Goal: Task Accomplishment & Management: Use online tool/utility

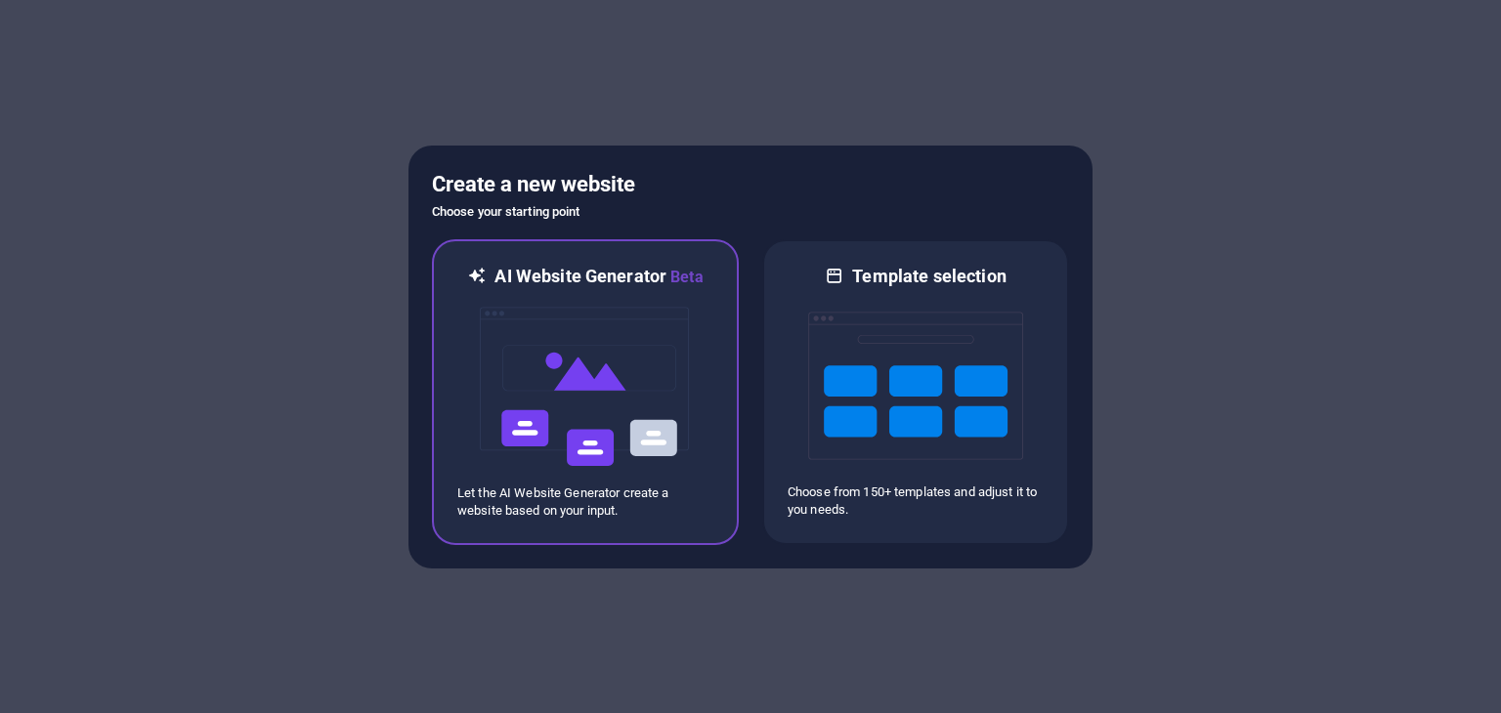
click at [690, 428] on img at bounding box center [585, 386] width 215 height 195
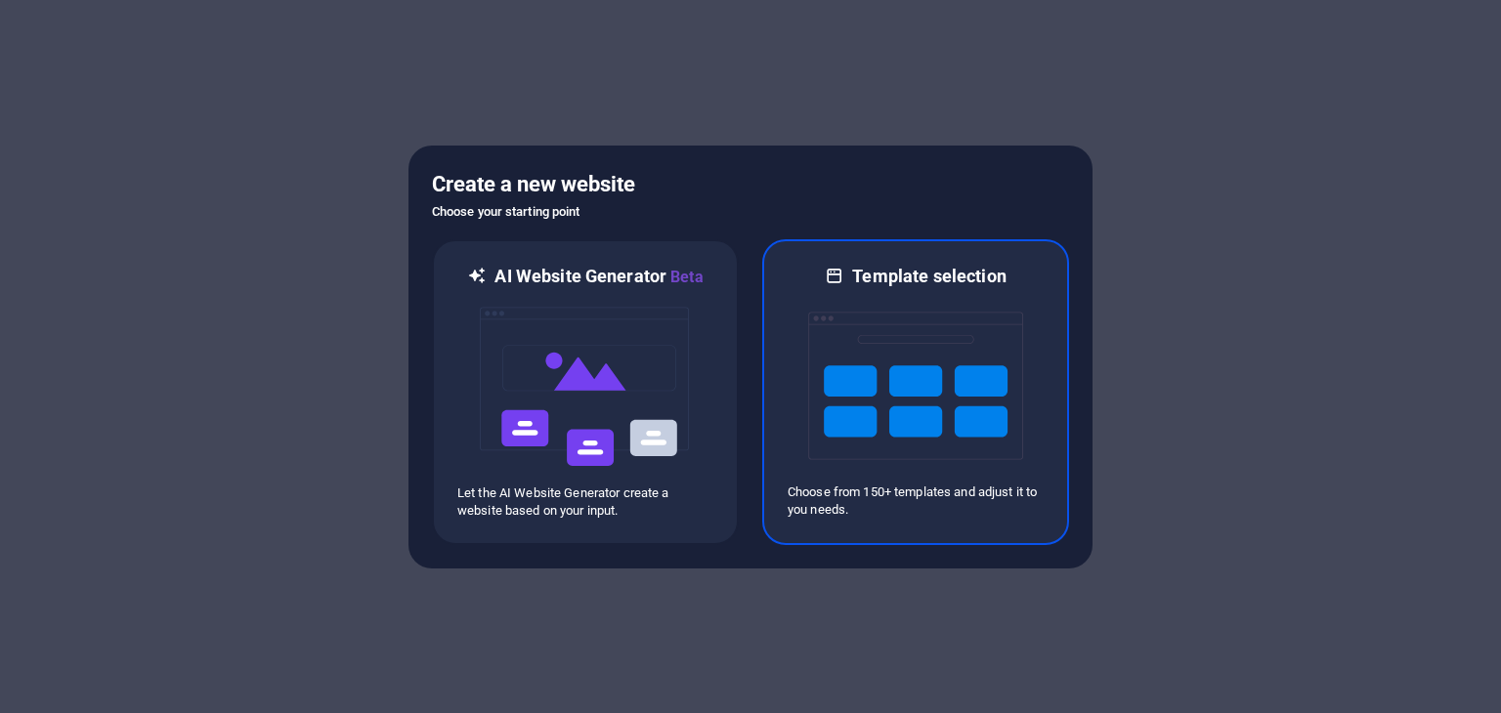
click at [954, 410] on img at bounding box center [915, 385] width 215 height 195
click at [1008, 368] on img at bounding box center [915, 385] width 215 height 195
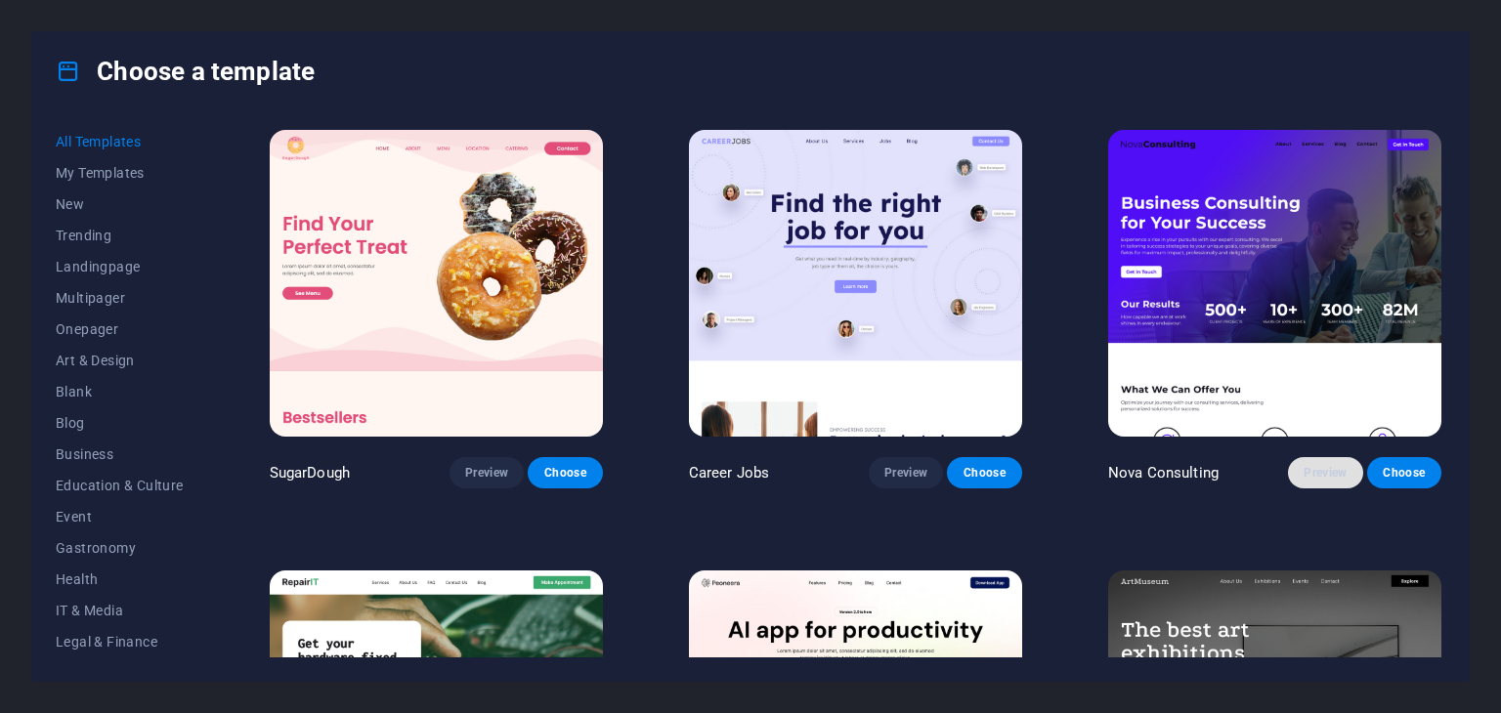
click at [1308, 466] on span "Preview" at bounding box center [1325, 473] width 43 height 16
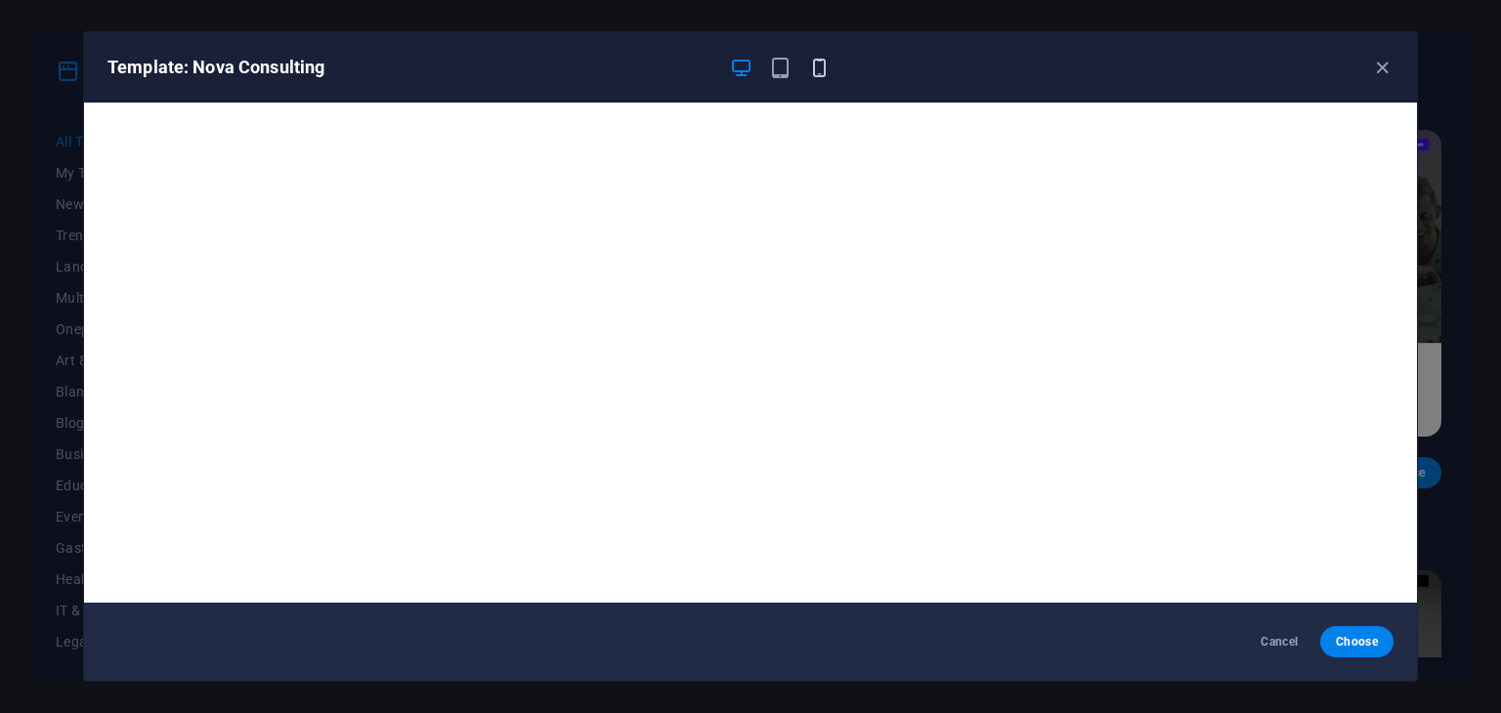
click at [818, 62] on icon "button" at bounding box center [819, 68] width 22 height 22
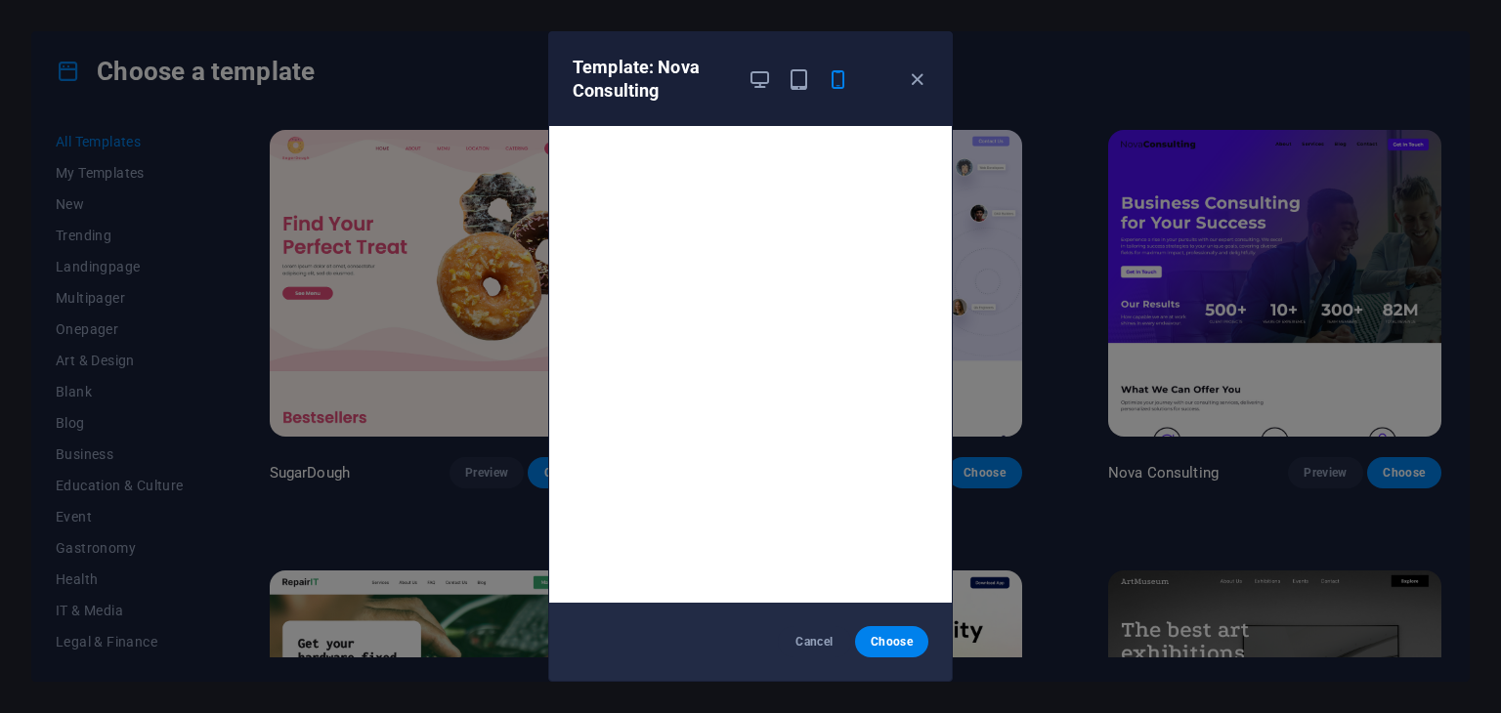
scroll to position [5, 0]
click at [916, 73] on icon "button" at bounding box center [917, 79] width 22 height 22
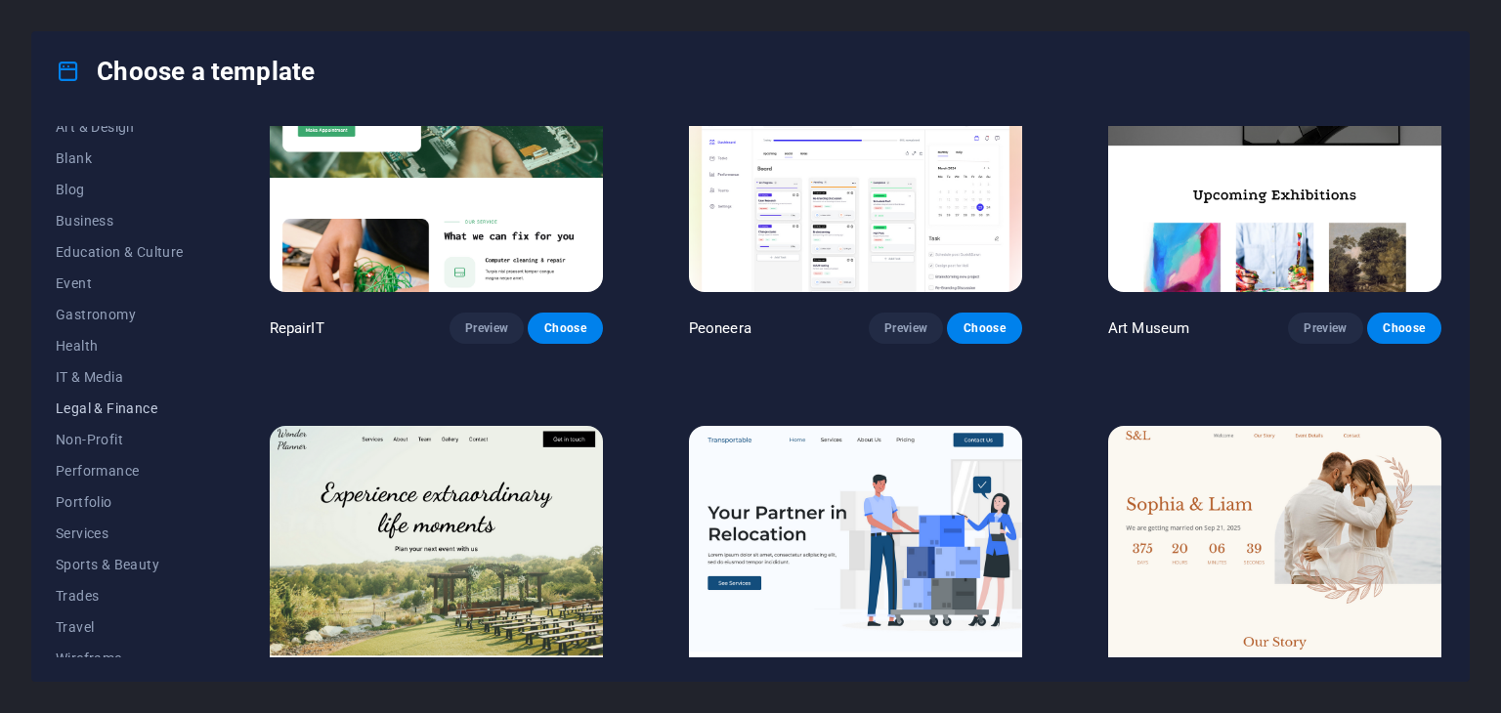
scroll to position [250, 0]
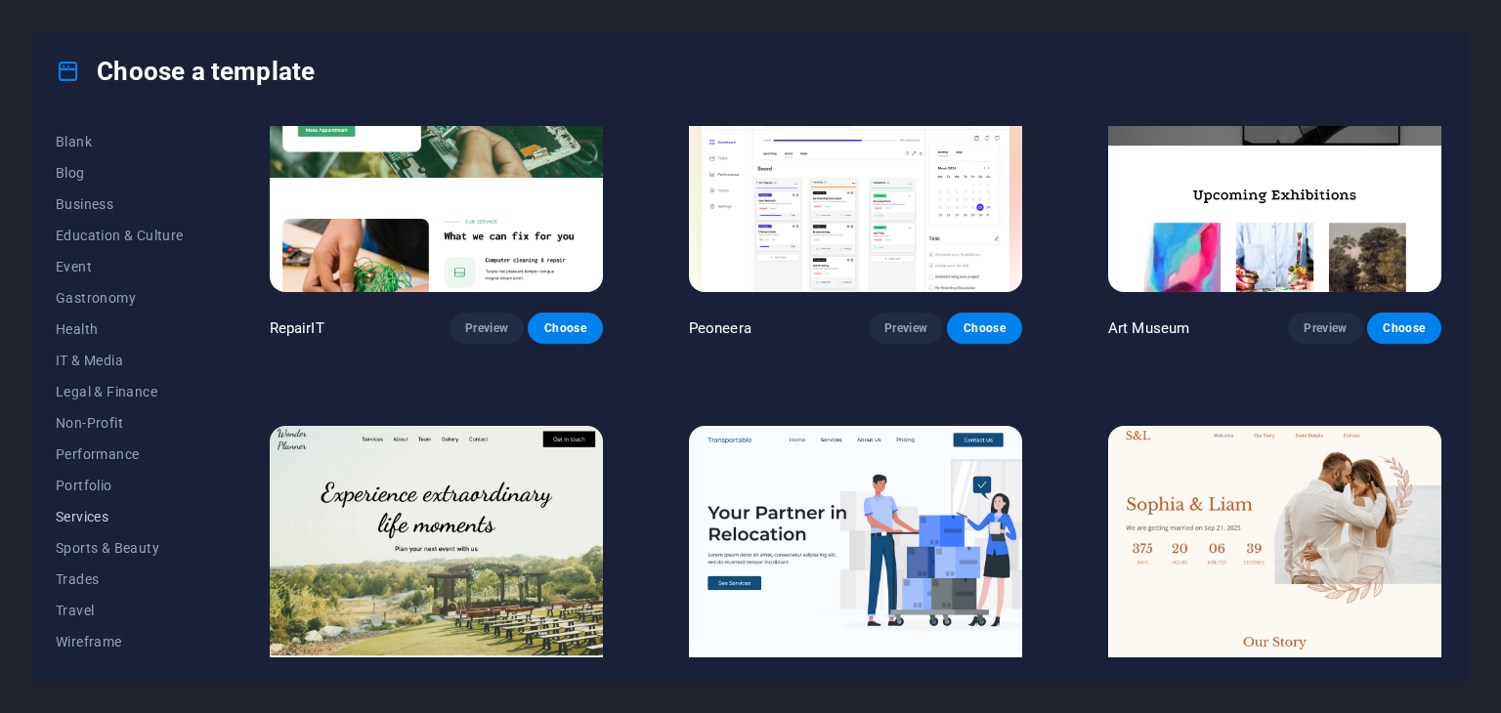
click at [100, 518] on span "Services" at bounding box center [120, 517] width 128 height 16
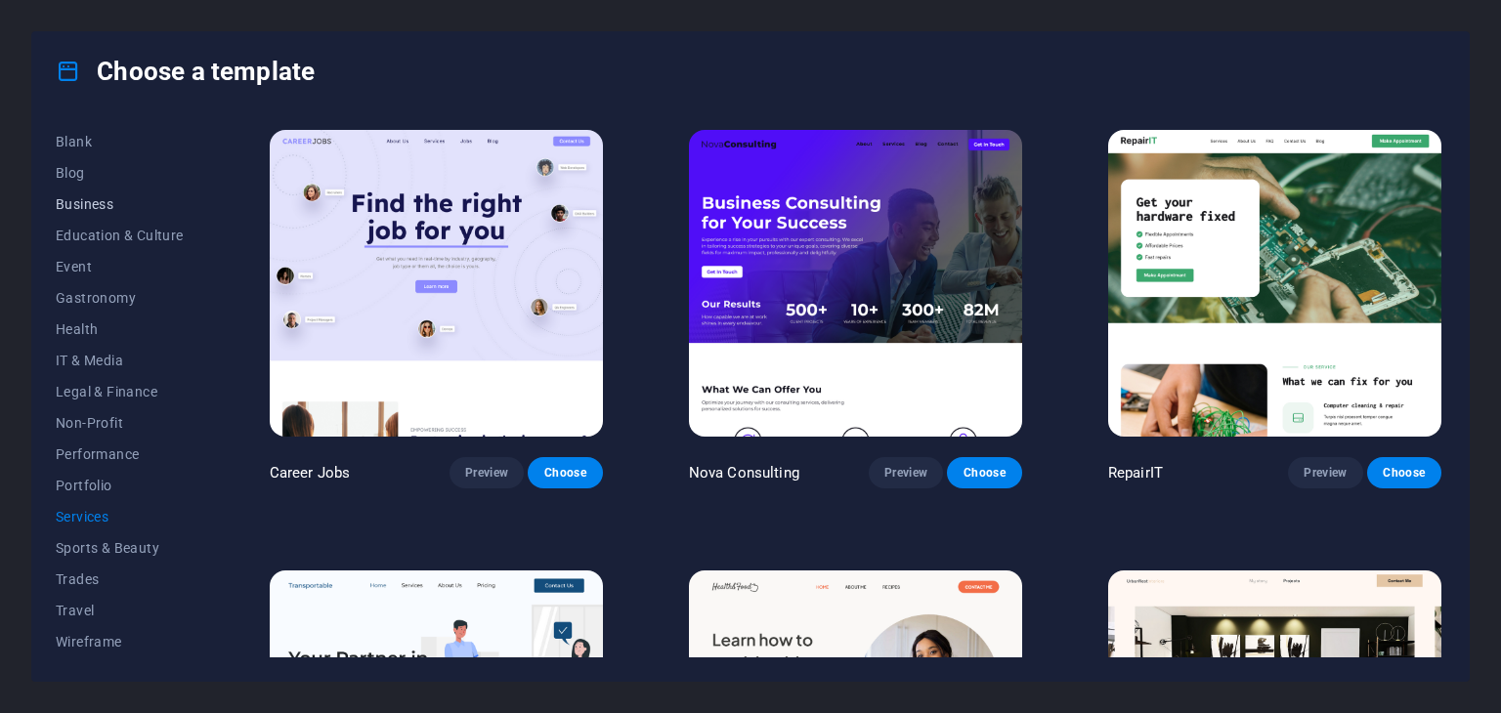
click at [107, 200] on span "Business" at bounding box center [120, 204] width 128 height 16
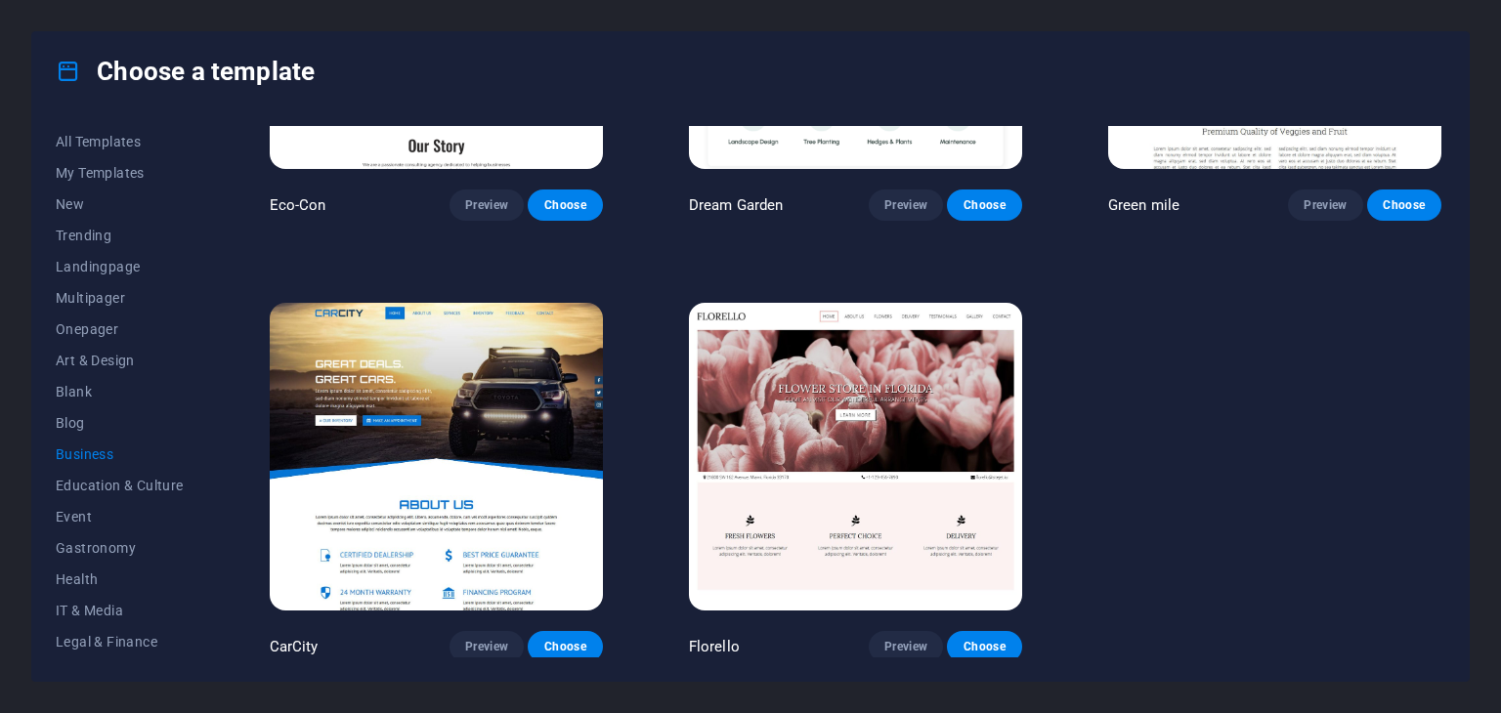
scroll to position [0, 0]
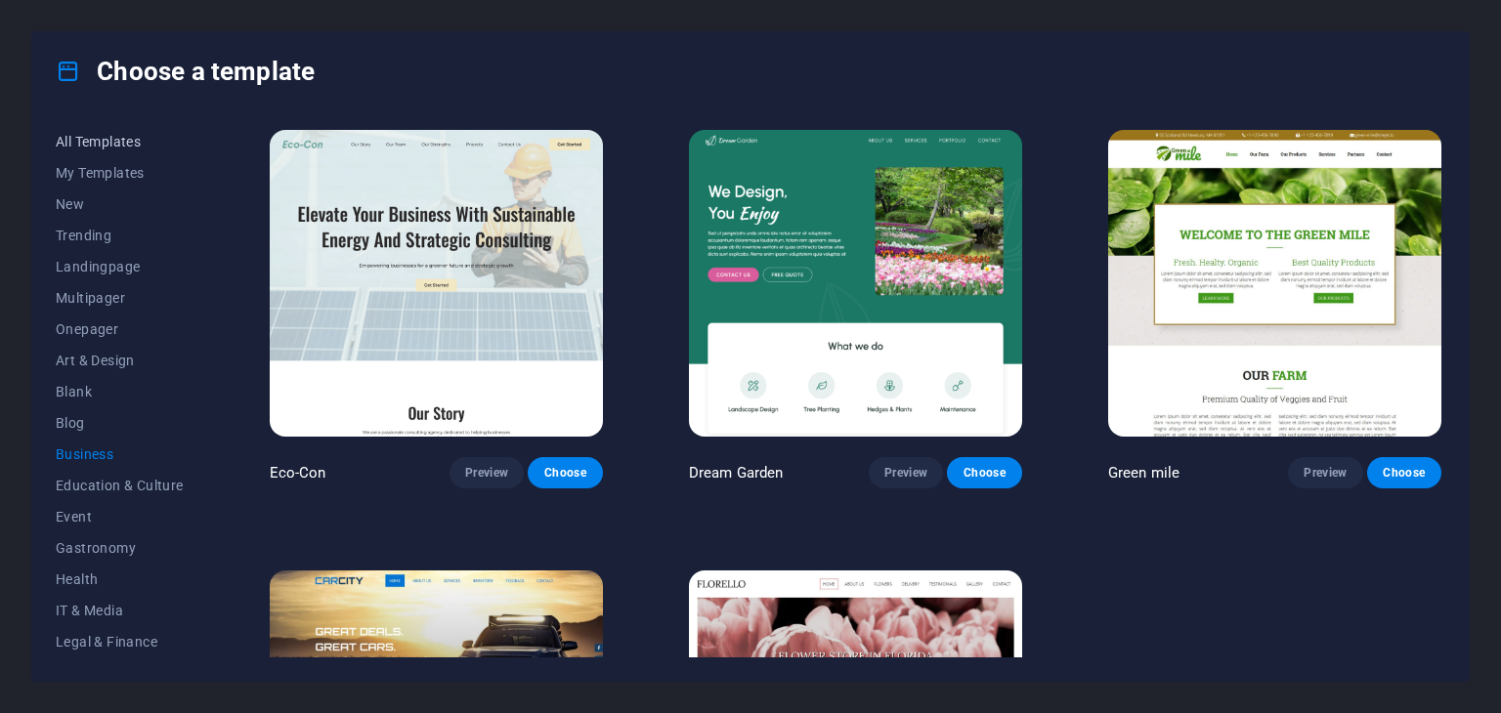
click at [126, 137] on span "All Templates" at bounding box center [120, 142] width 128 height 16
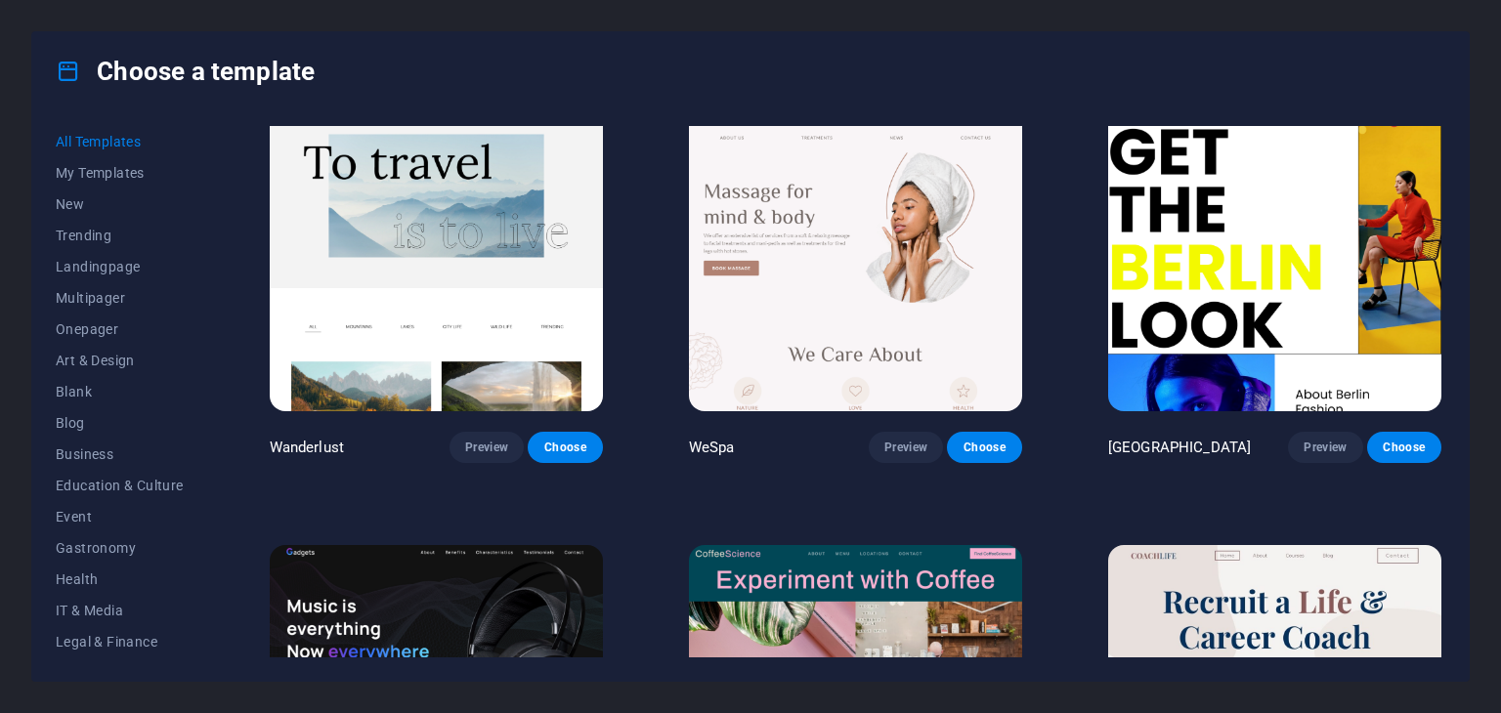
scroll to position [4788, 0]
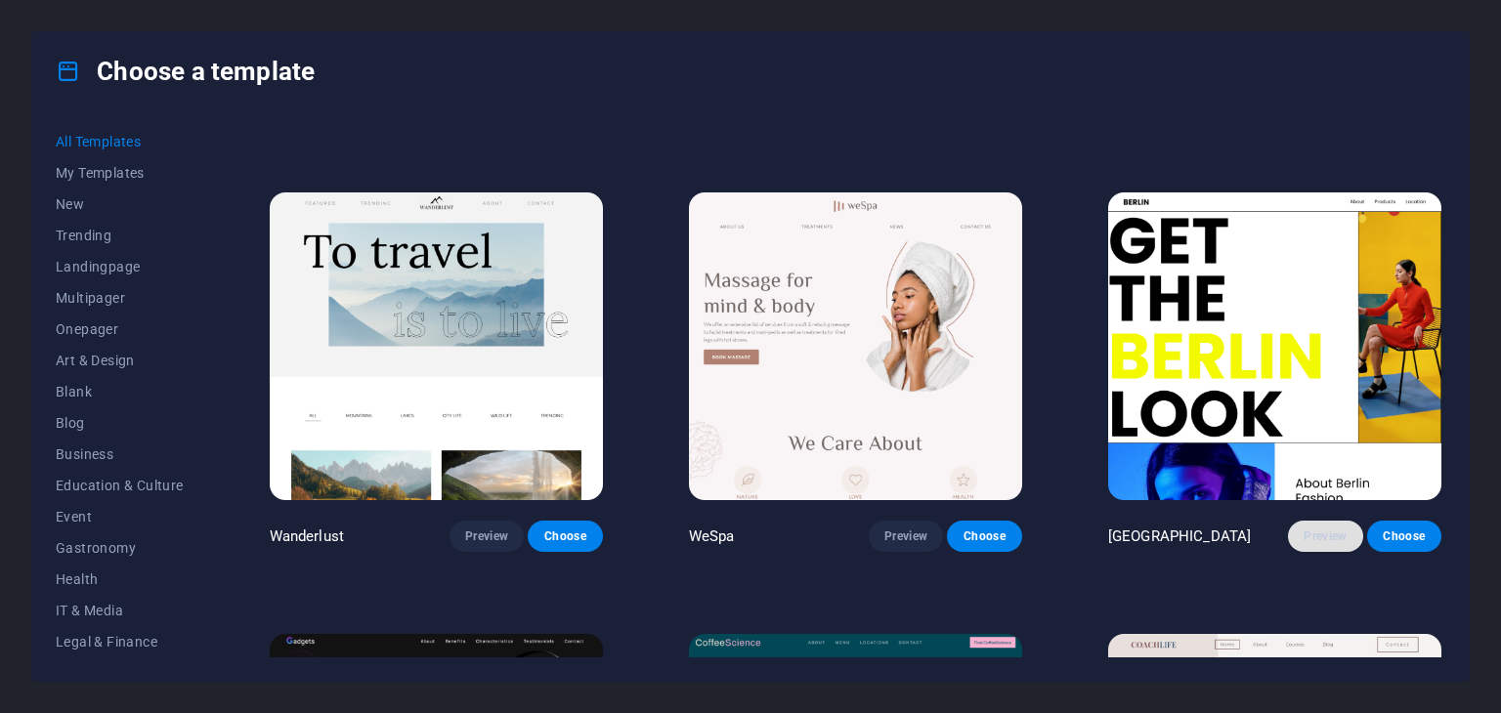
click at [1305, 529] on span "Preview" at bounding box center [1325, 537] width 43 height 16
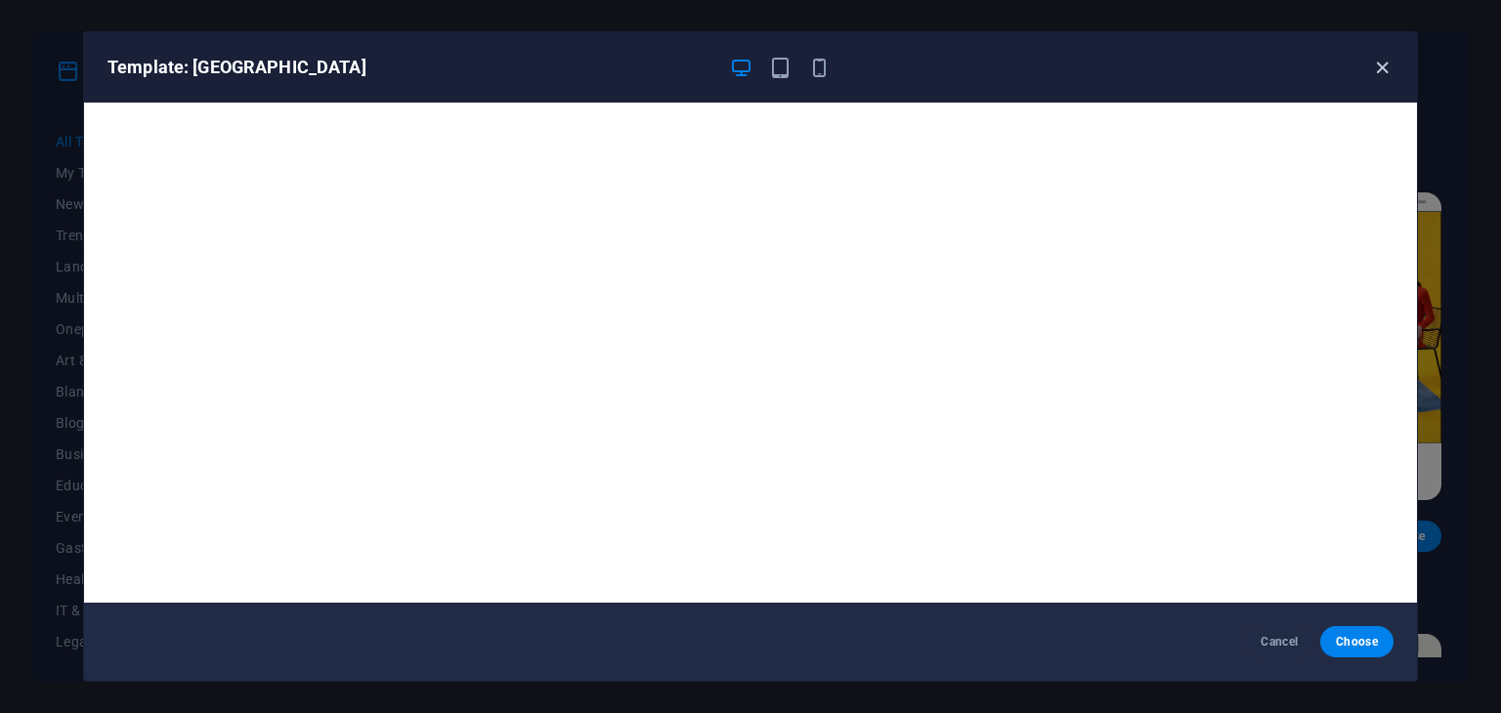
click at [1389, 64] on icon "button" at bounding box center [1382, 68] width 22 height 22
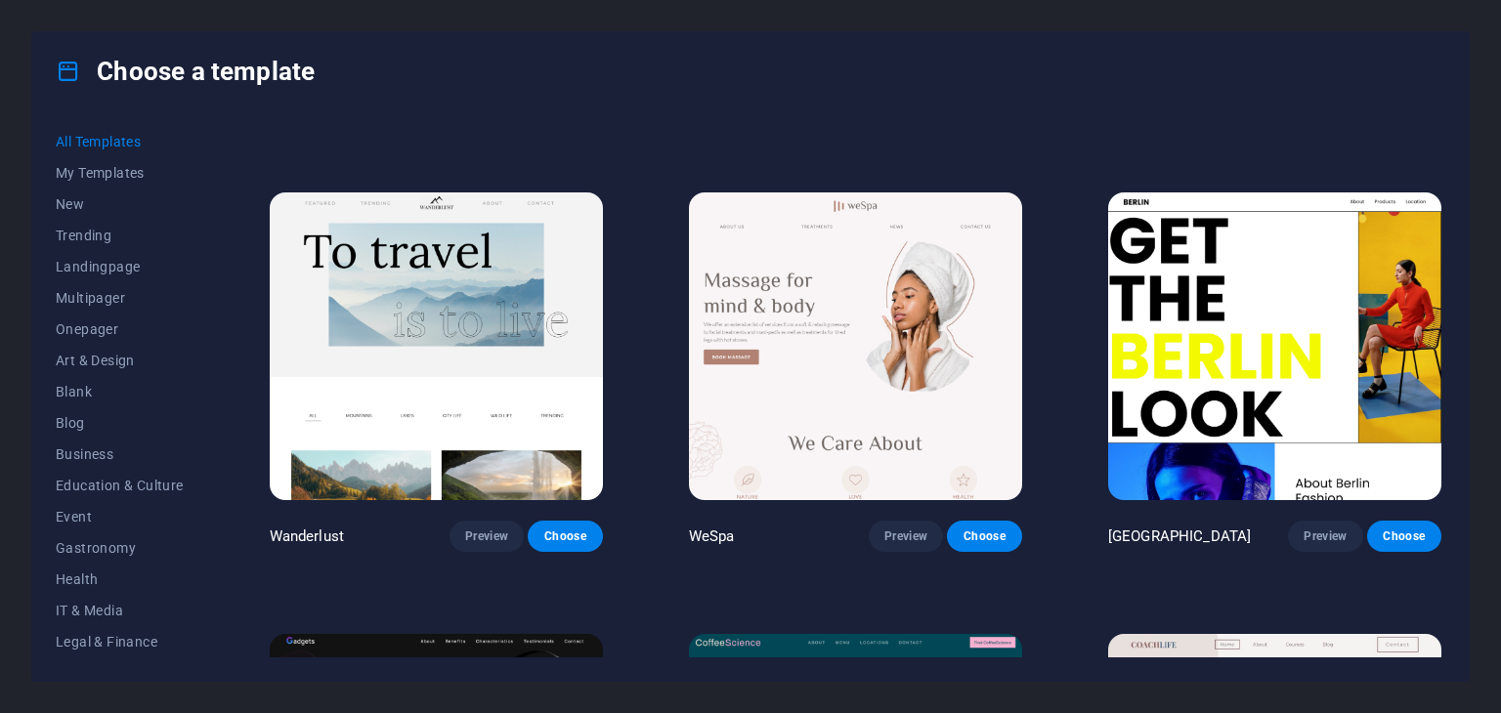
scroll to position [4886, 0]
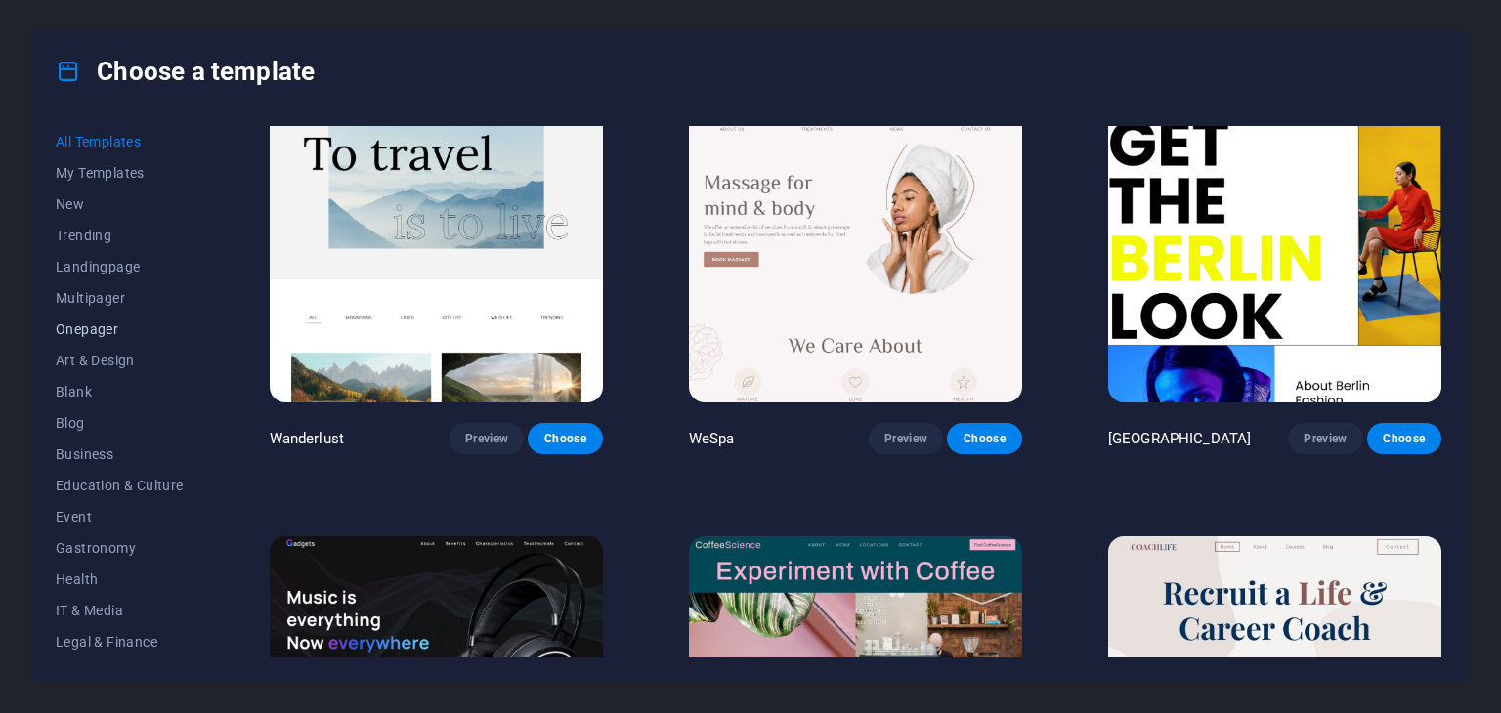
click at [84, 337] on button "Onepager" at bounding box center [120, 329] width 128 height 31
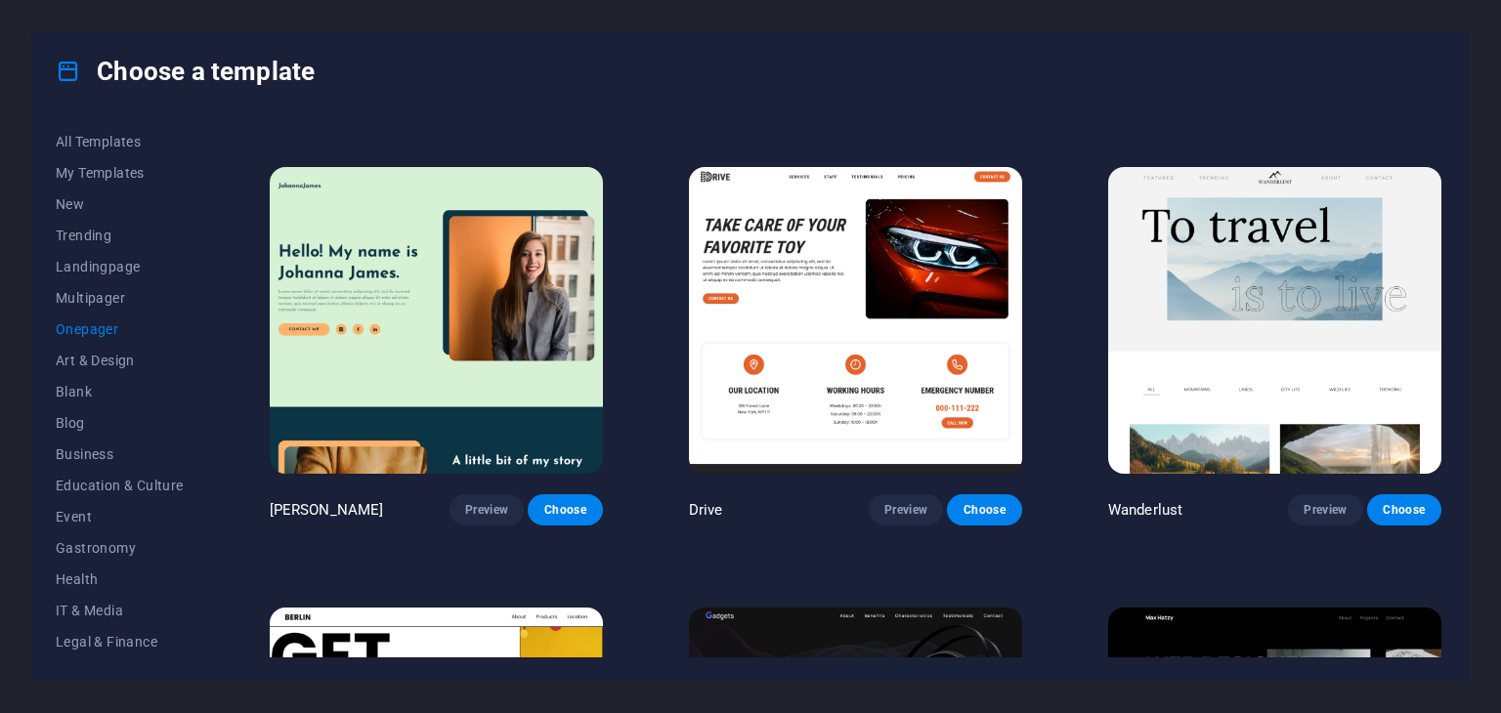
scroll to position [1079, 0]
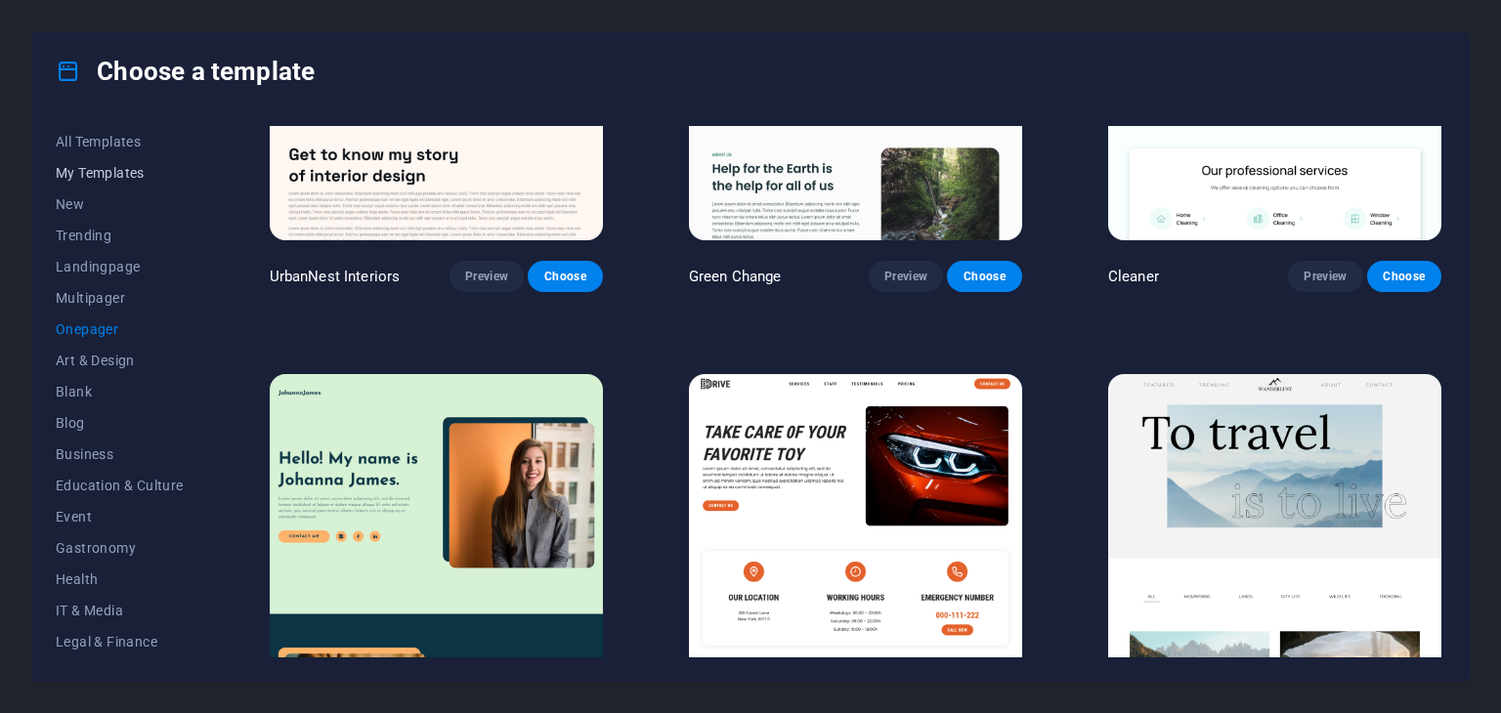
click at [151, 174] on span "My Templates" at bounding box center [120, 173] width 128 height 16
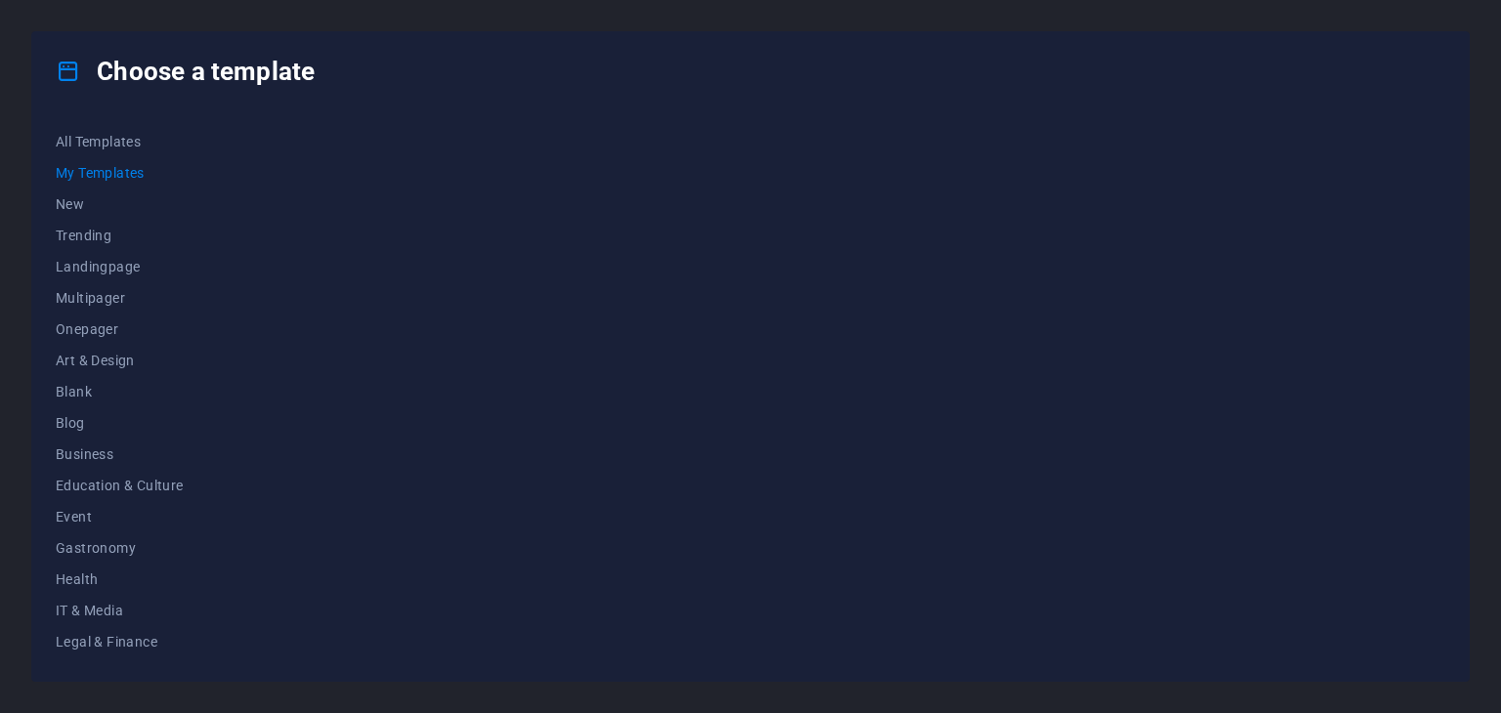
scroll to position [0, 0]
click at [90, 228] on span "Trending" at bounding box center [120, 236] width 128 height 16
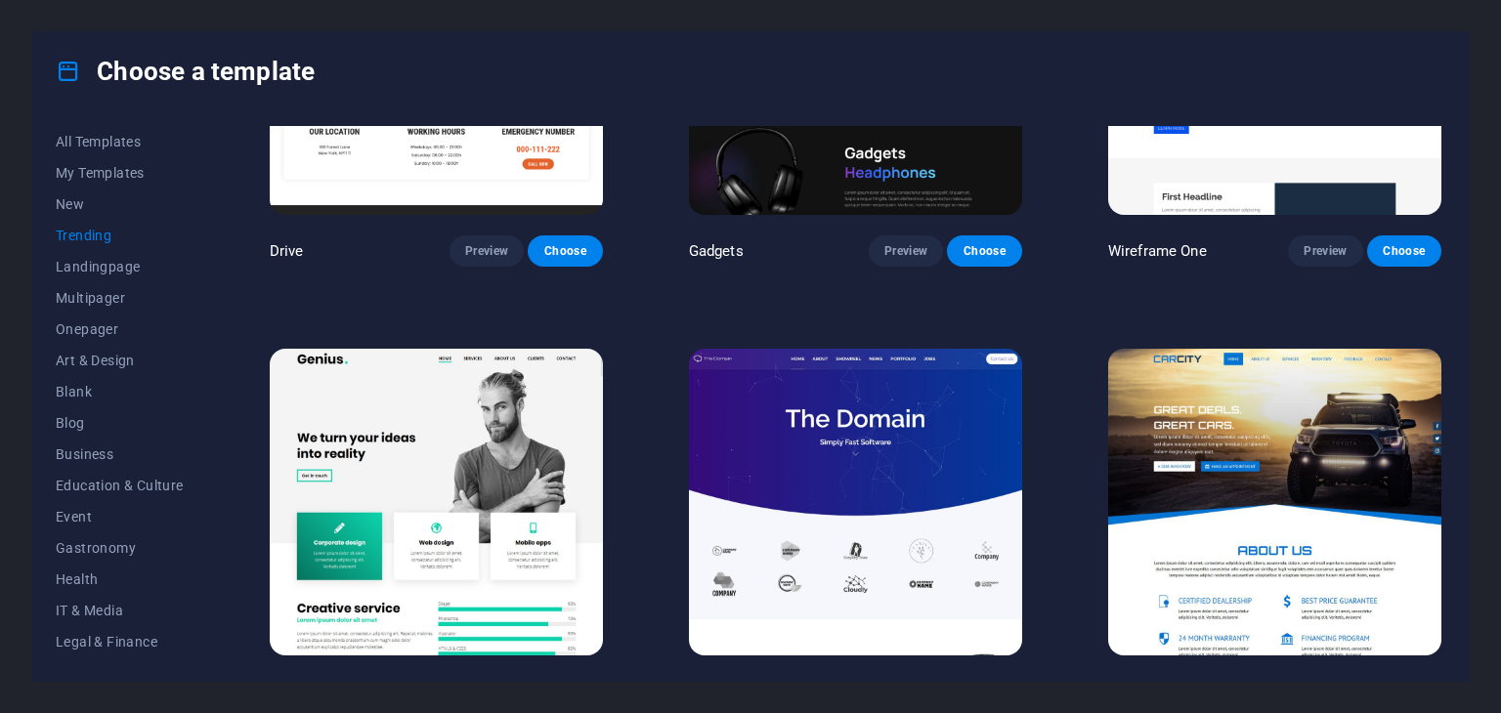
scroll to position [1563, 0]
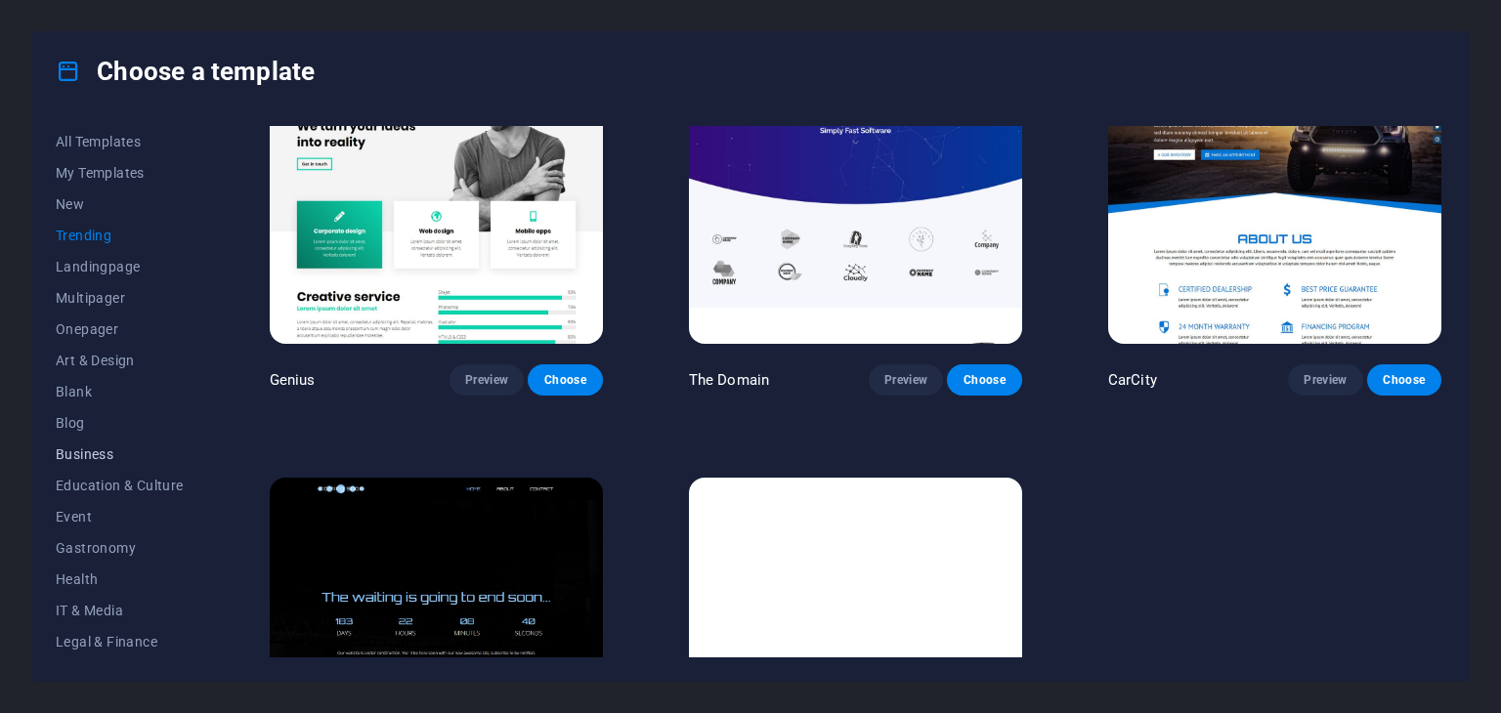
click at [73, 461] on span "Business" at bounding box center [120, 455] width 128 height 16
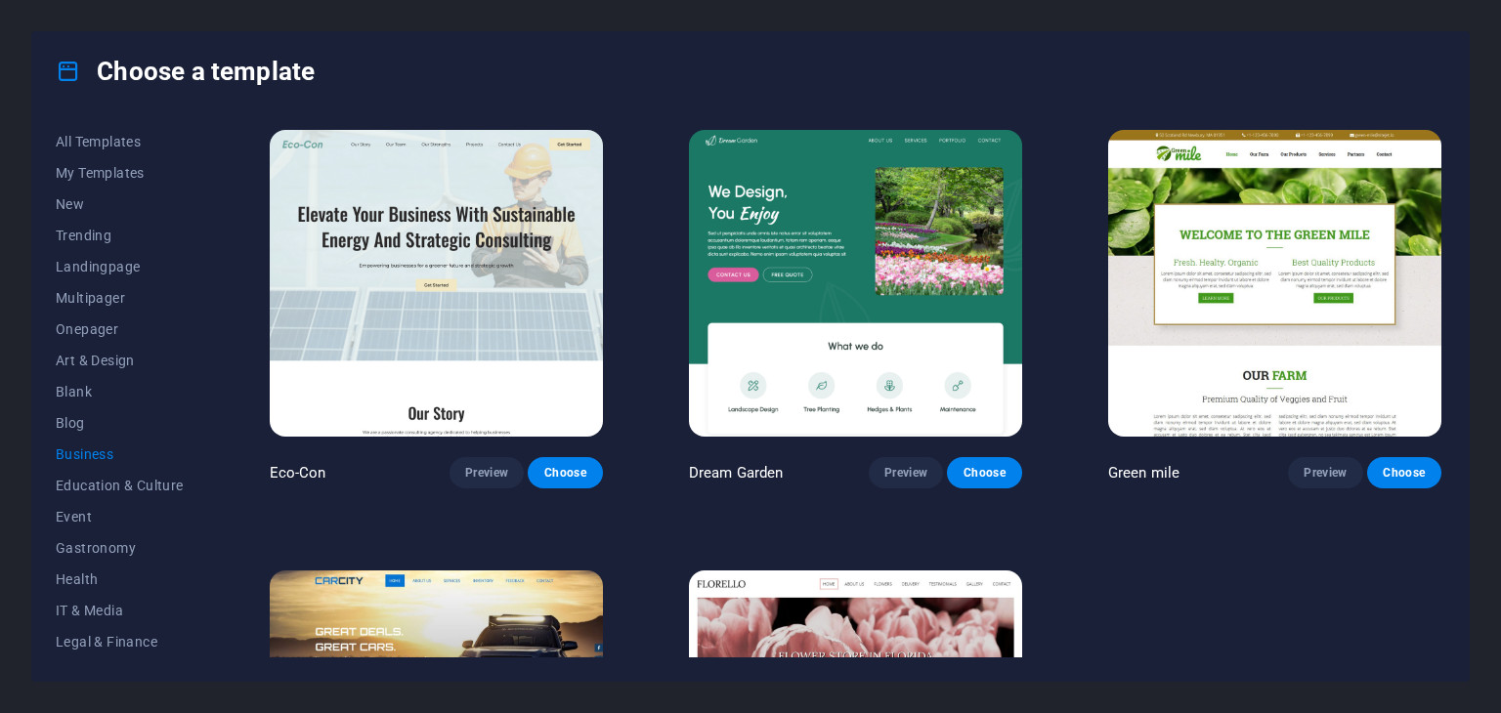
scroll to position [268, 0]
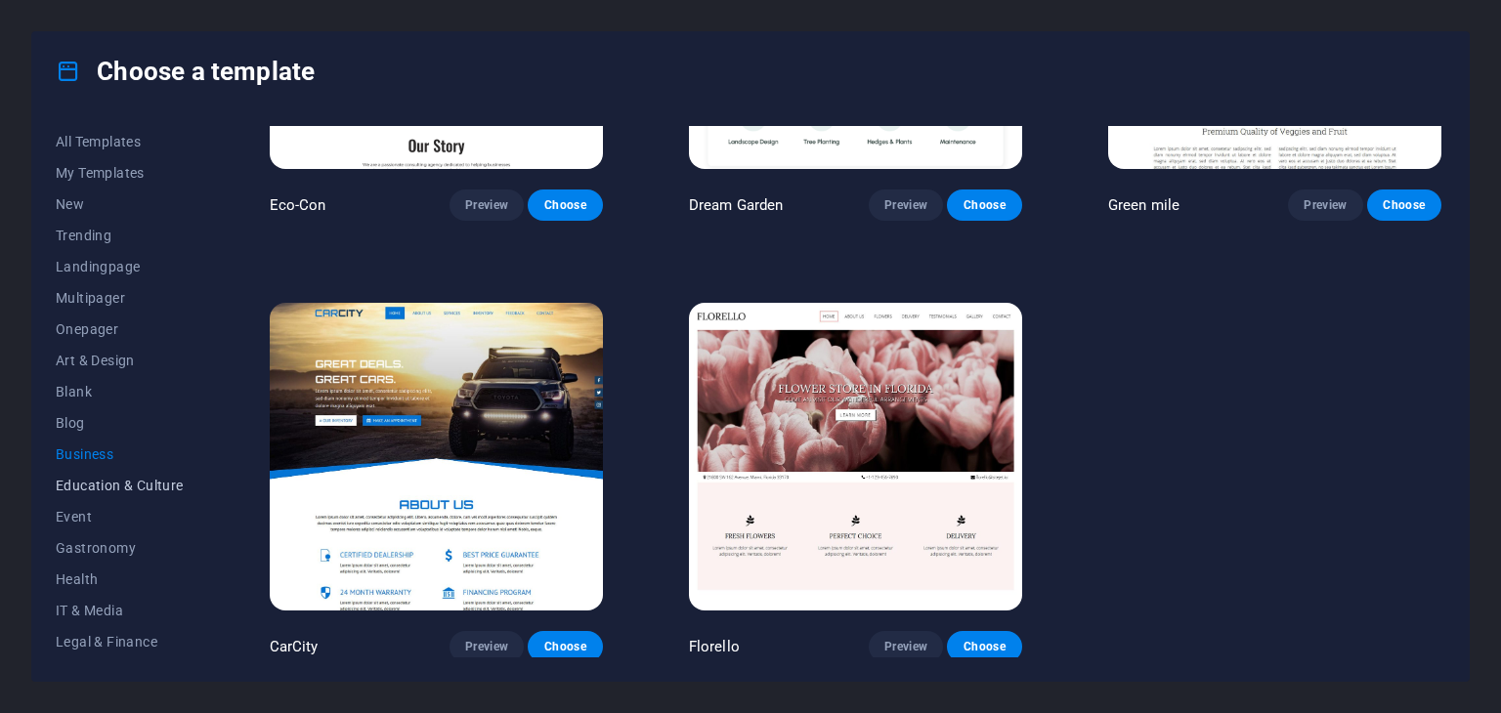
click at [119, 492] on span "Education & Culture" at bounding box center [120, 486] width 128 height 16
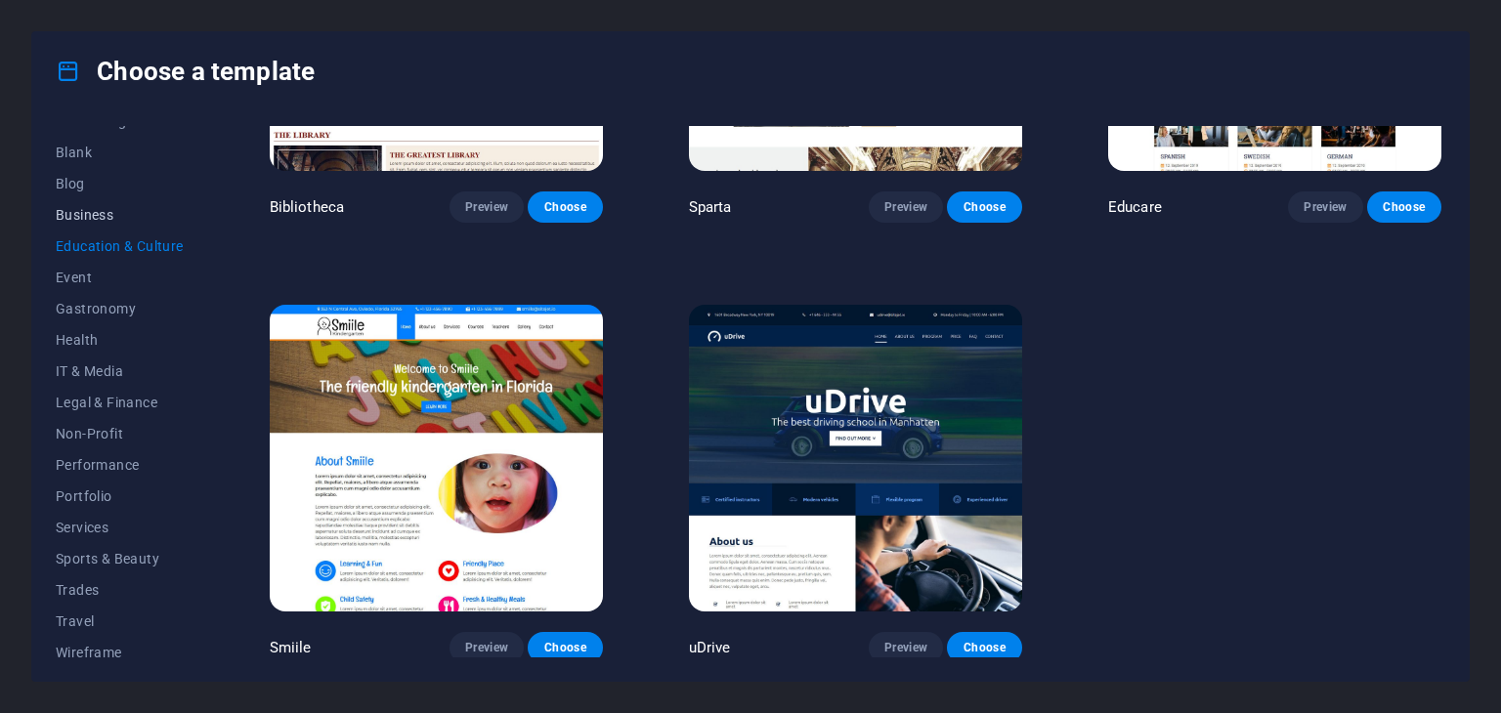
scroll to position [250, 0]
click at [97, 390] on span "Legal & Finance" at bounding box center [120, 392] width 128 height 16
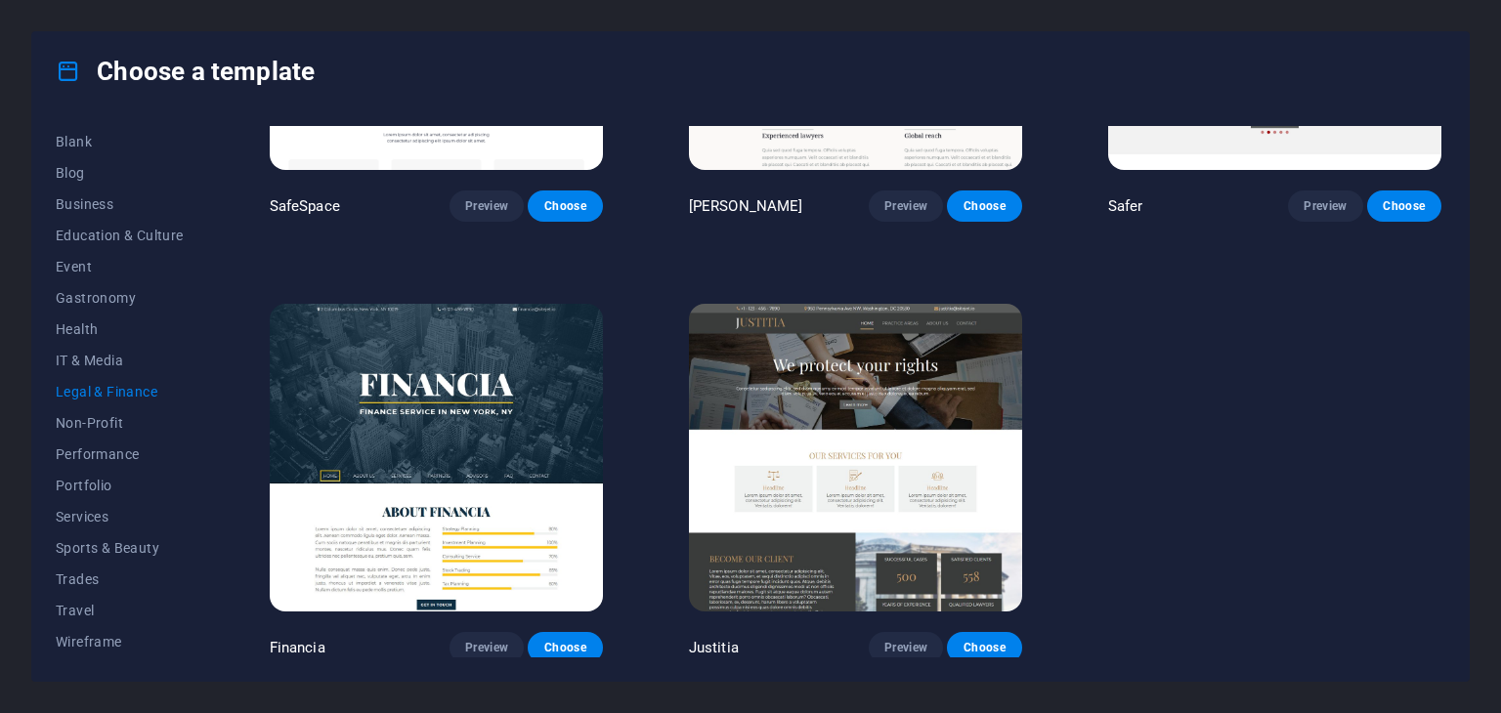
scroll to position [268, 0]
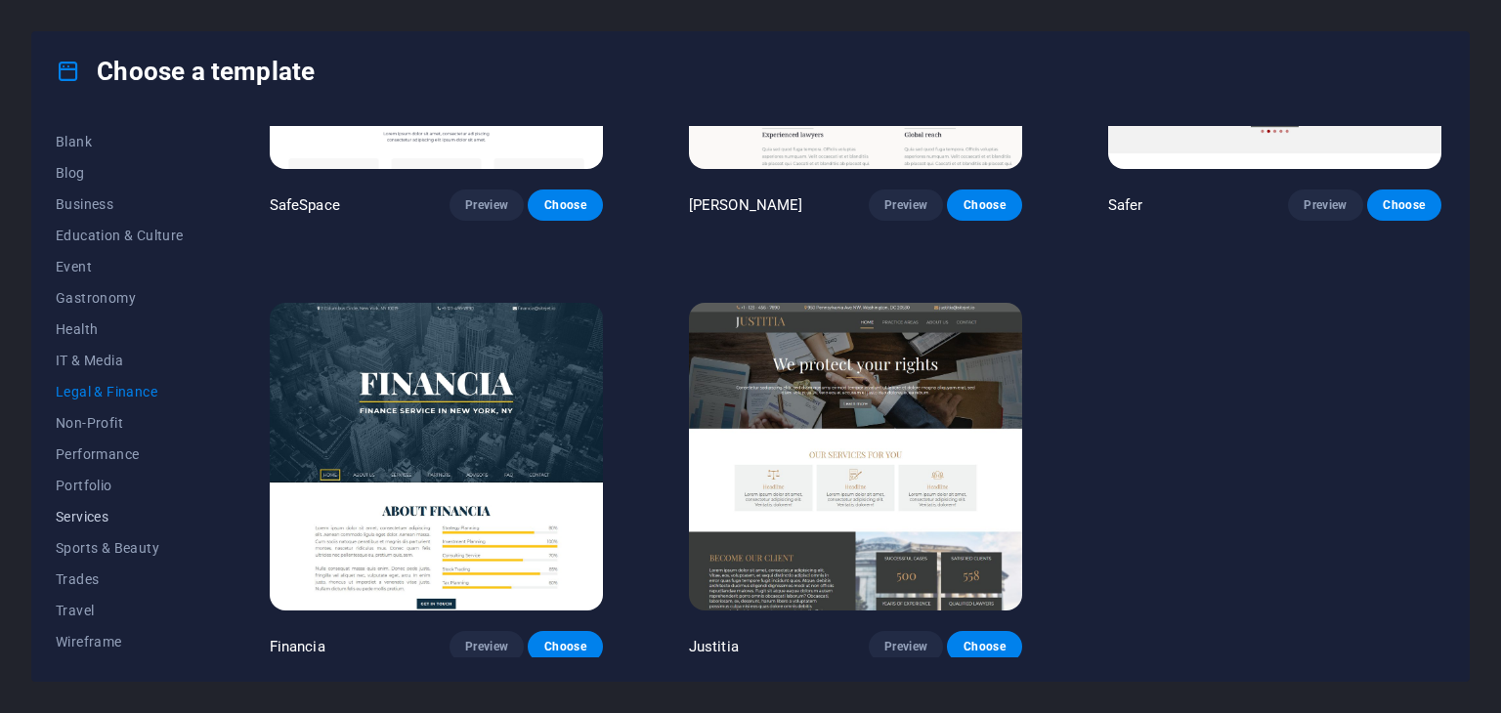
click at [99, 522] on span "Services" at bounding box center [120, 517] width 128 height 16
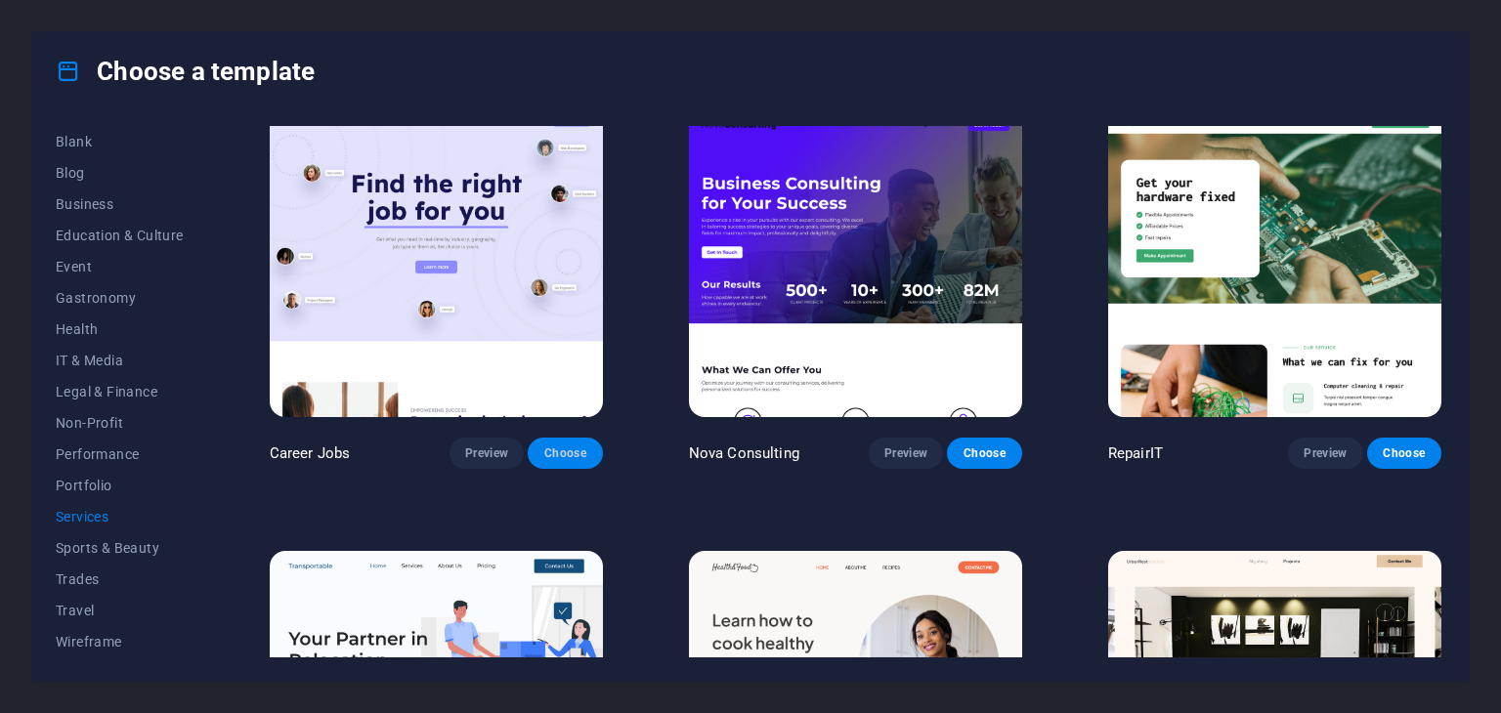
scroll to position [0, 0]
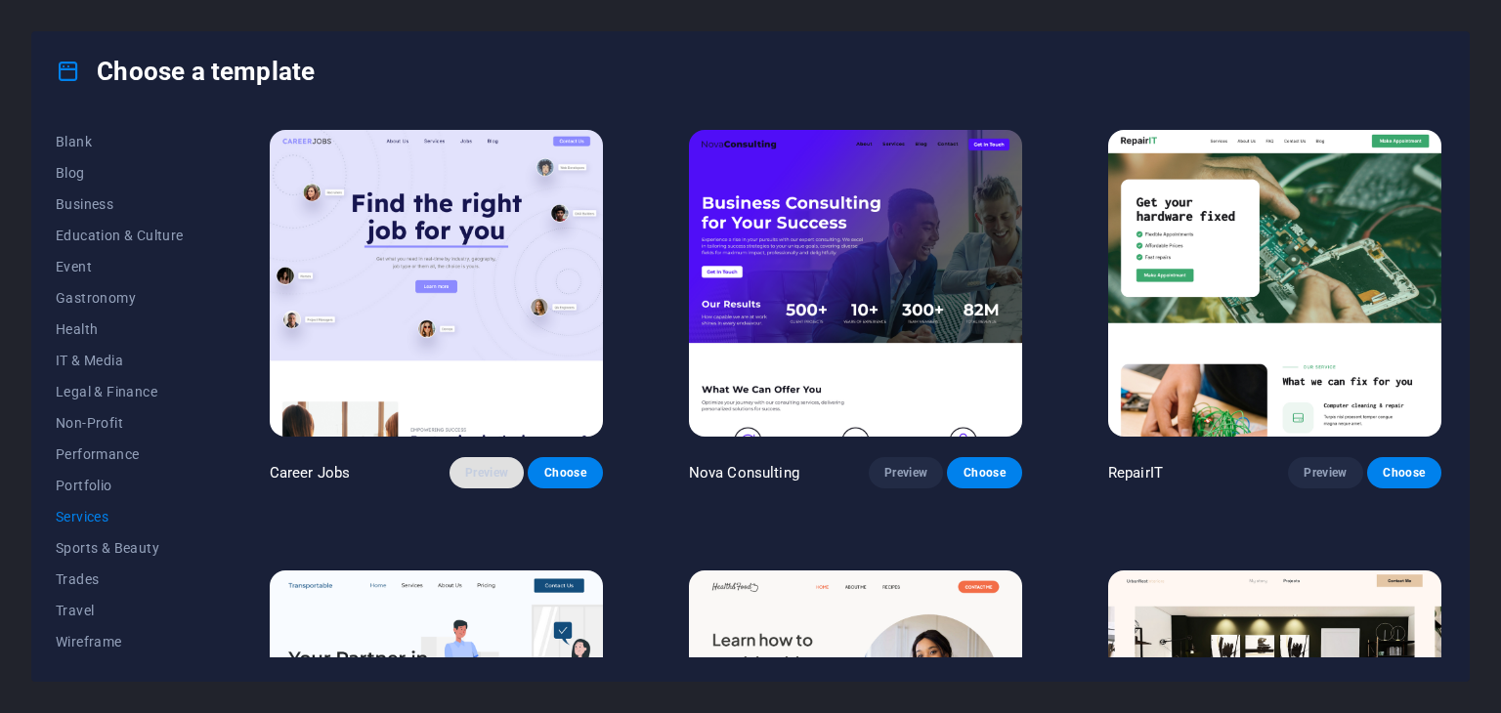
click at [481, 476] on span "Preview" at bounding box center [486, 473] width 43 height 16
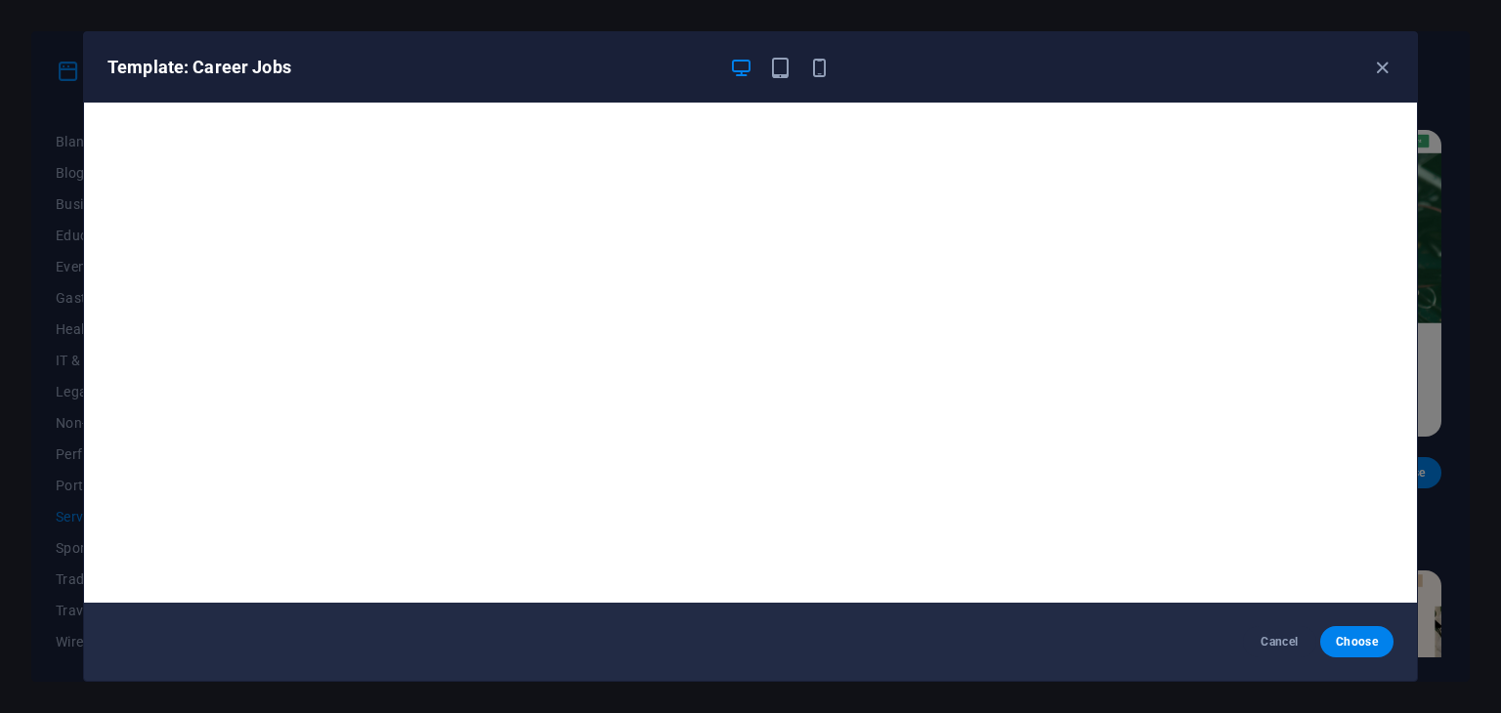
click at [1388, 51] on div "Template: Career Jobs" at bounding box center [750, 67] width 1333 height 70
click at [1377, 63] on icon "button" at bounding box center [1382, 68] width 22 height 22
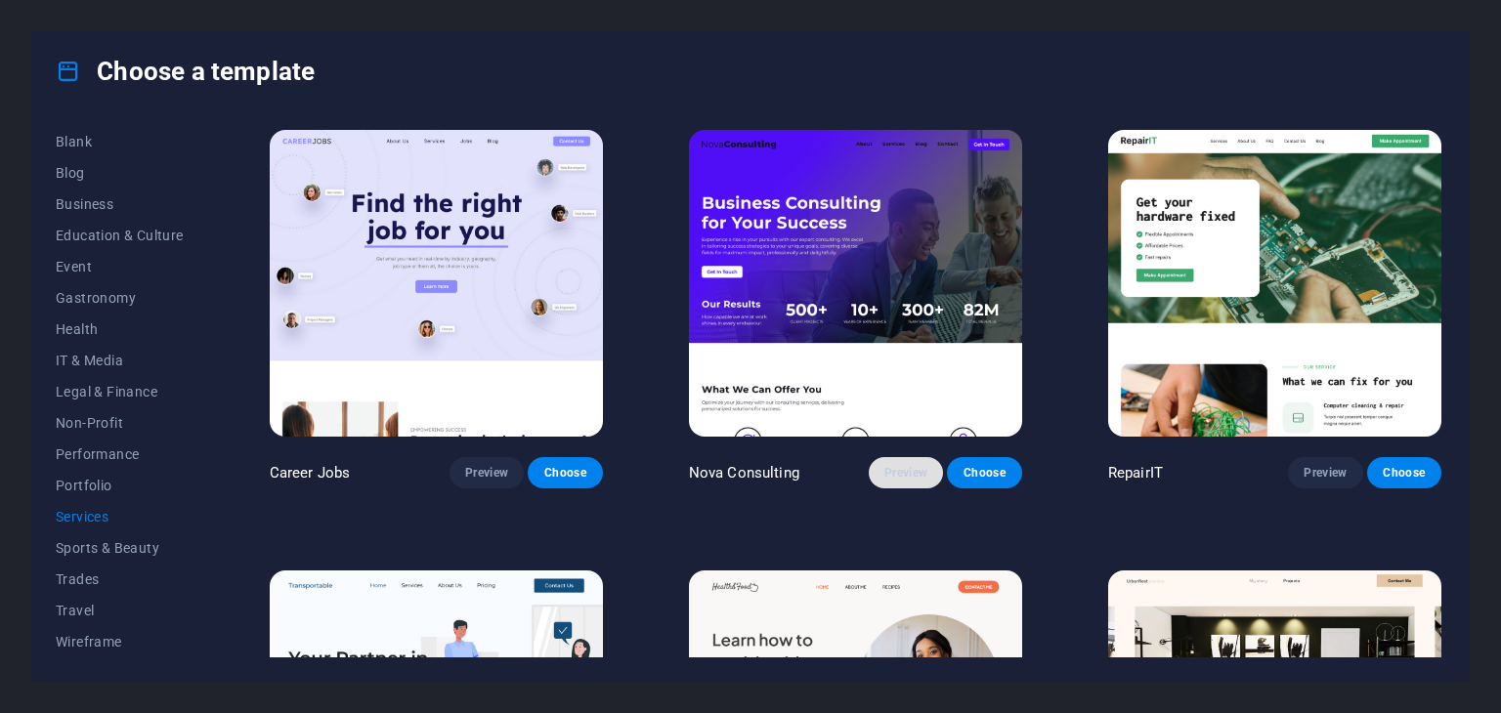
click at [913, 465] on span "Preview" at bounding box center [905, 473] width 43 height 16
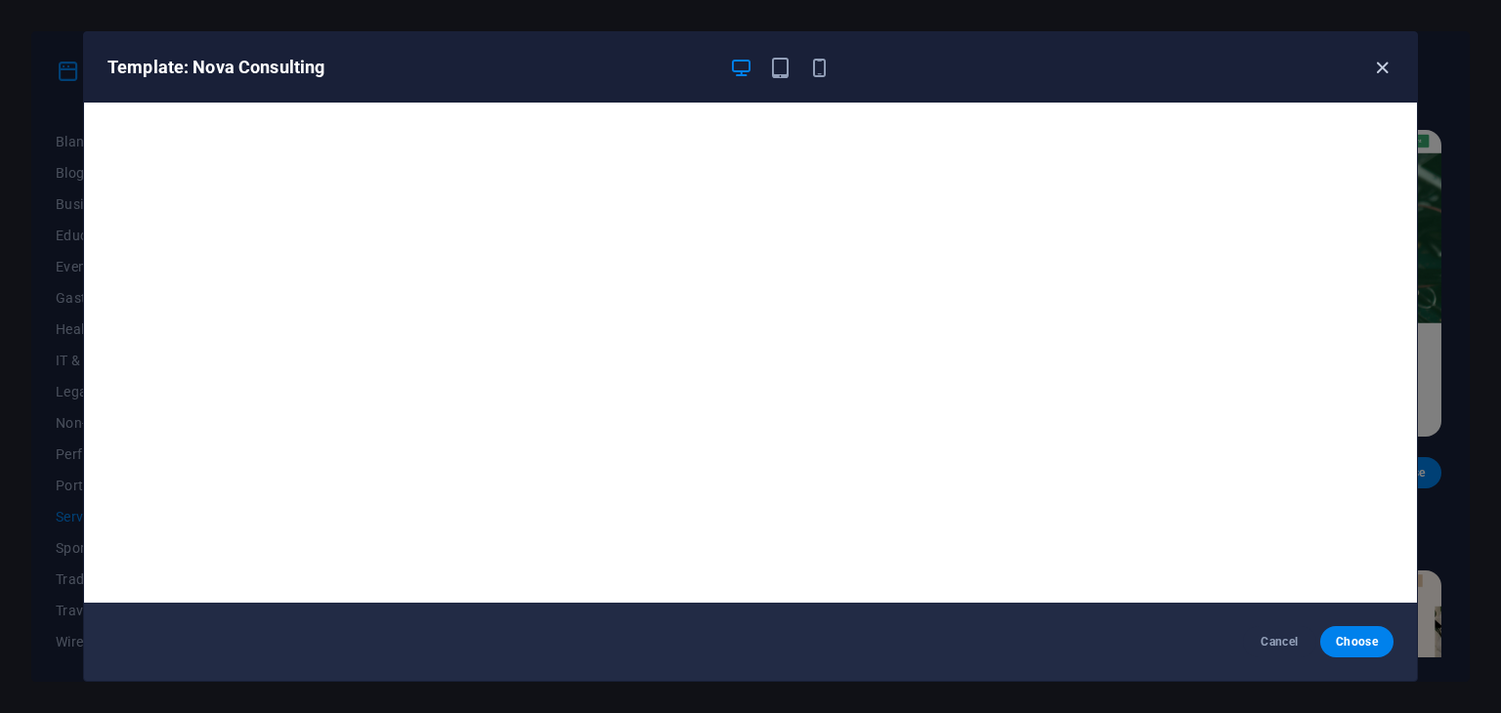
click at [1376, 57] on icon "button" at bounding box center [1382, 68] width 22 height 22
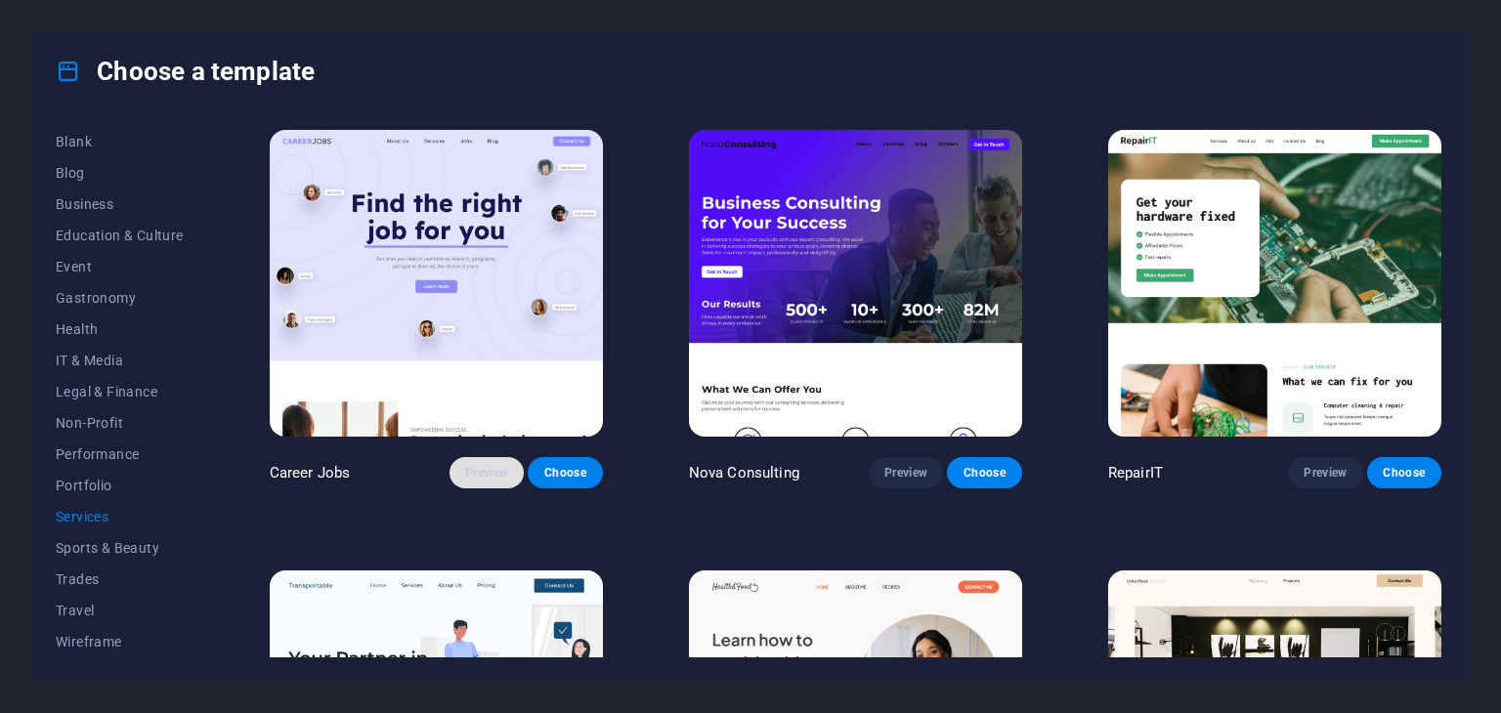
click at [481, 458] on button "Preview" at bounding box center [486, 472] width 74 height 31
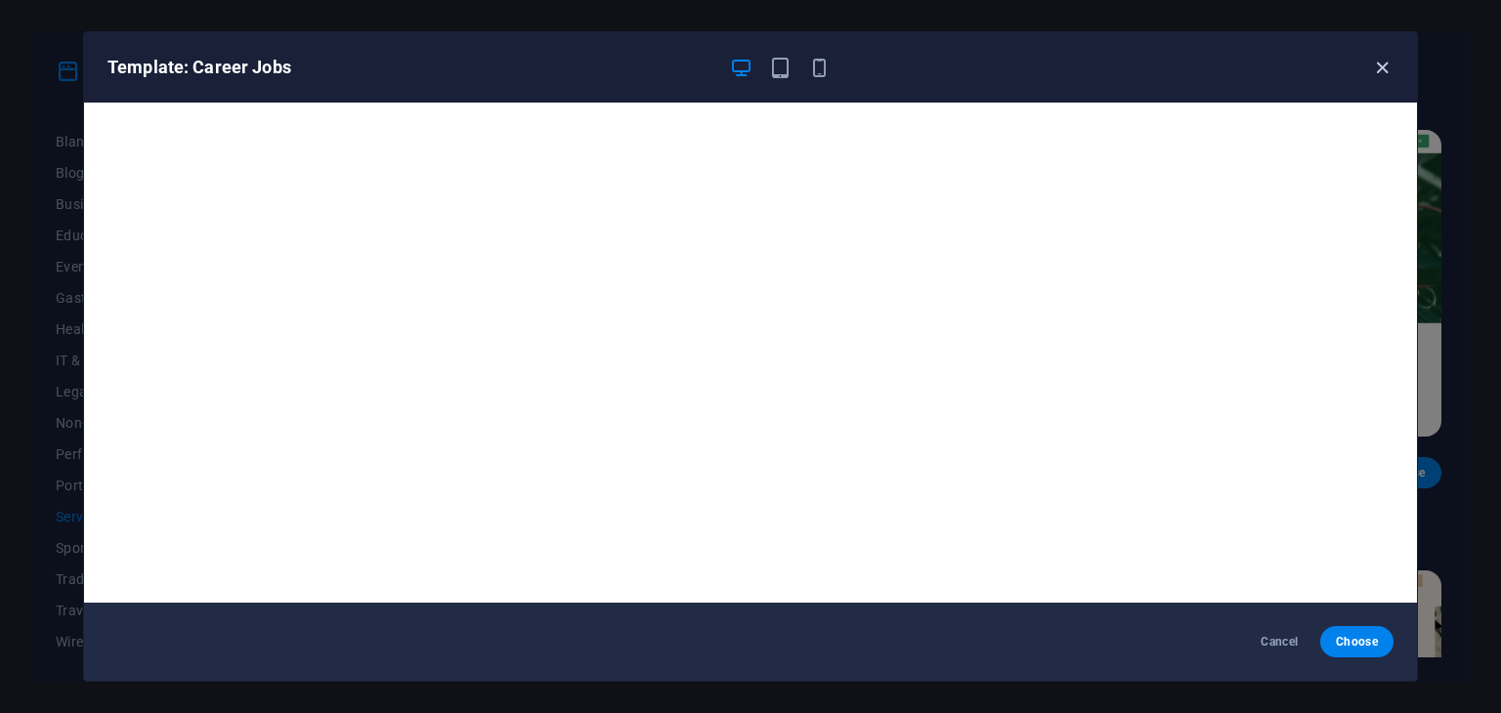
click at [1385, 57] on icon "button" at bounding box center [1382, 68] width 22 height 22
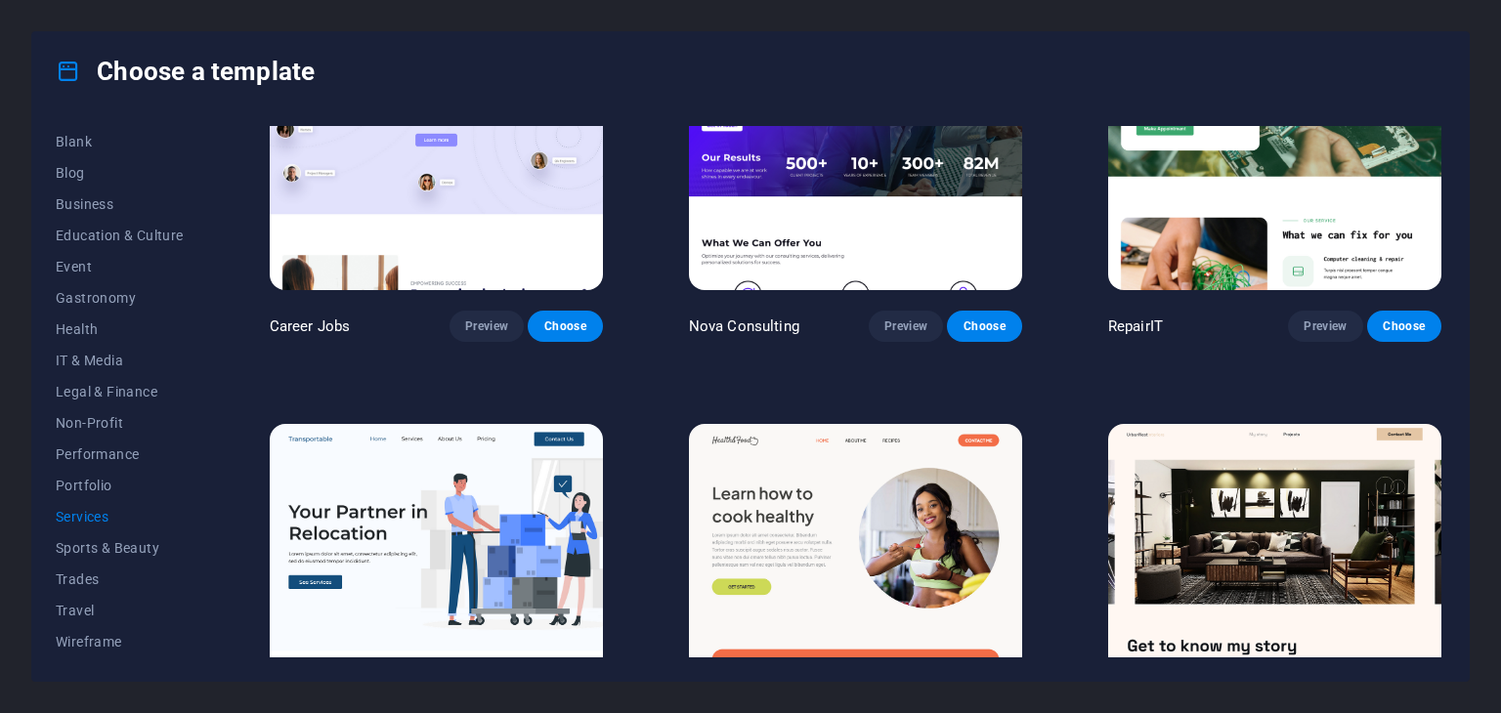
scroll to position [293, 0]
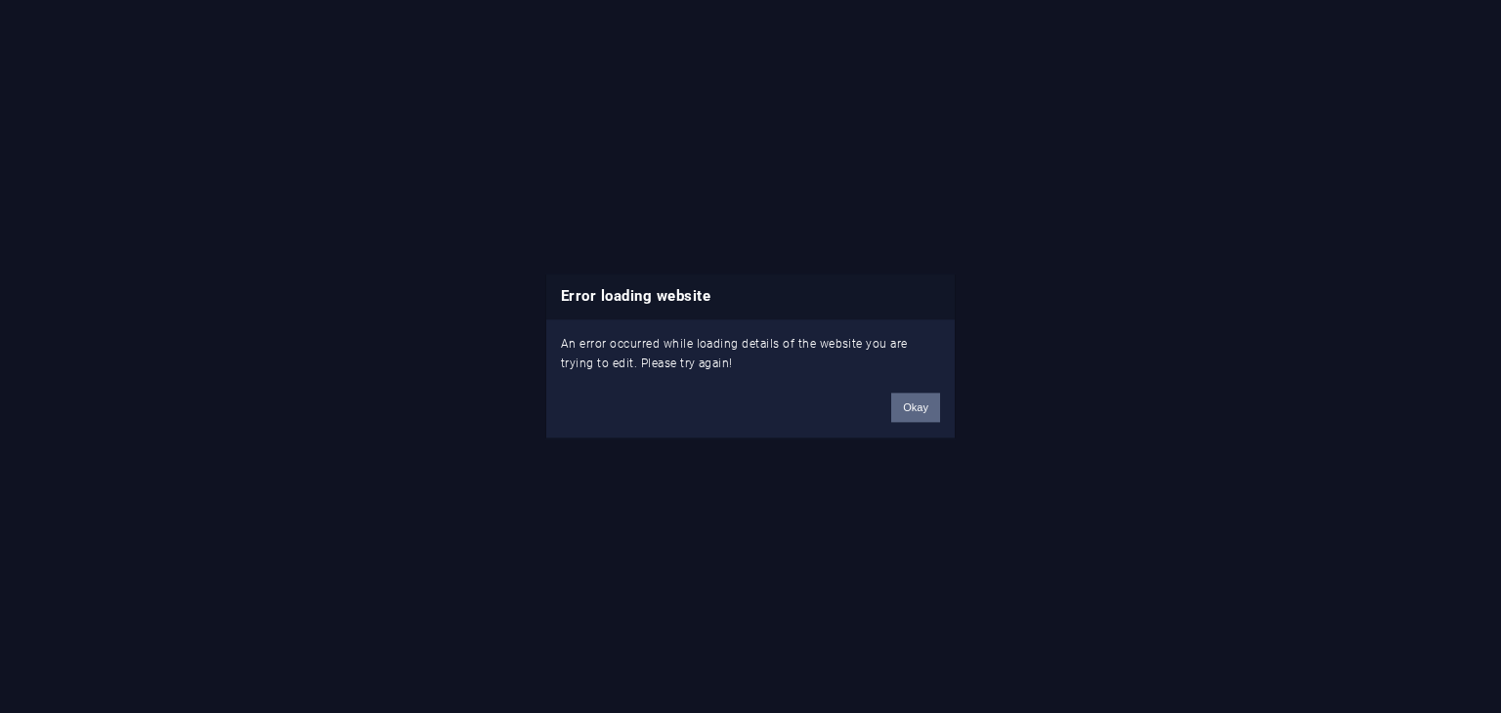
click at [930, 403] on button "Okay" at bounding box center [915, 408] width 49 height 29
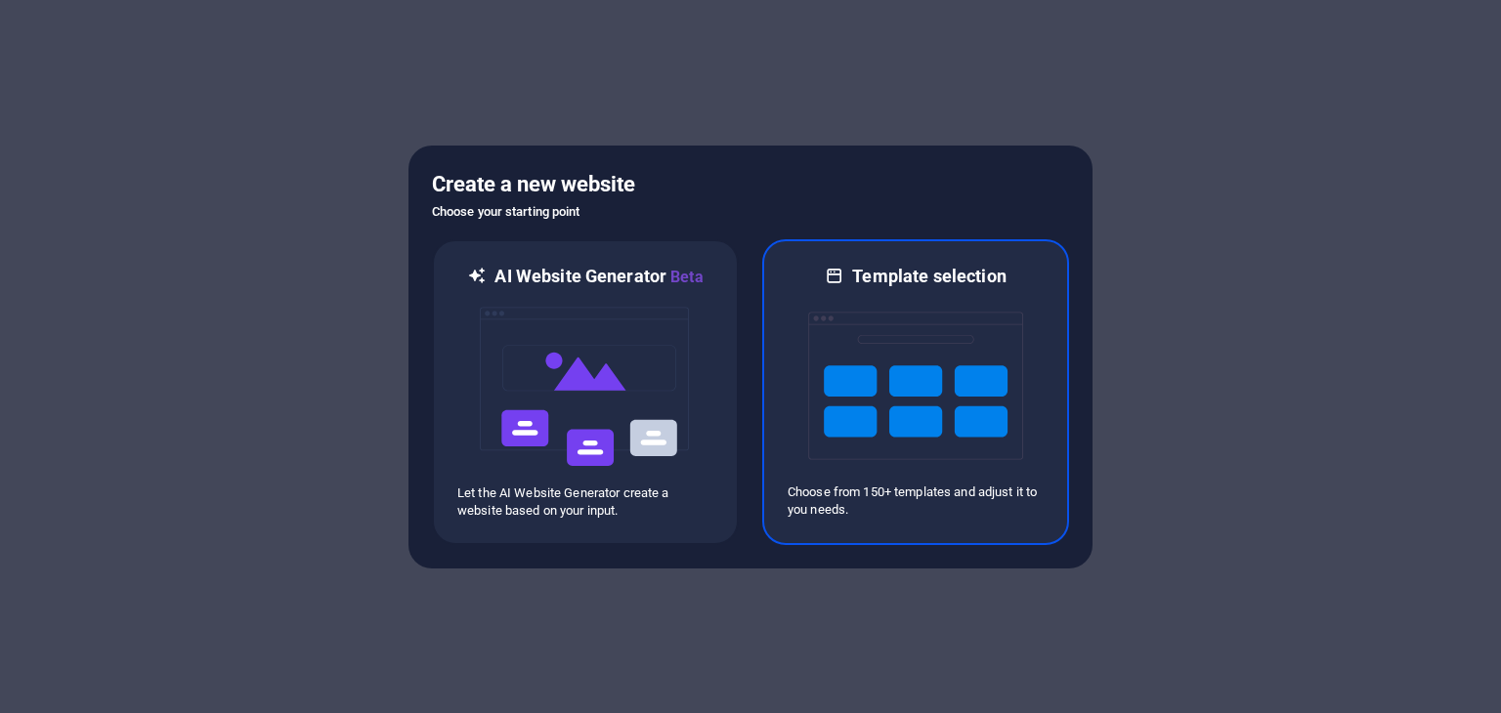
click at [971, 509] on p "Choose from 150+ templates and adjust it to you needs." at bounding box center [916, 501] width 256 height 35
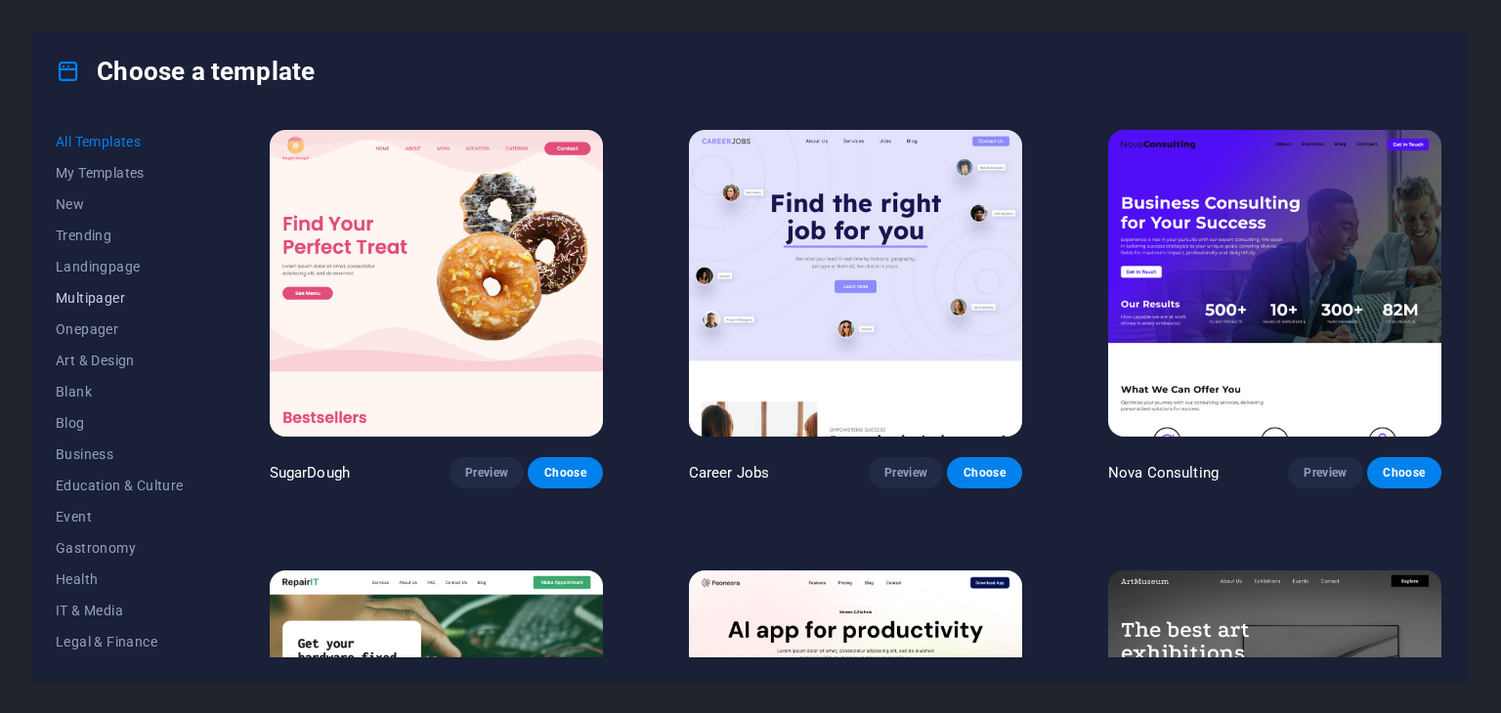
click at [90, 295] on span "Multipager" at bounding box center [120, 298] width 128 height 16
click at [912, 475] on span "Preview" at bounding box center [905, 473] width 43 height 16
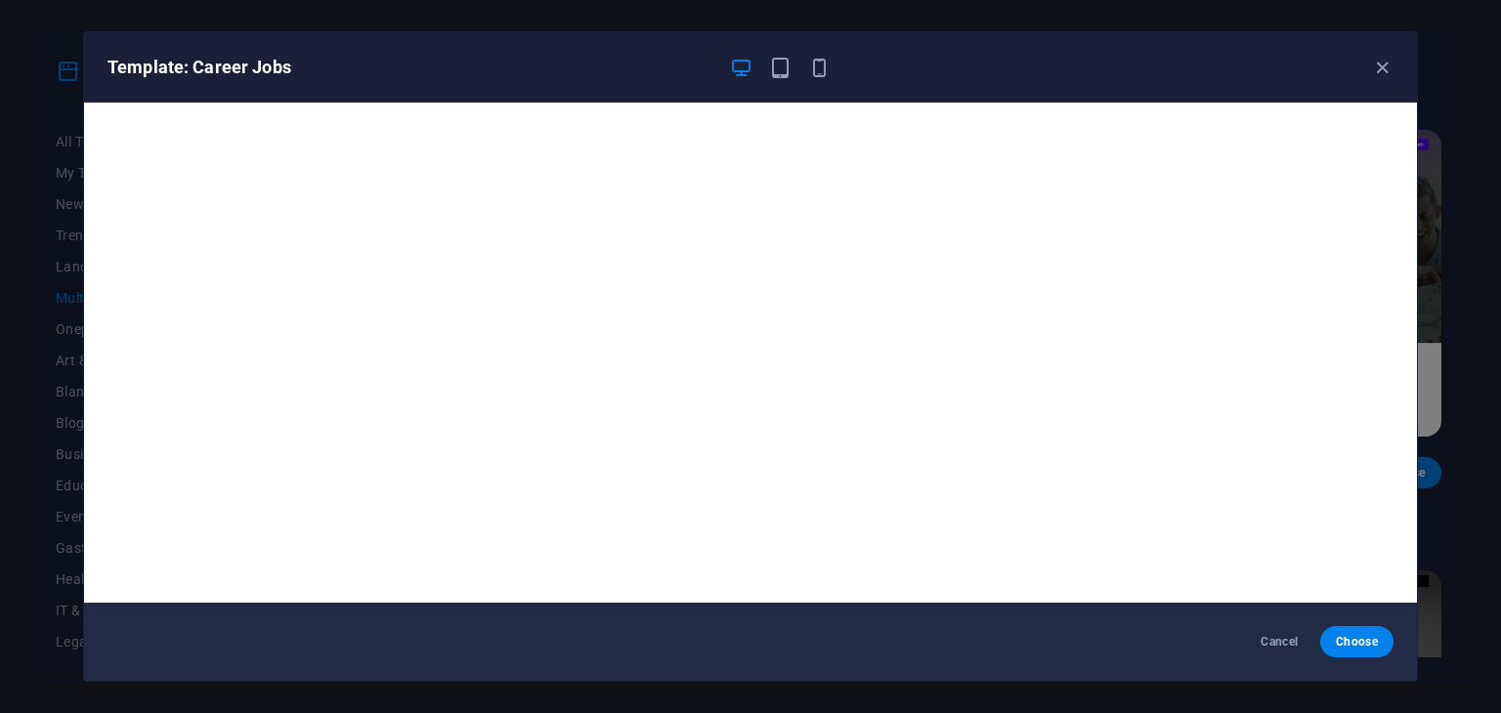
click at [823, 48] on div "Template: Career Jobs" at bounding box center [750, 67] width 1333 height 70
click at [820, 60] on icon "button" at bounding box center [819, 68] width 22 height 22
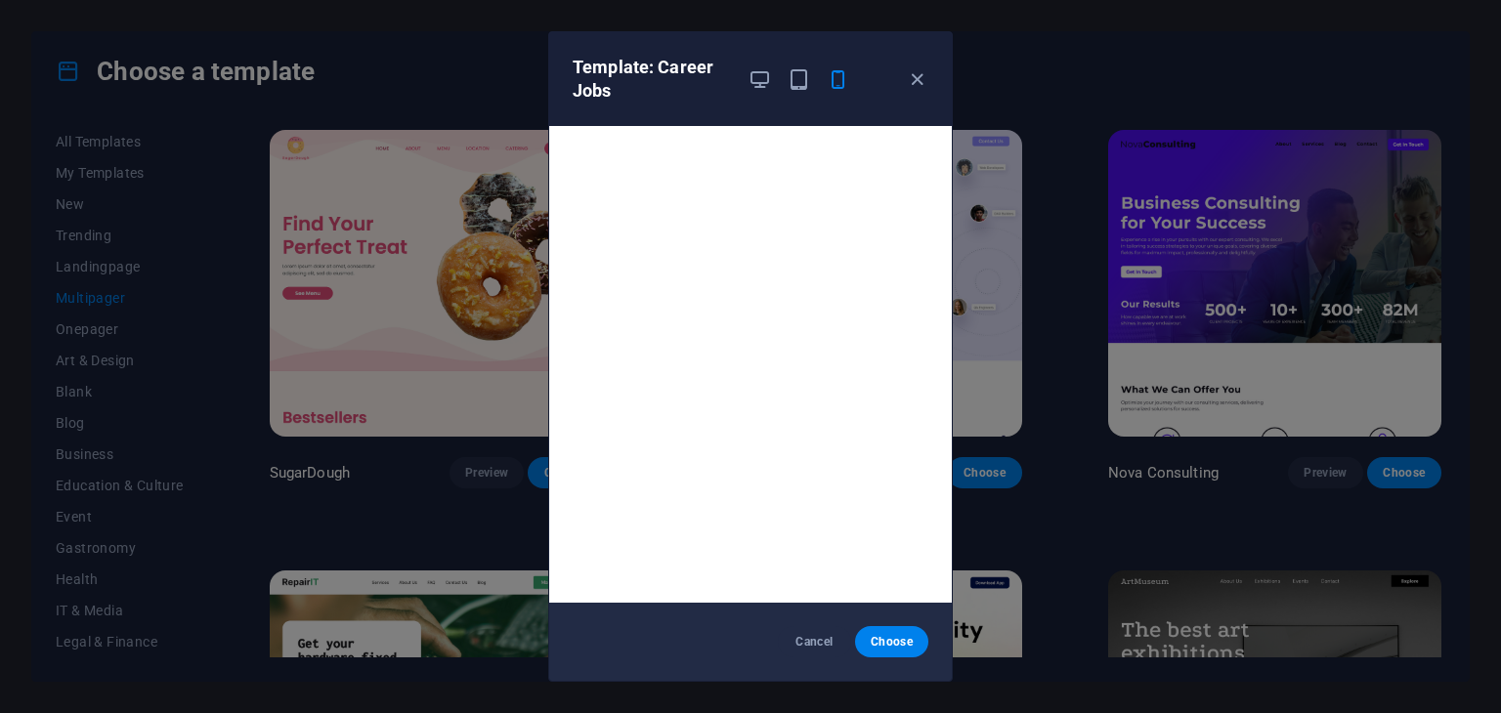
click at [785, 70] on div at bounding box center [799, 79] width 102 height 47
click at [796, 75] on icon "button" at bounding box center [799, 79] width 22 height 22
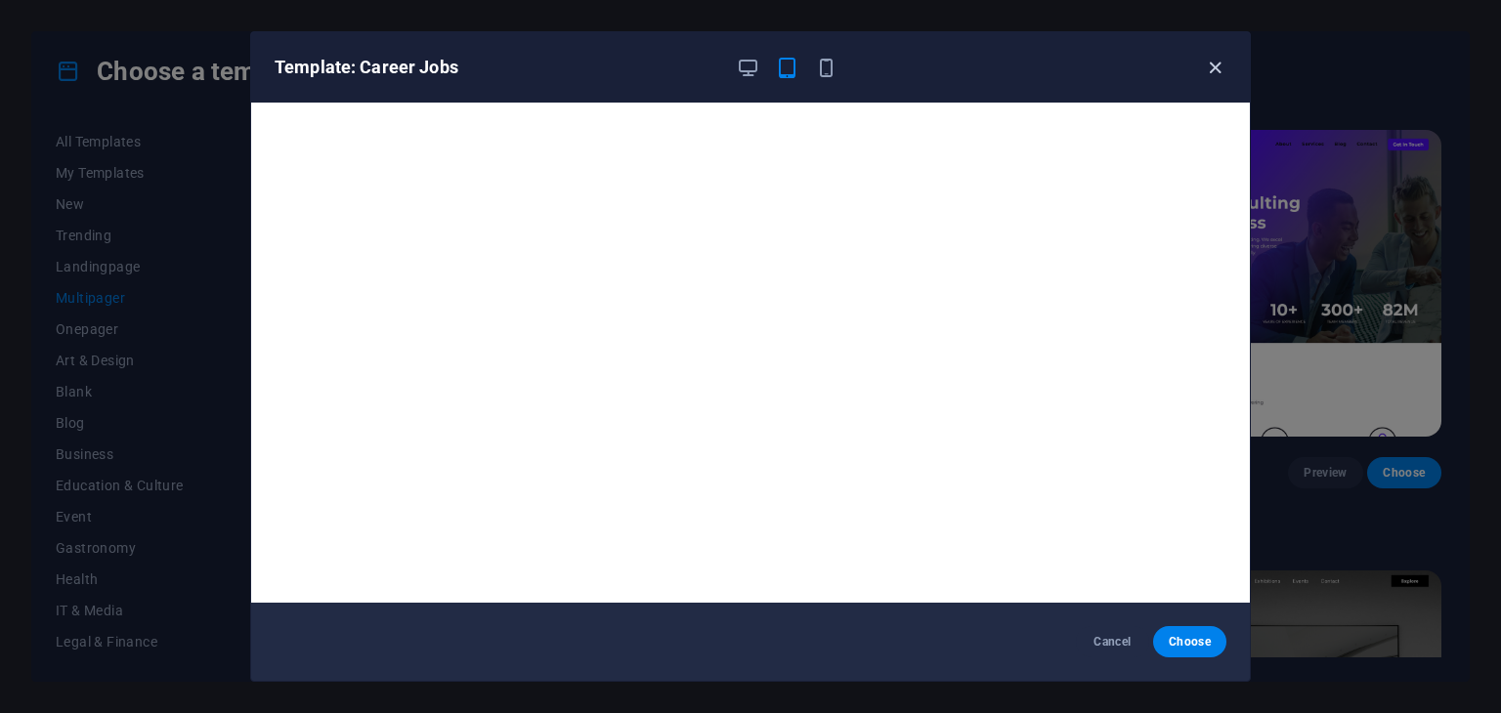
click at [1218, 71] on icon "button" at bounding box center [1215, 68] width 22 height 22
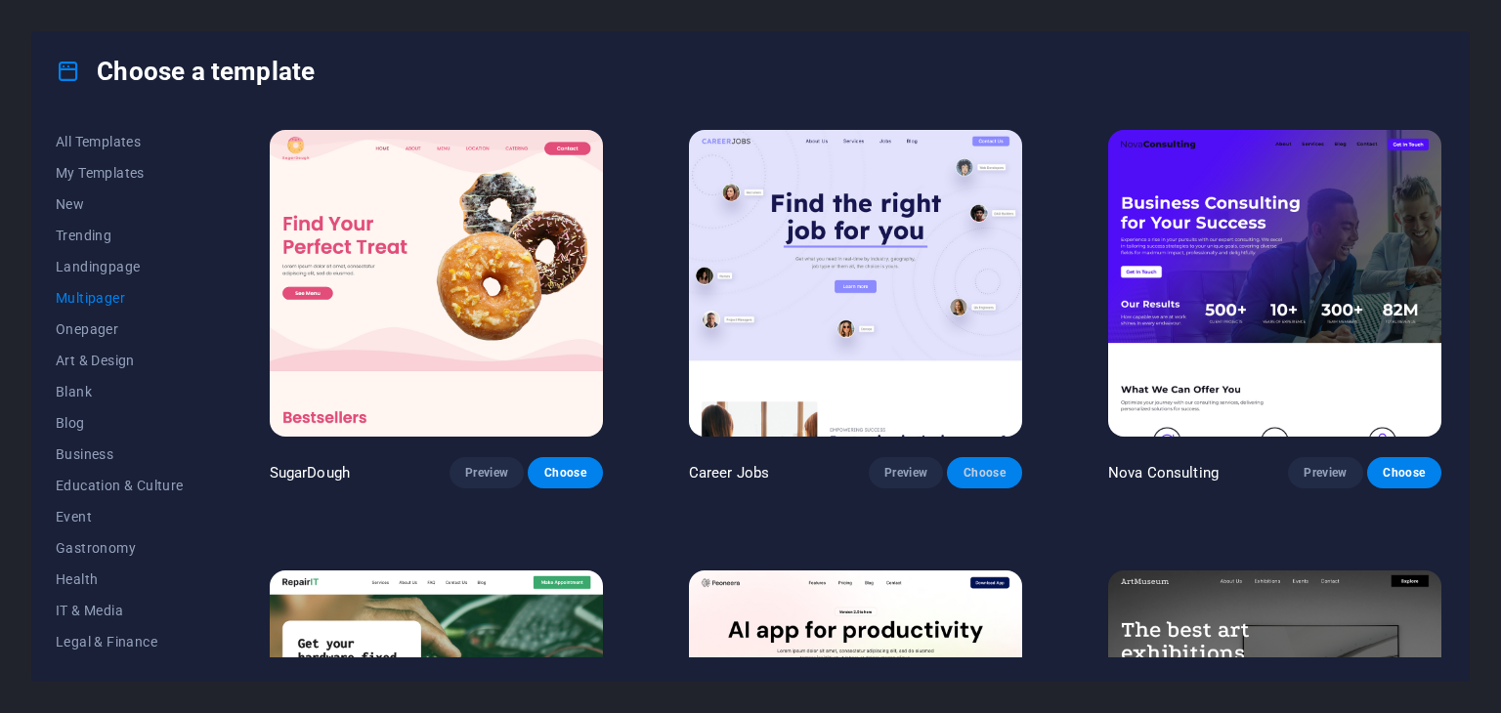
click at [974, 480] on button "Choose" at bounding box center [984, 472] width 74 height 31
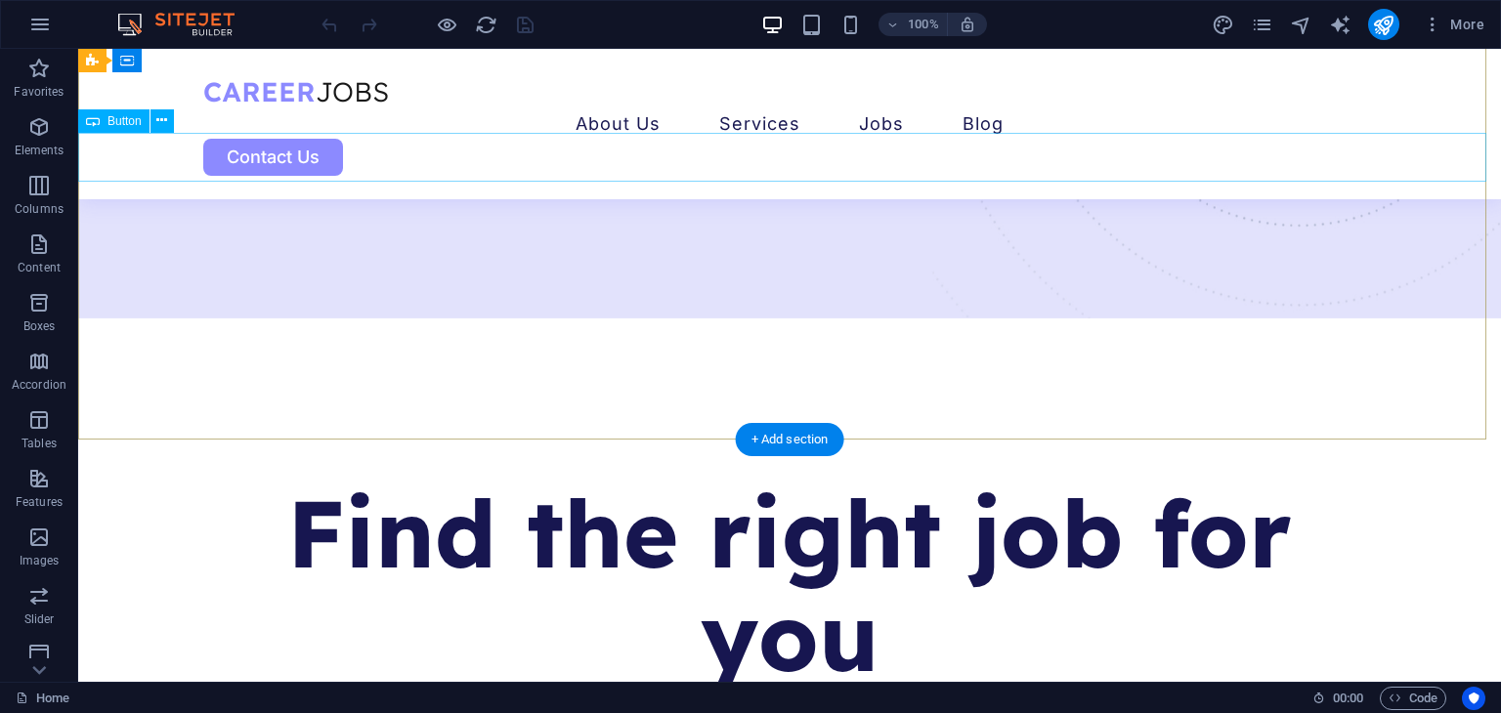
scroll to position [489, 0]
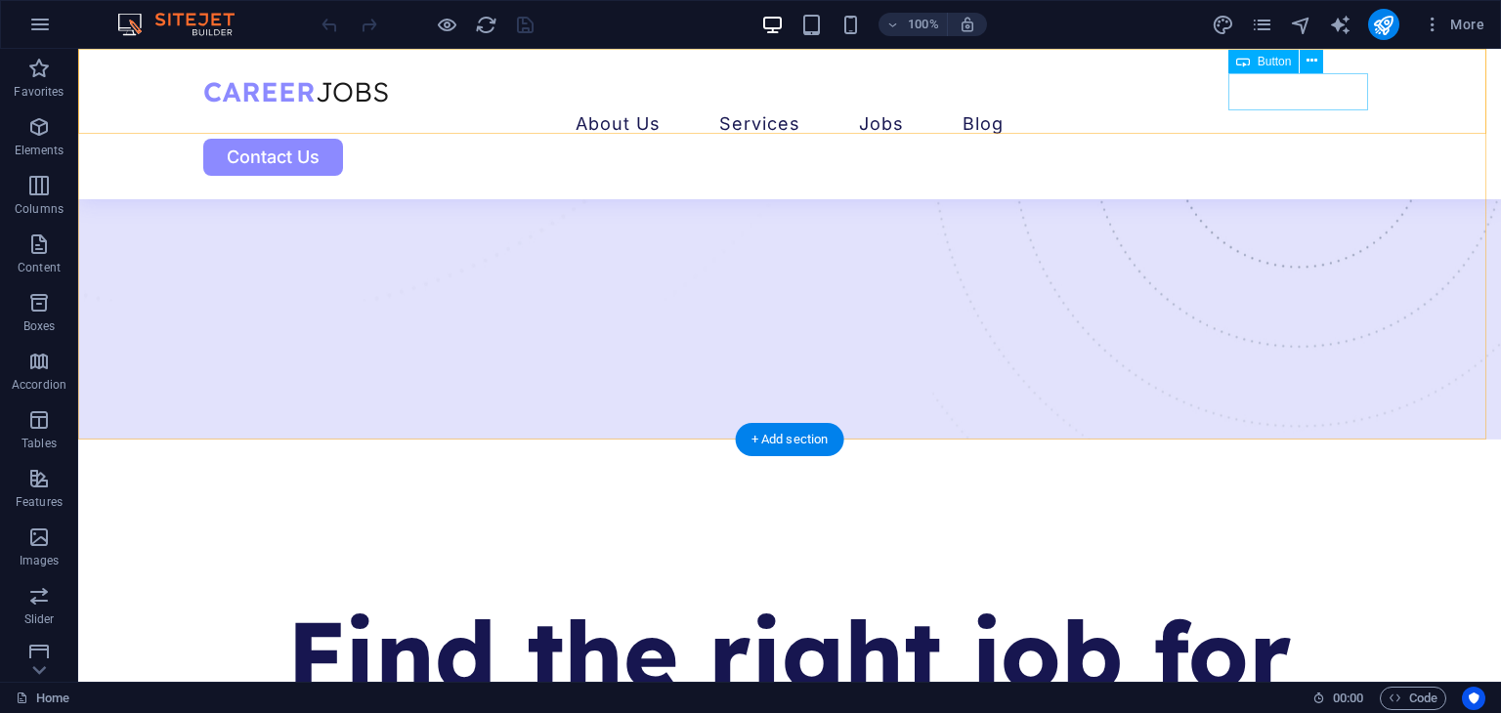
click at [1302, 139] on div "Contact Us" at bounding box center [789, 157] width 1173 height 37
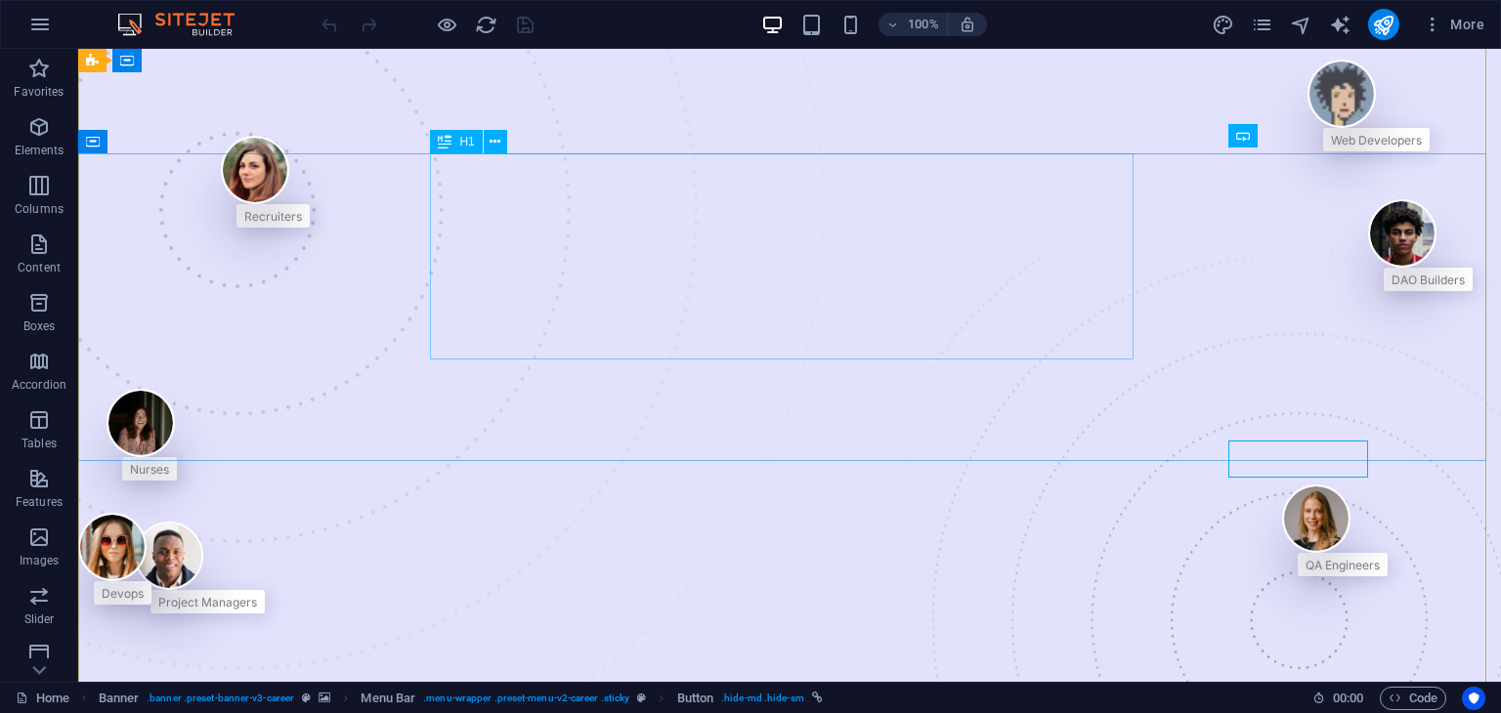
scroll to position [0, 0]
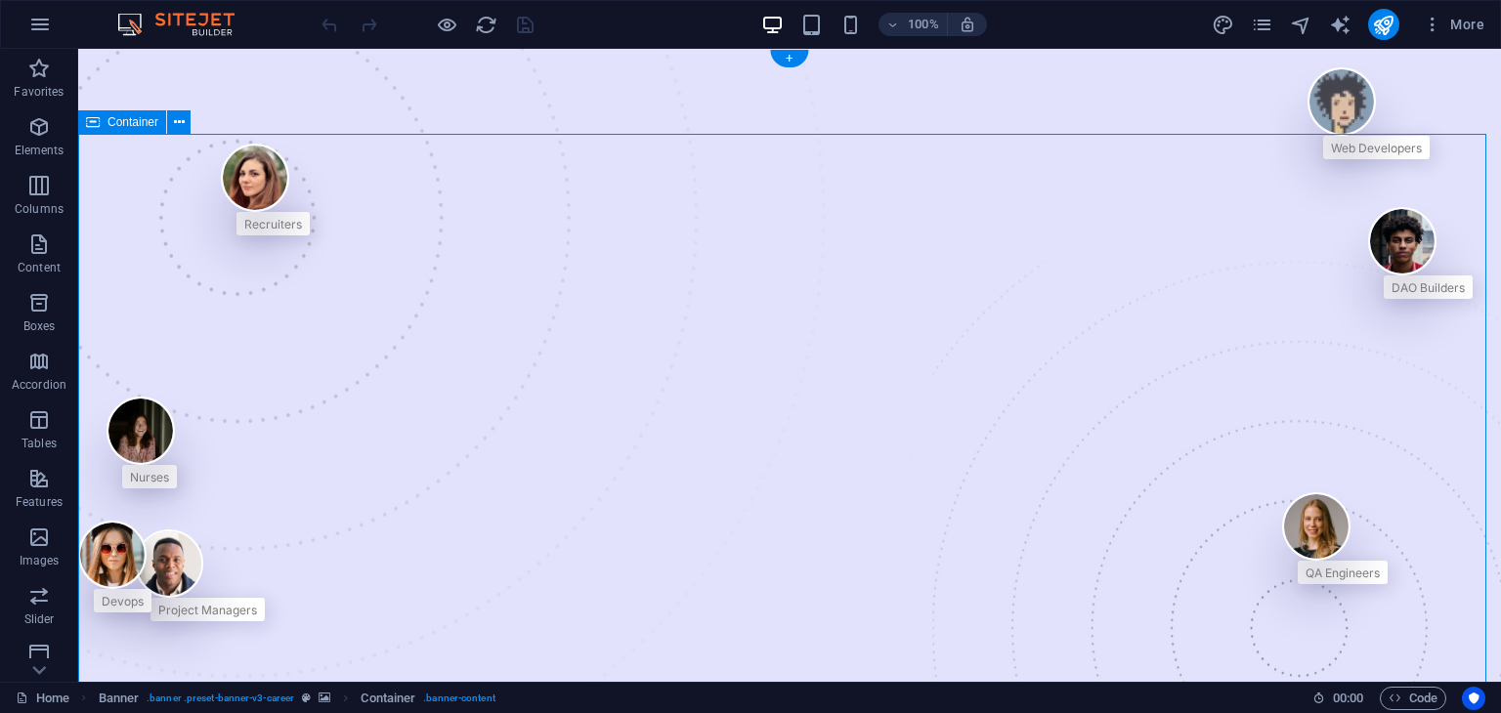
select select "%"
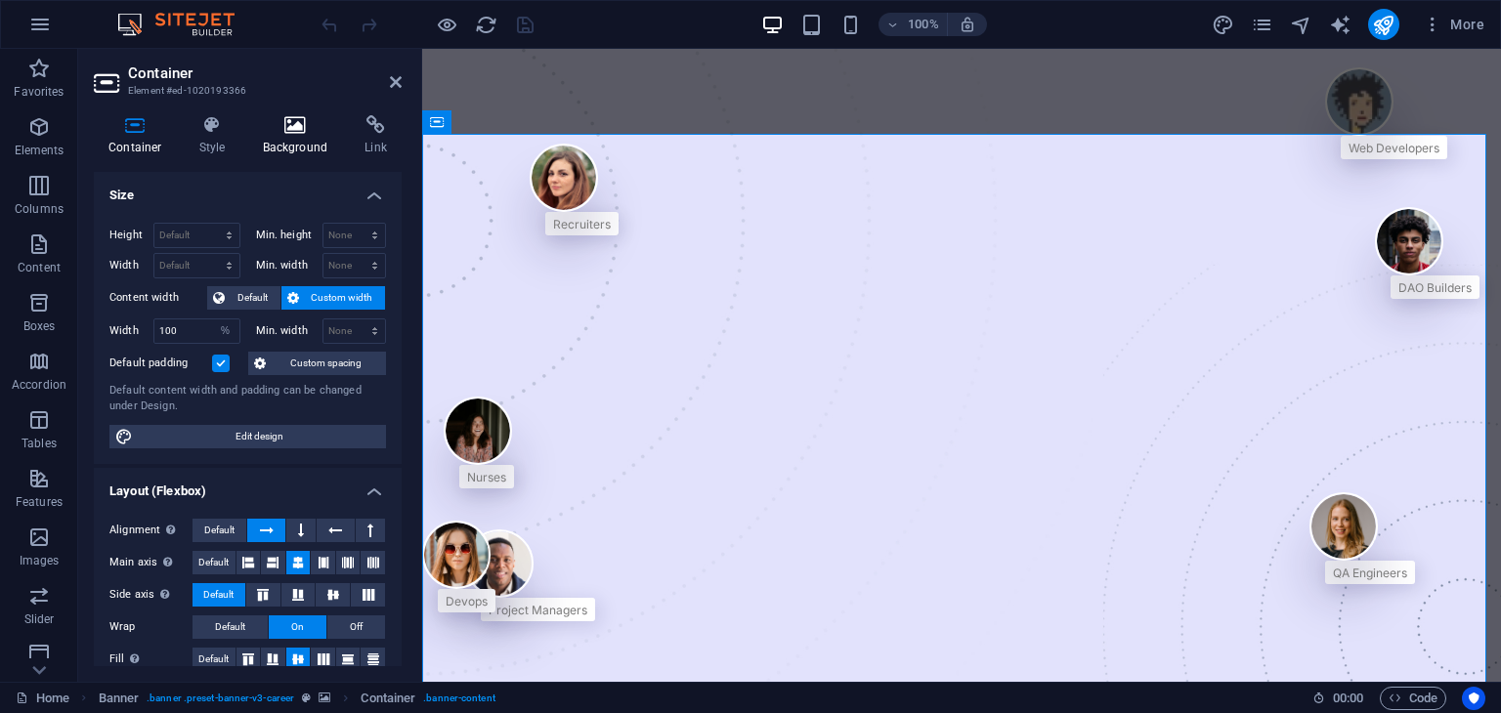
click at [269, 146] on h4 "Background" at bounding box center [299, 135] width 103 height 41
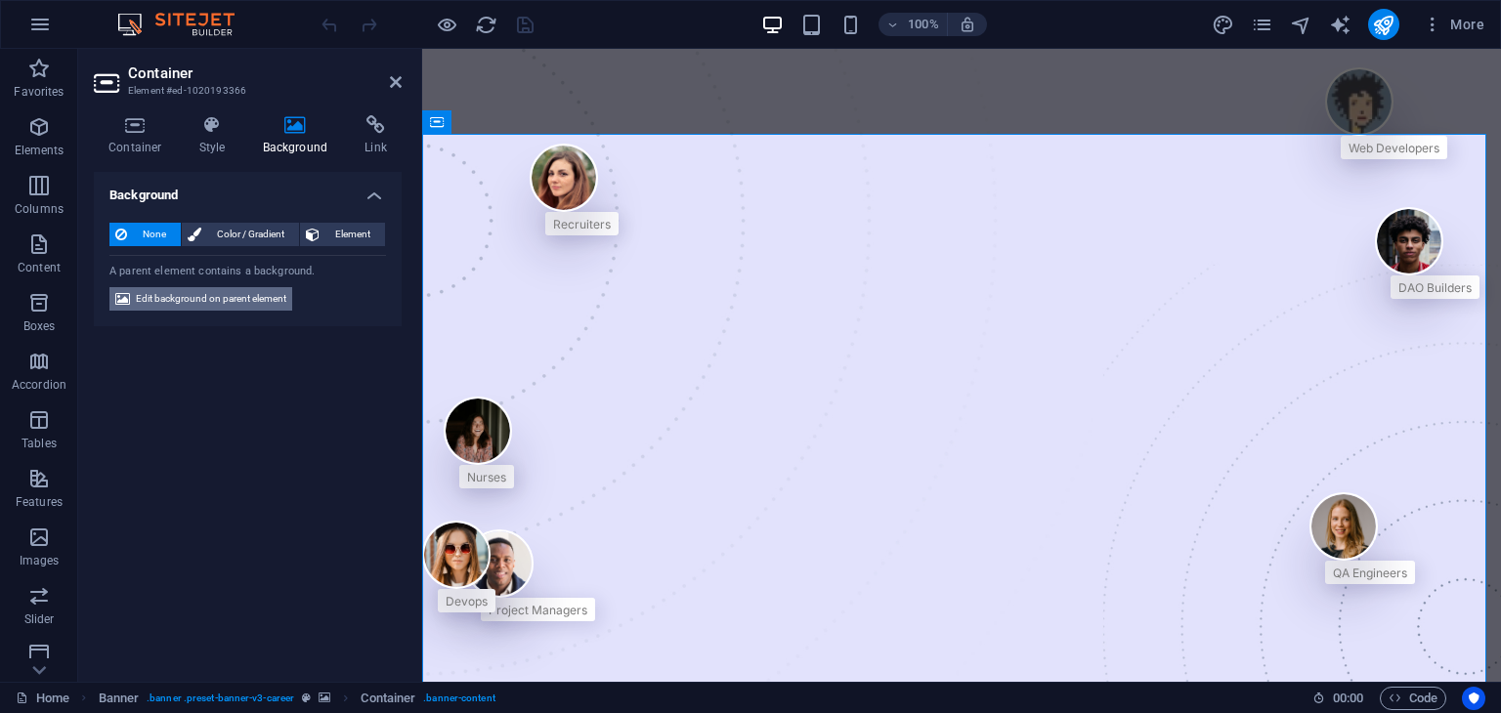
click at [246, 298] on span "Edit background on parent element" at bounding box center [211, 298] width 150 height 23
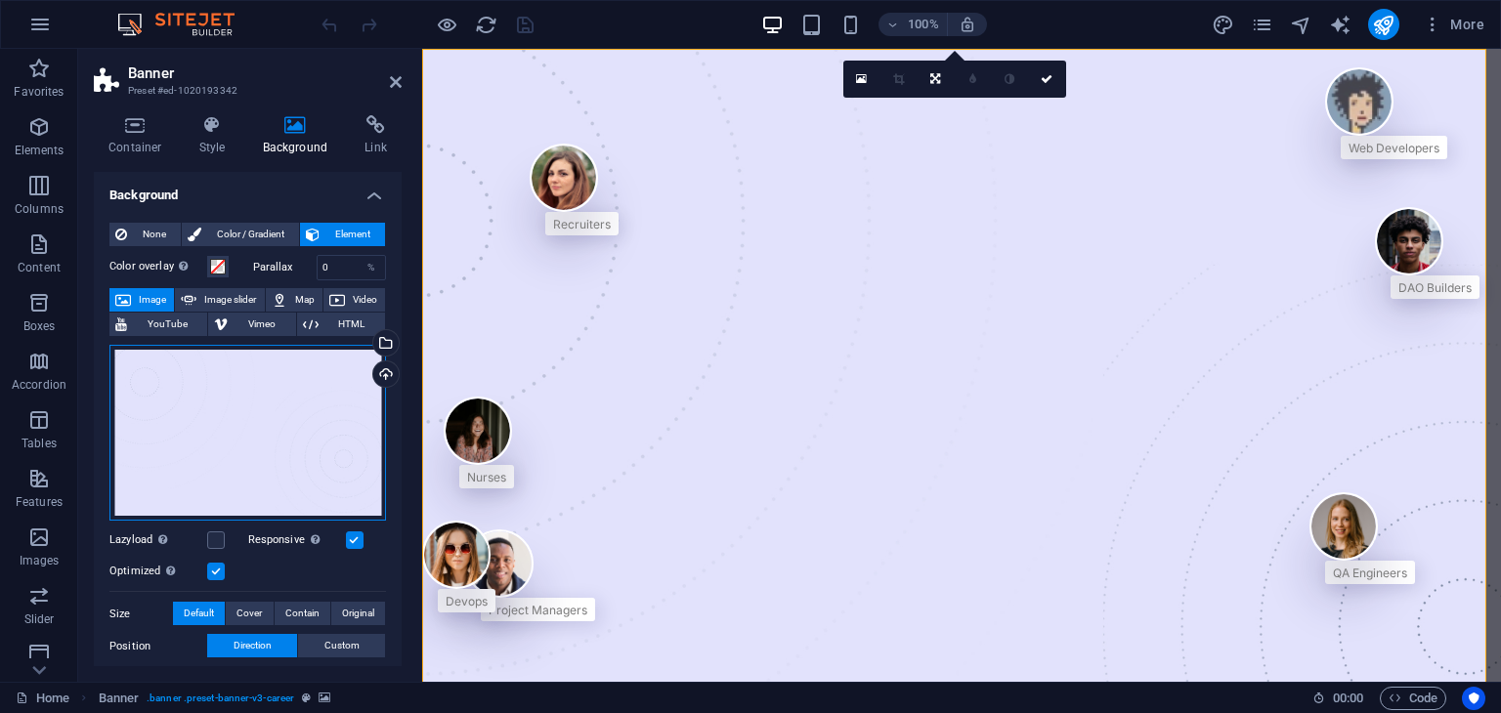
click at [310, 437] on div "Drag files here, click to choose files or select files from Files or our free s…" at bounding box center [247, 433] width 277 height 177
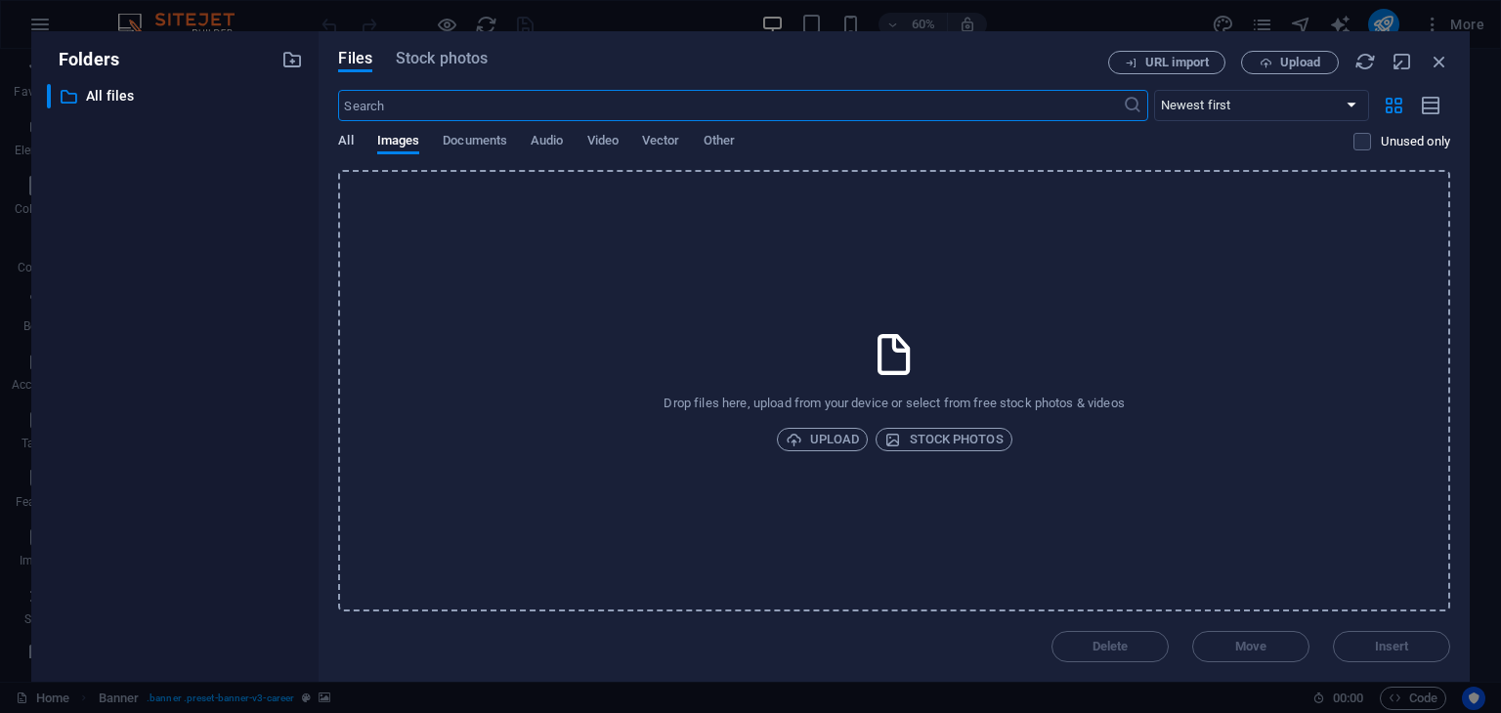
click at [338, 142] on span "All" at bounding box center [345, 142] width 15 height 27
click at [437, 51] on span "Stock photos" at bounding box center [442, 58] width 92 height 23
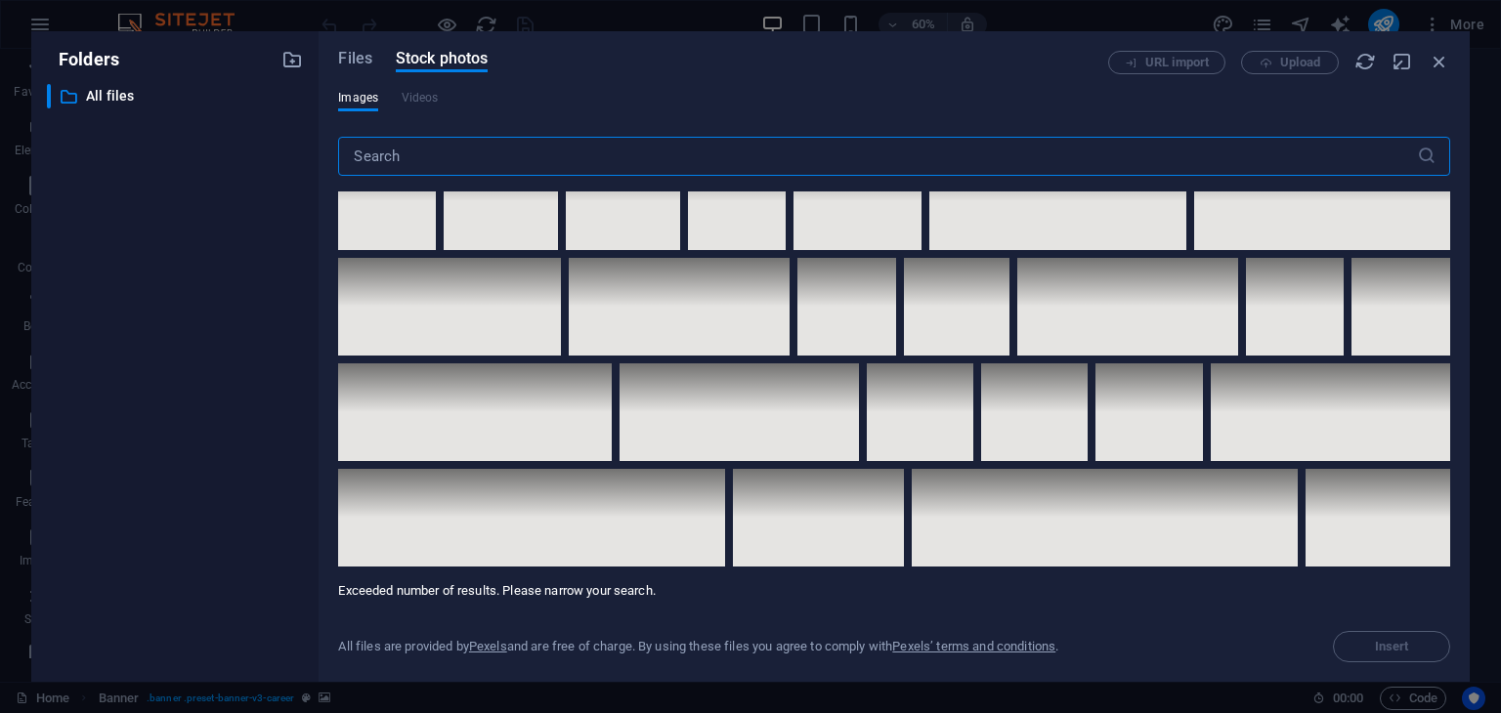
scroll to position [9088, 0]
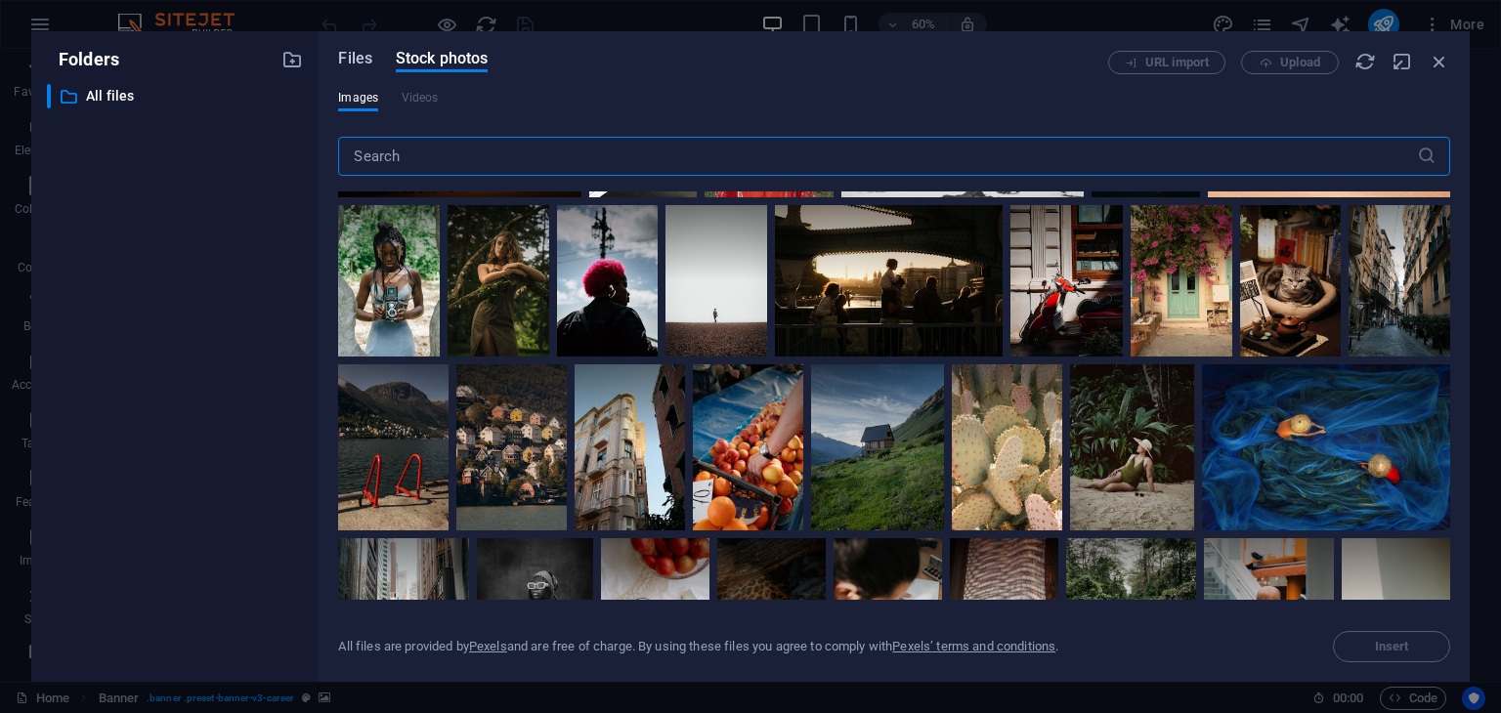
click at [369, 65] on span "Files" at bounding box center [355, 58] width 34 height 23
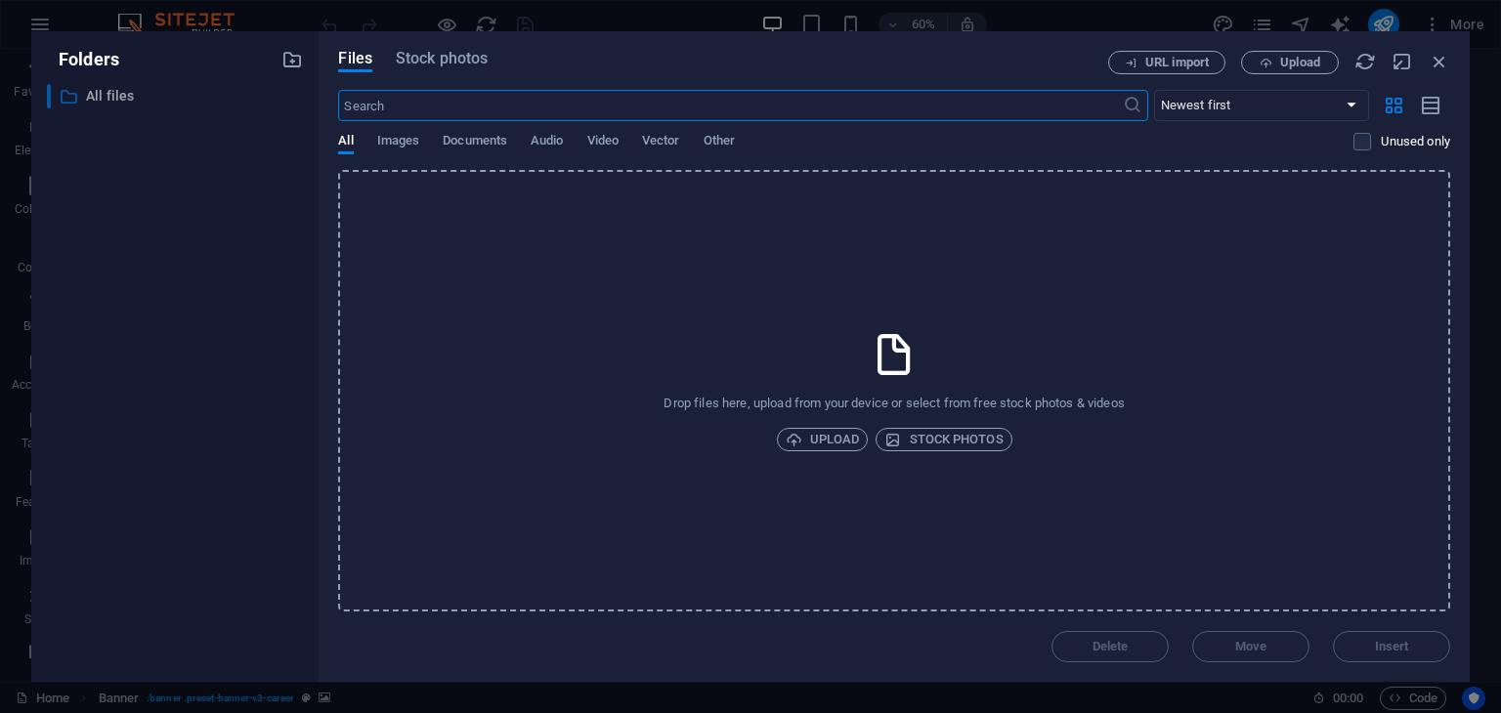
click at [161, 90] on p "All files" at bounding box center [177, 96] width 182 height 22
click at [403, 139] on span "Images" at bounding box center [398, 142] width 43 height 27
click at [922, 437] on span "Stock photos" at bounding box center [943, 439] width 118 height 23
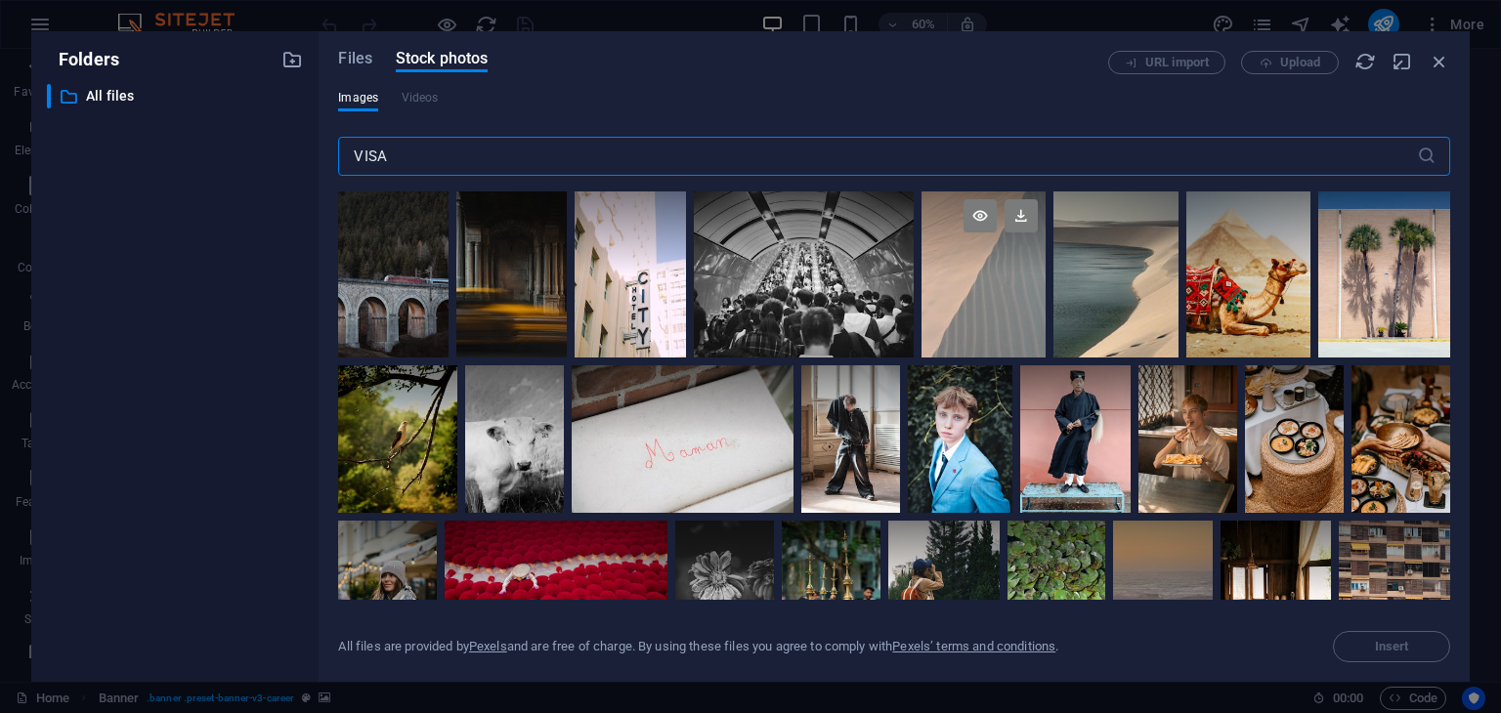
type input "VISA"
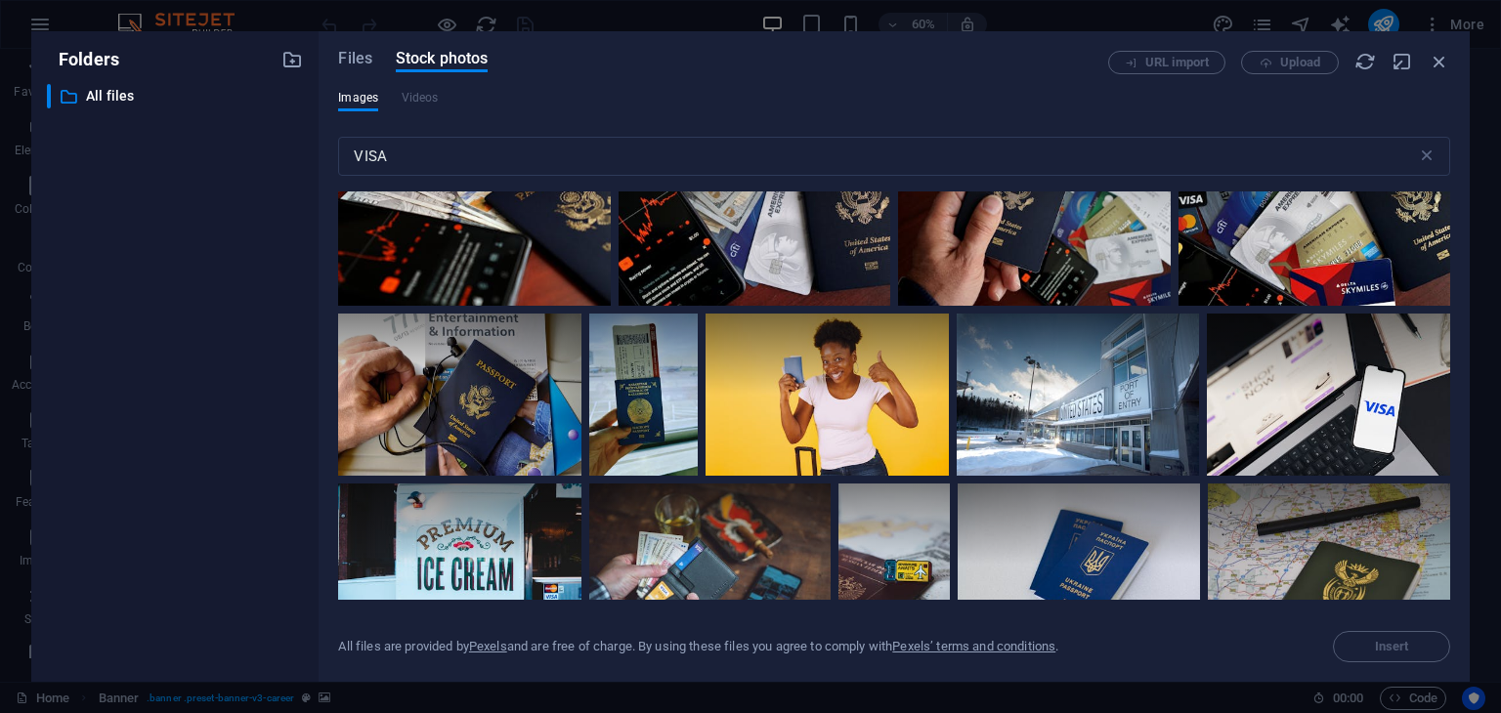
scroll to position [879, 0]
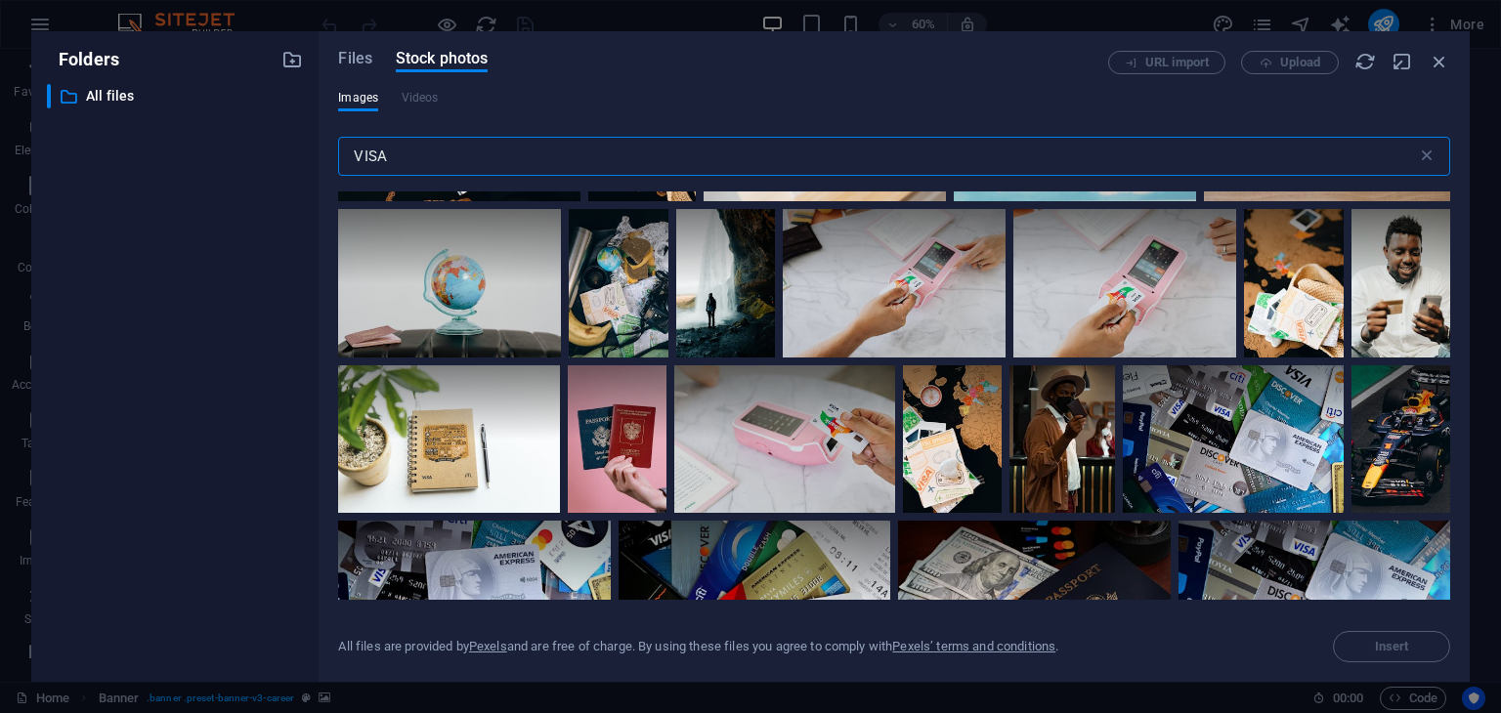
click at [704, 164] on input "VISA" at bounding box center [877, 156] width 1078 height 39
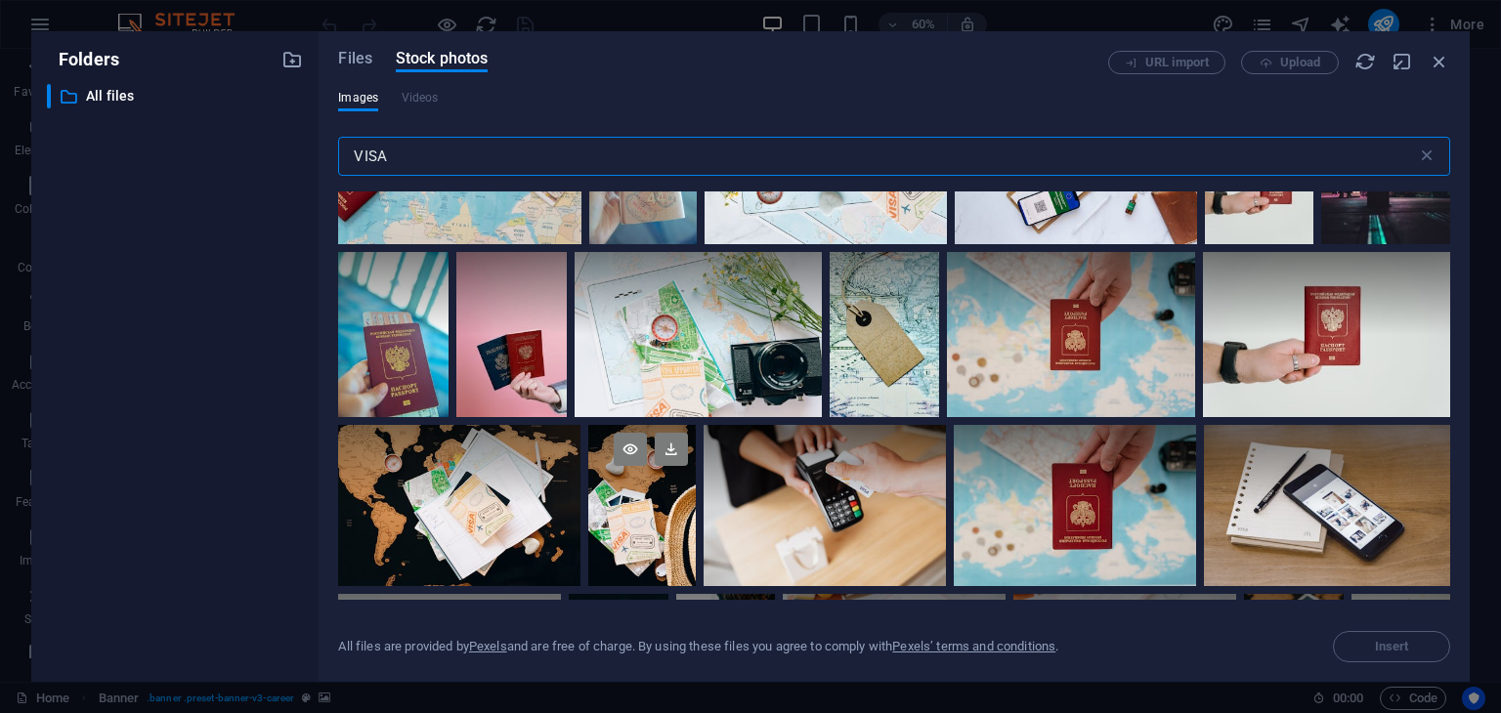
scroll to position [586, 0]
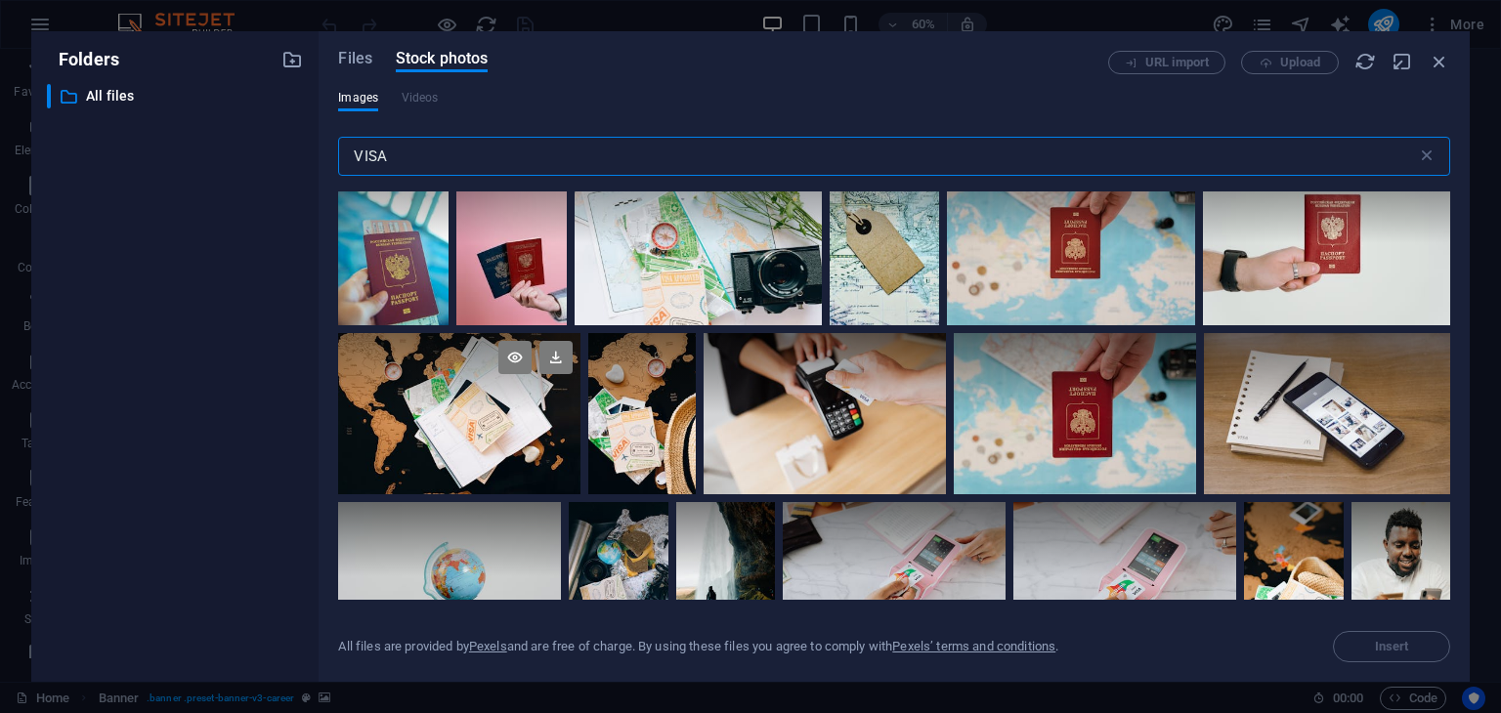
click at [457, 430] on div at bounding box center [459, 413] width 242 height 161
click at [360, 464] on icon at bounding box center [358, 473] width 31 height 31
click at [369, 461] on div at bounding box center [459, 413] width 242 height 161
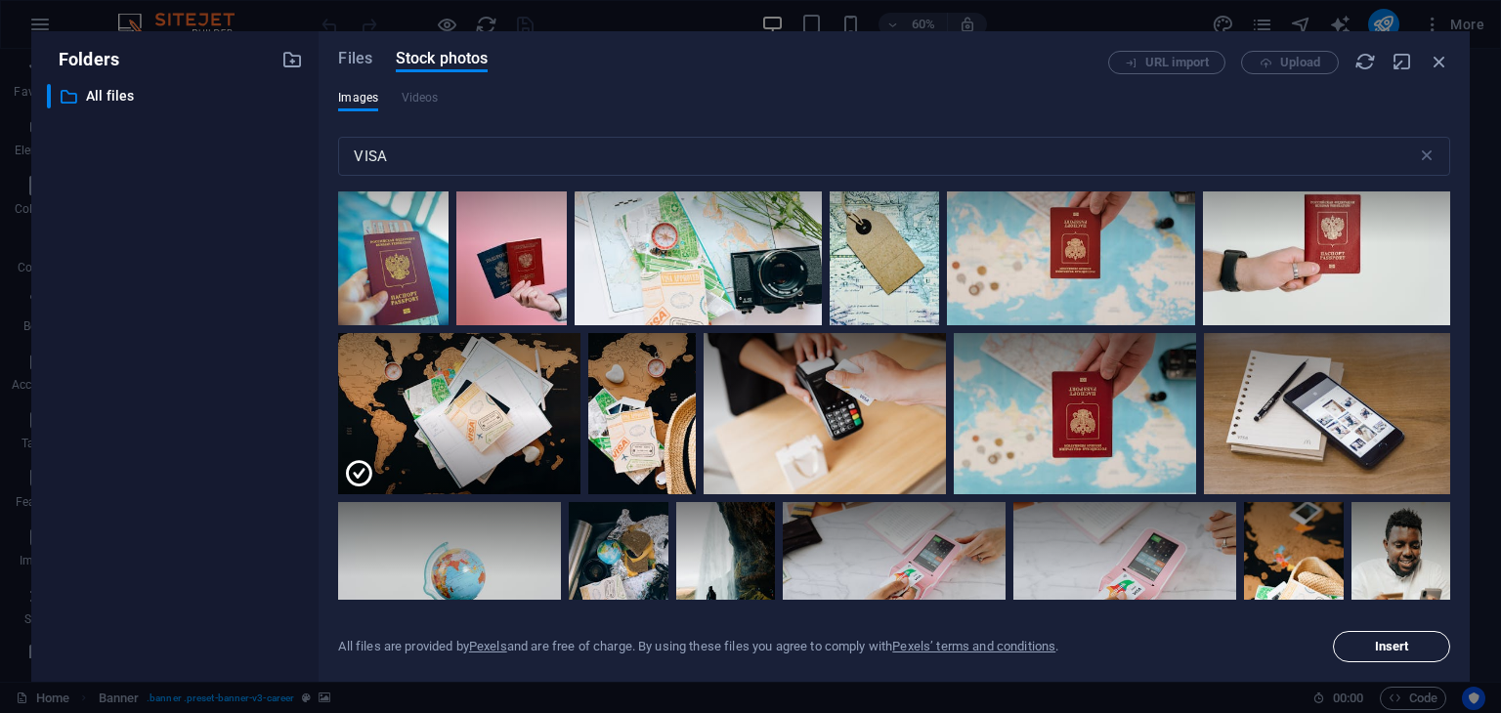
click at [1395, 645] on span "Insert" at bounding box center [1392, 647] width 34 height 12
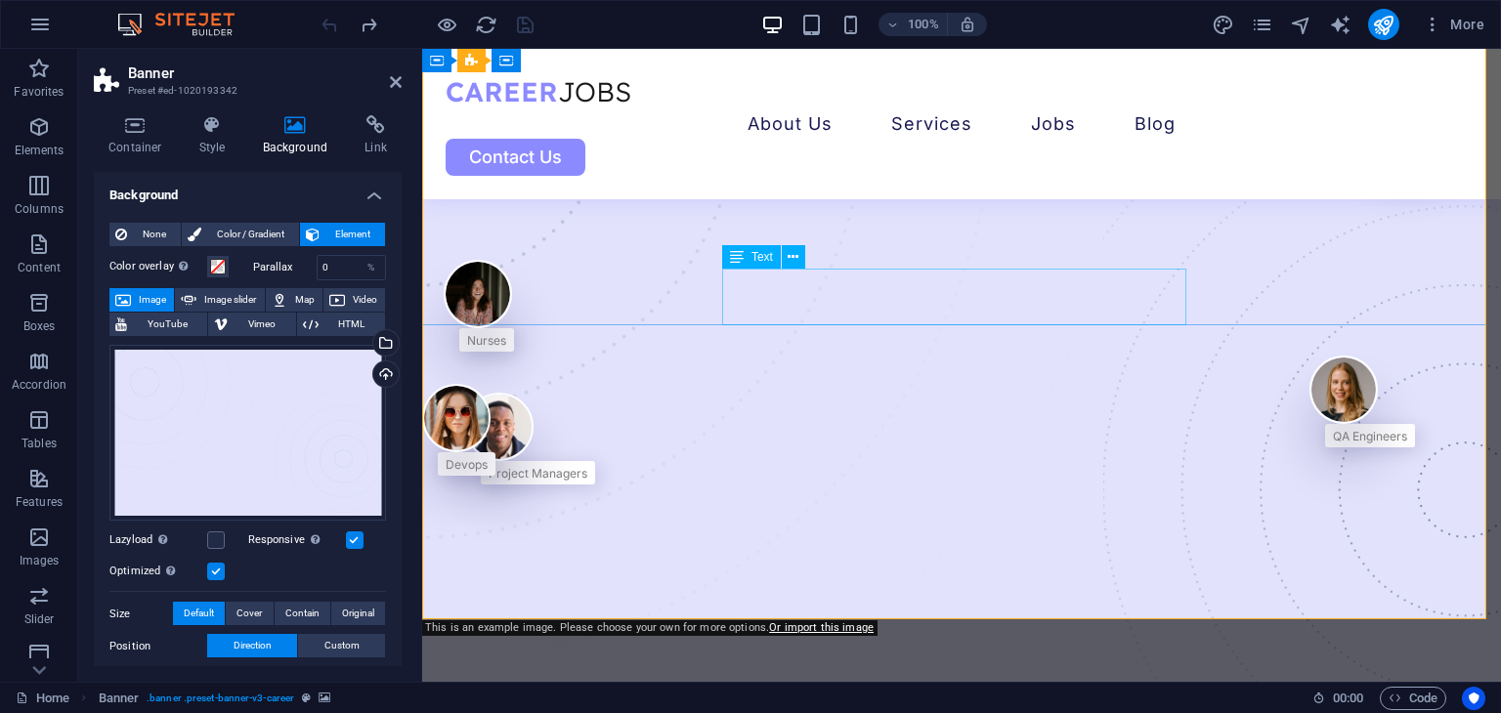
scroll to position [489, 0]
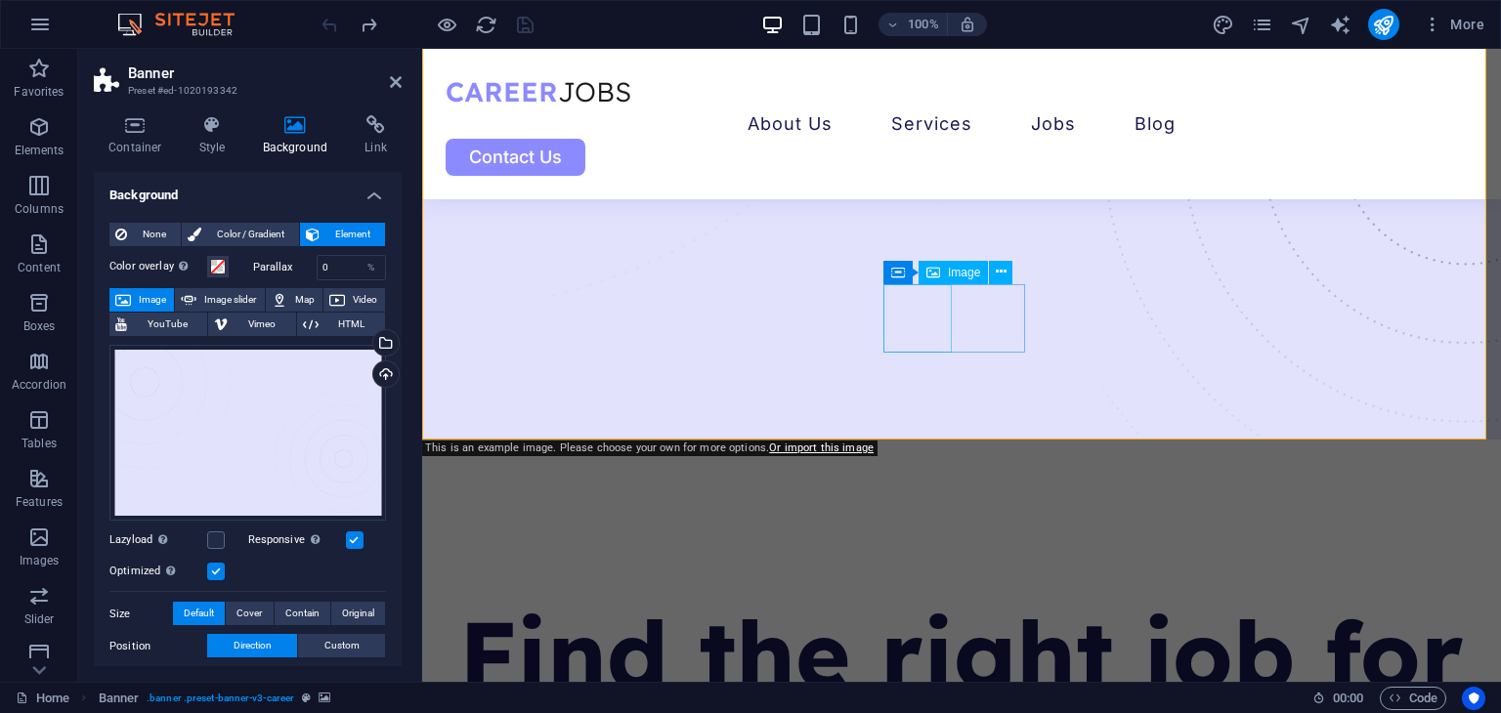
click at [495, 101] on figure at bounding box center [458, 66] width 73 height 68
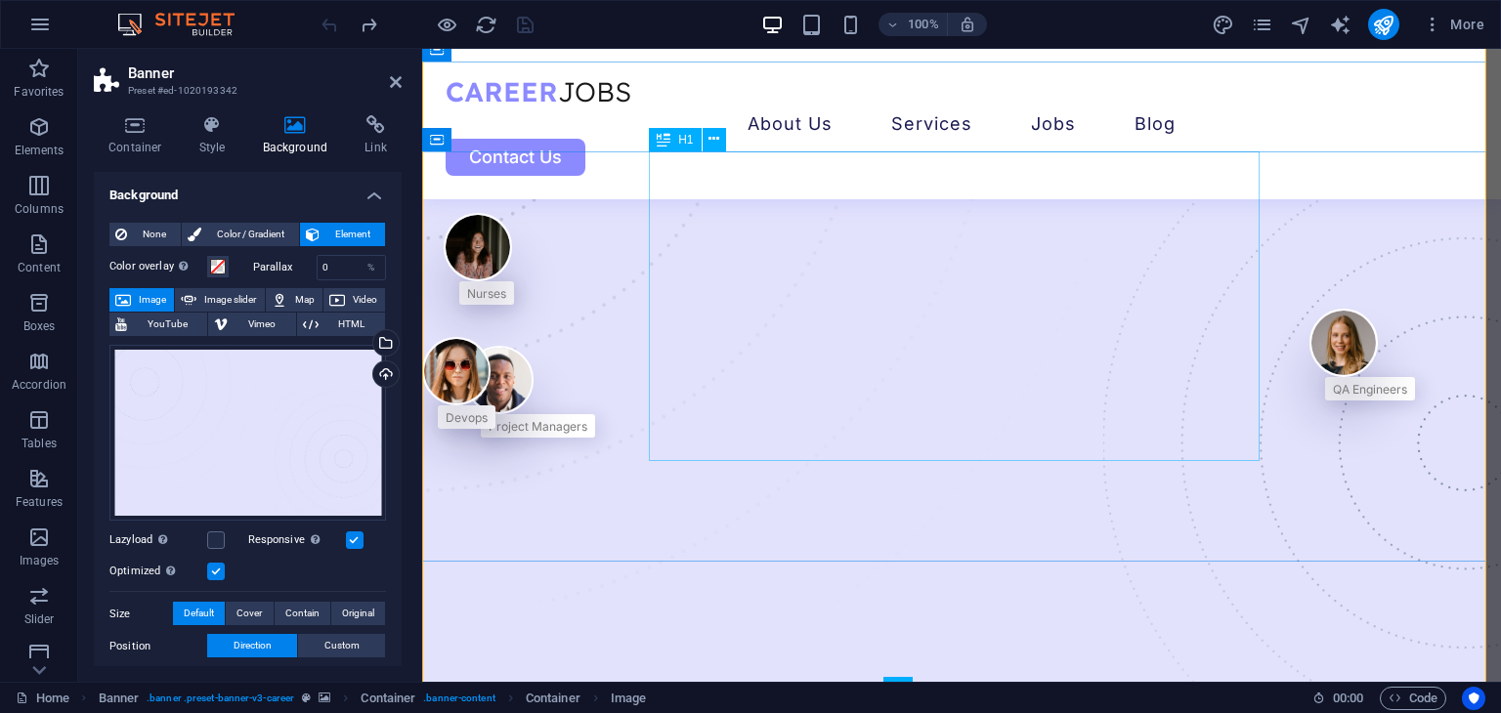
scroll to position [195, 0]
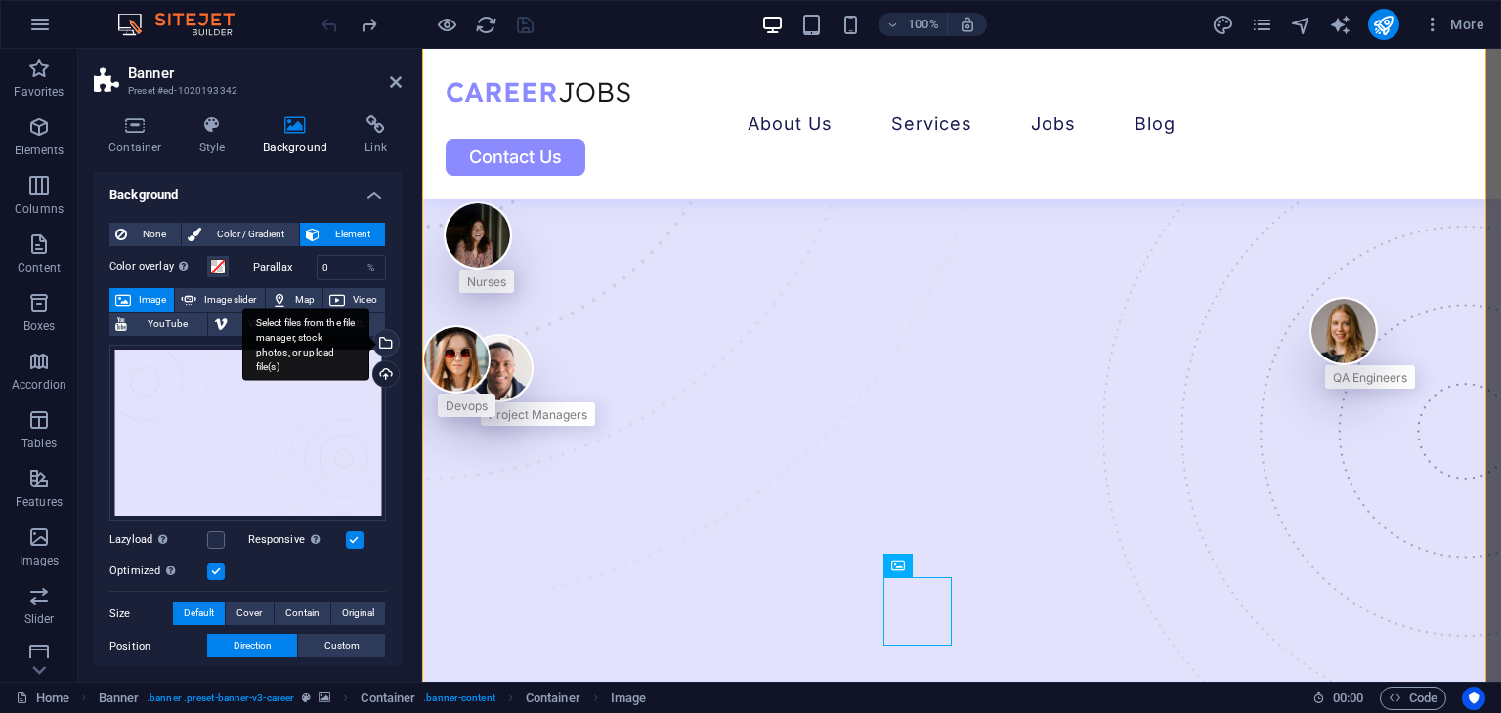
click at [391, 341] on div "Select files from the file manager, stock photos, or upload file(s)" at bounding box center [383, 344] width 29 height 29
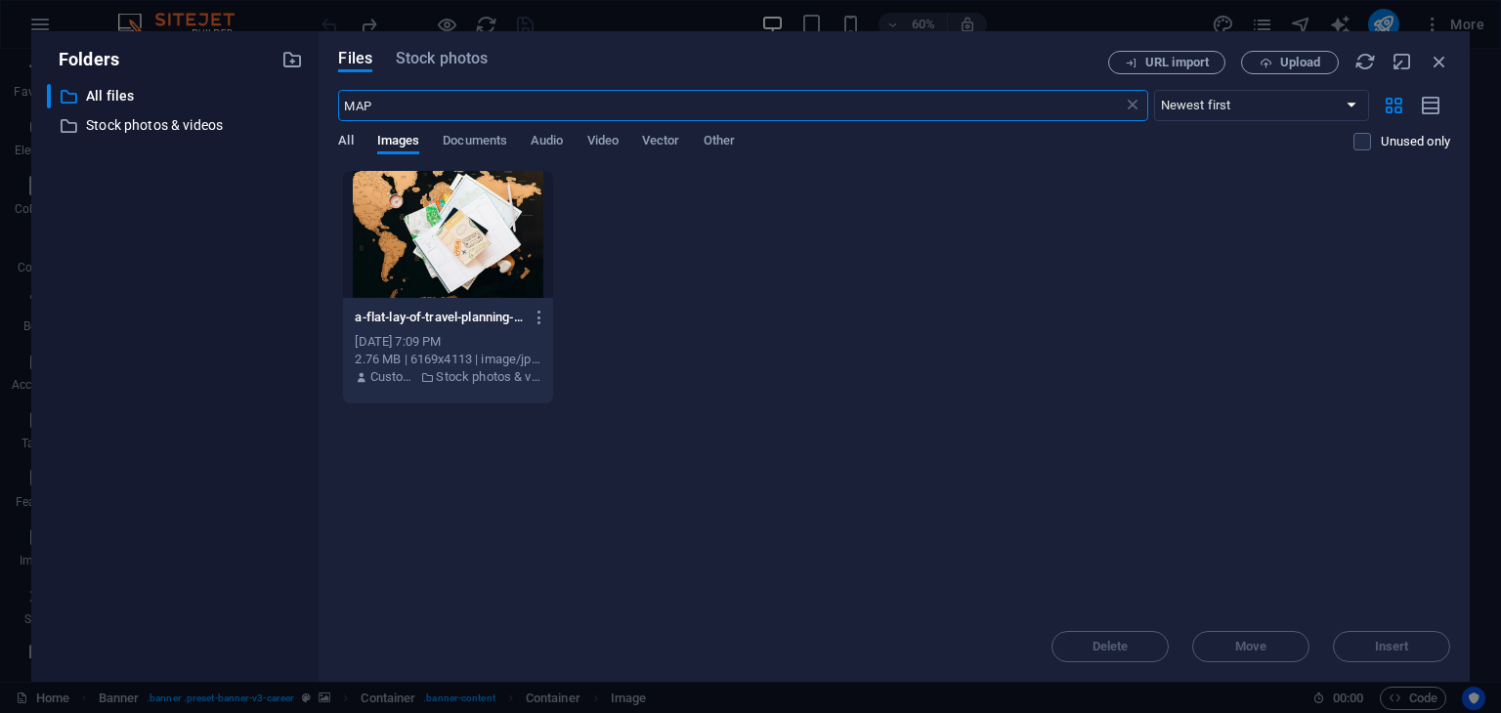
type input "MAP"
click at [351, 141] on span "All" at bounding box center [345, 142] width 15 height 27
click at [442, 65] on span "Stock photos" at bounding box center [442, 58] width 92 height 23
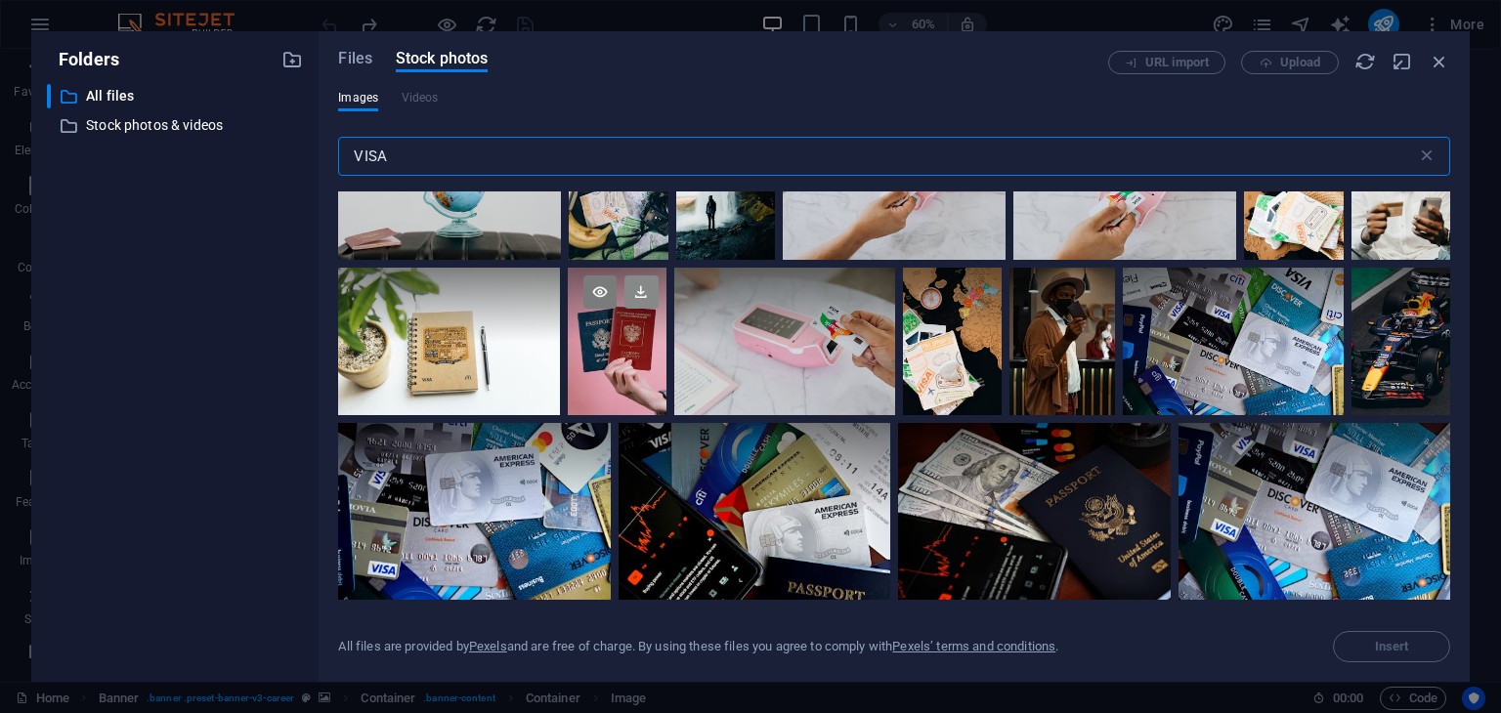
scroll to position [782, 0]
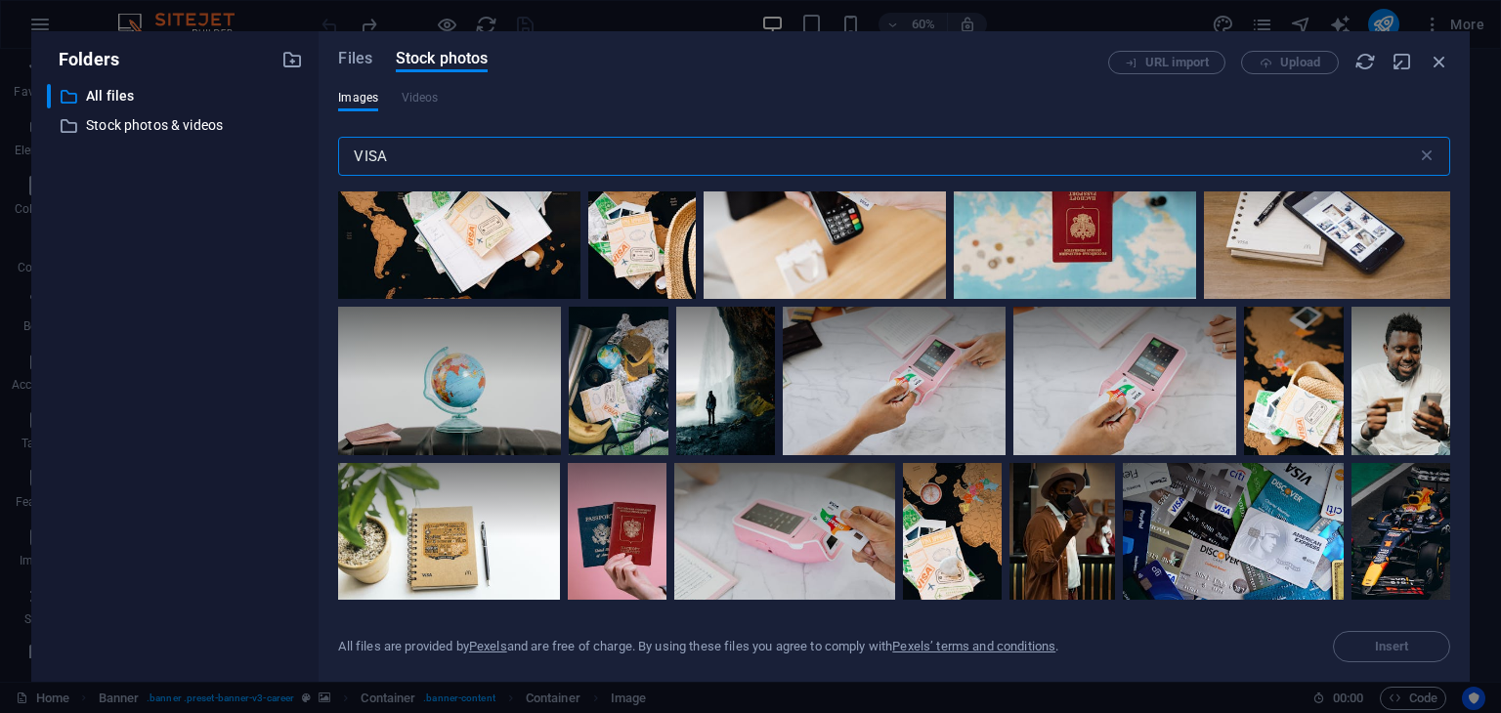
click at [505, 135] on div "VISA ​" at bounding box center [894, 160] width 1112 height 63
click at [500, 173] on input "VISA" at bounding box center [877, 156] width 1078 height 39
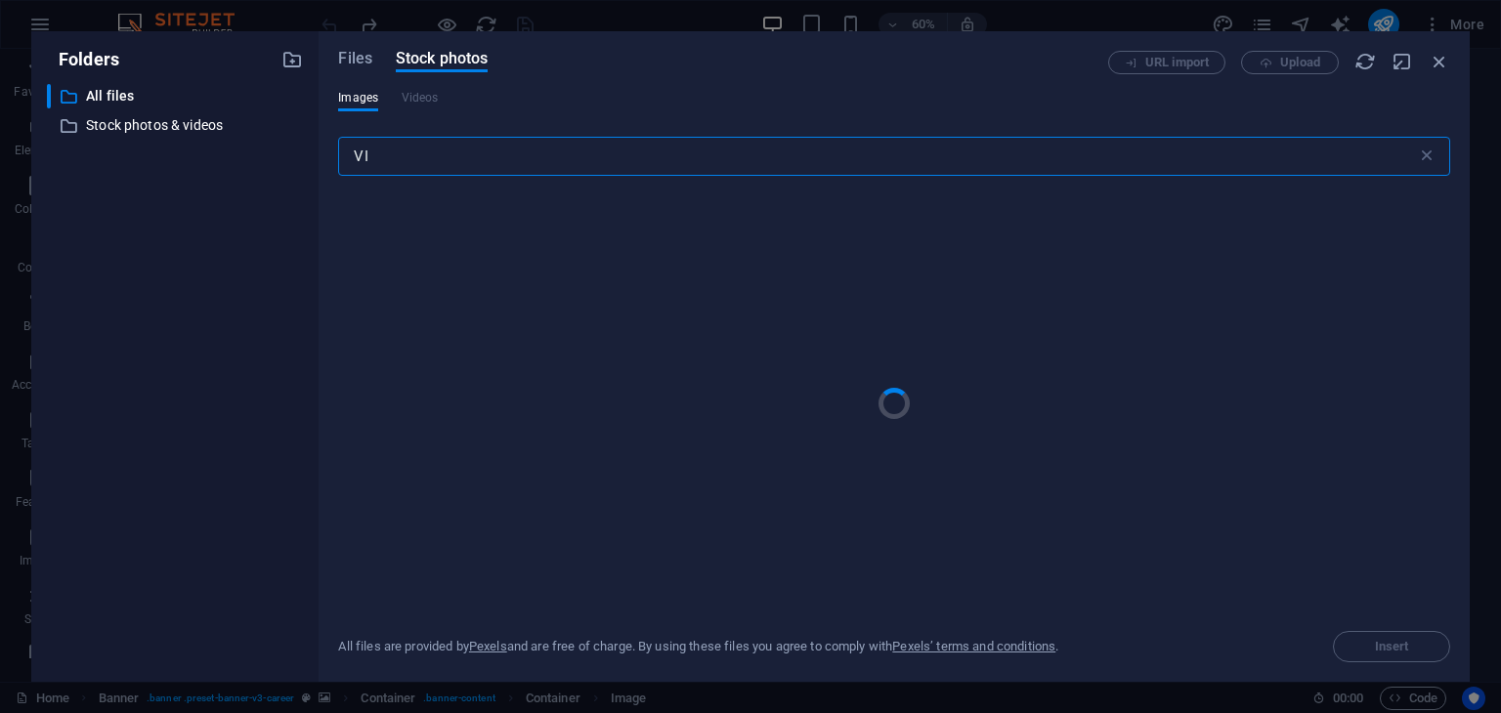
type input "V"
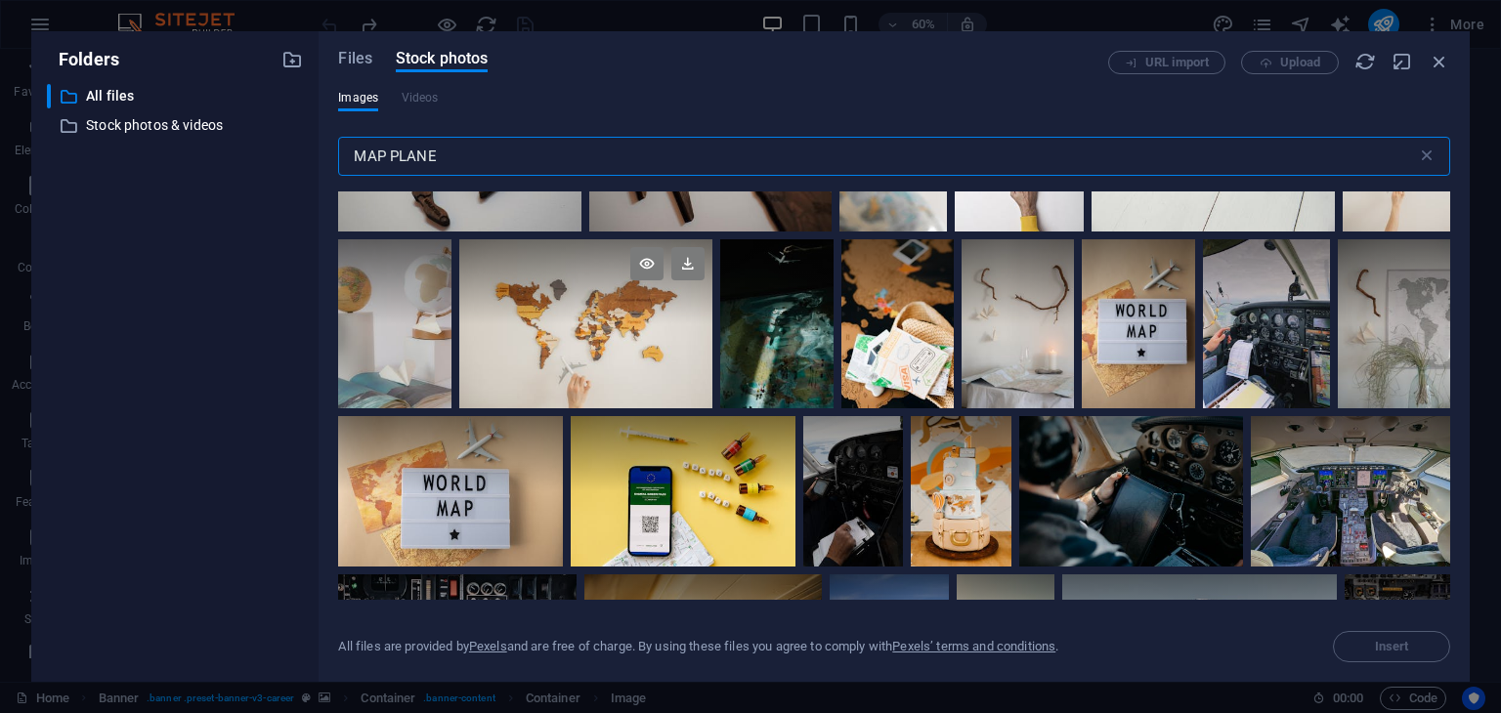
scroll to position [684, 0]
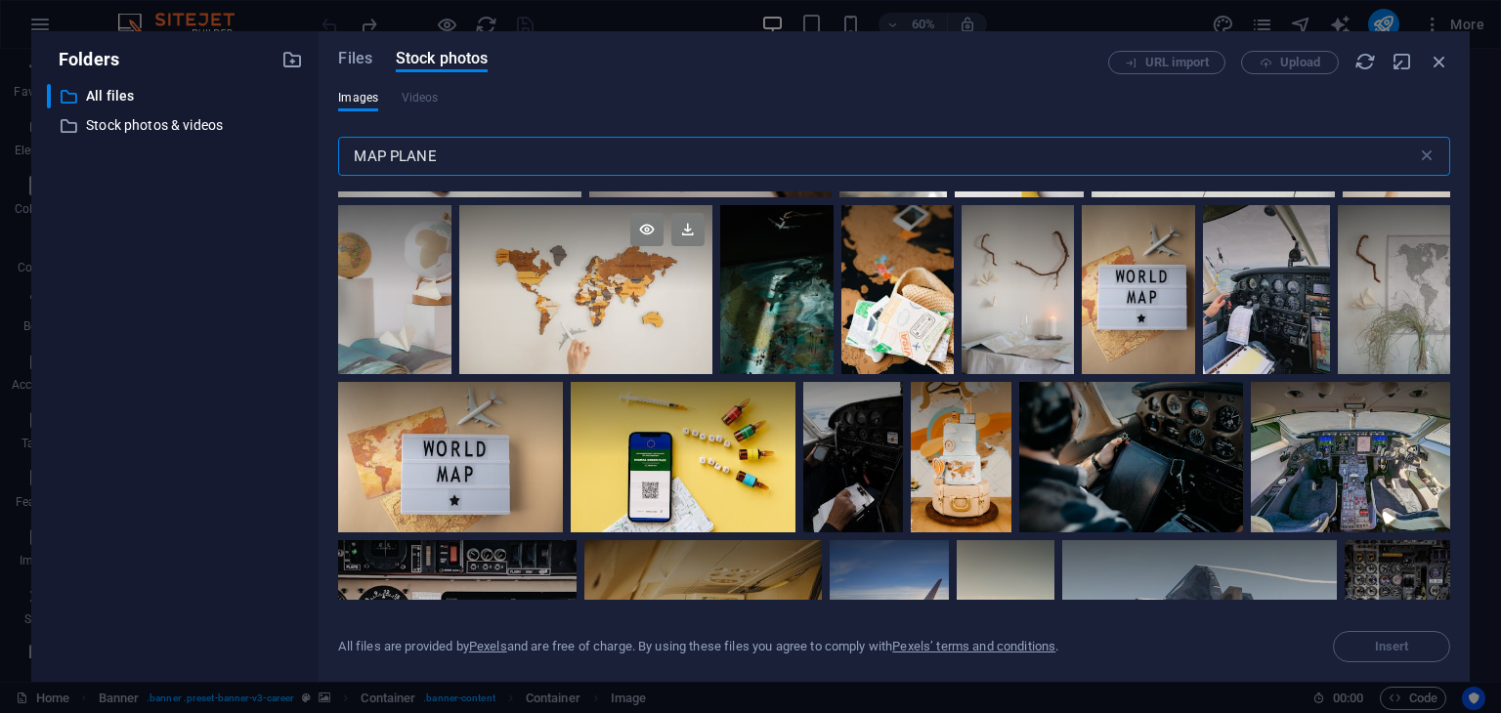
type input "MAP PLANE"
click at [597, 287] on div at bounding box center [586, 289] width 254 height 169
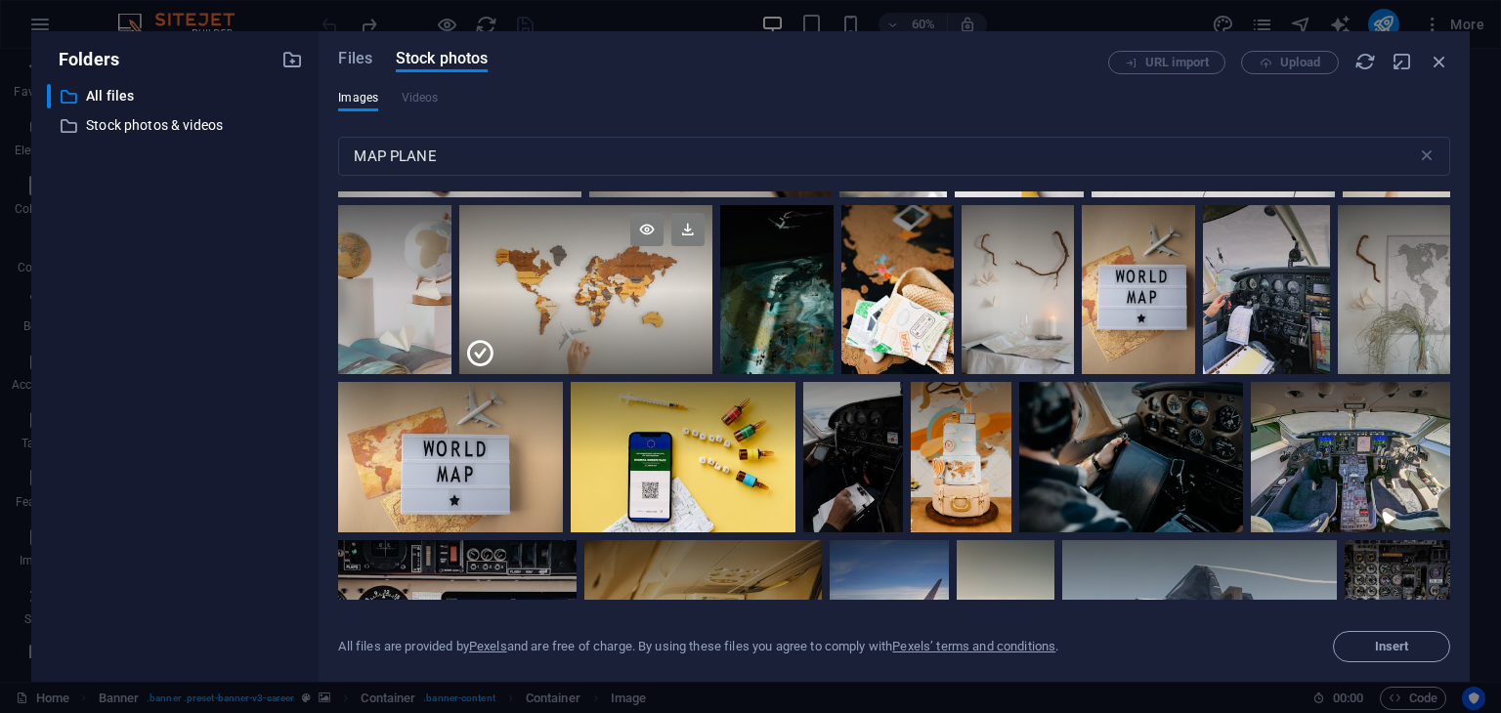
click at [525, 332] on div at bounding box center [586, 332] width 254 height 85
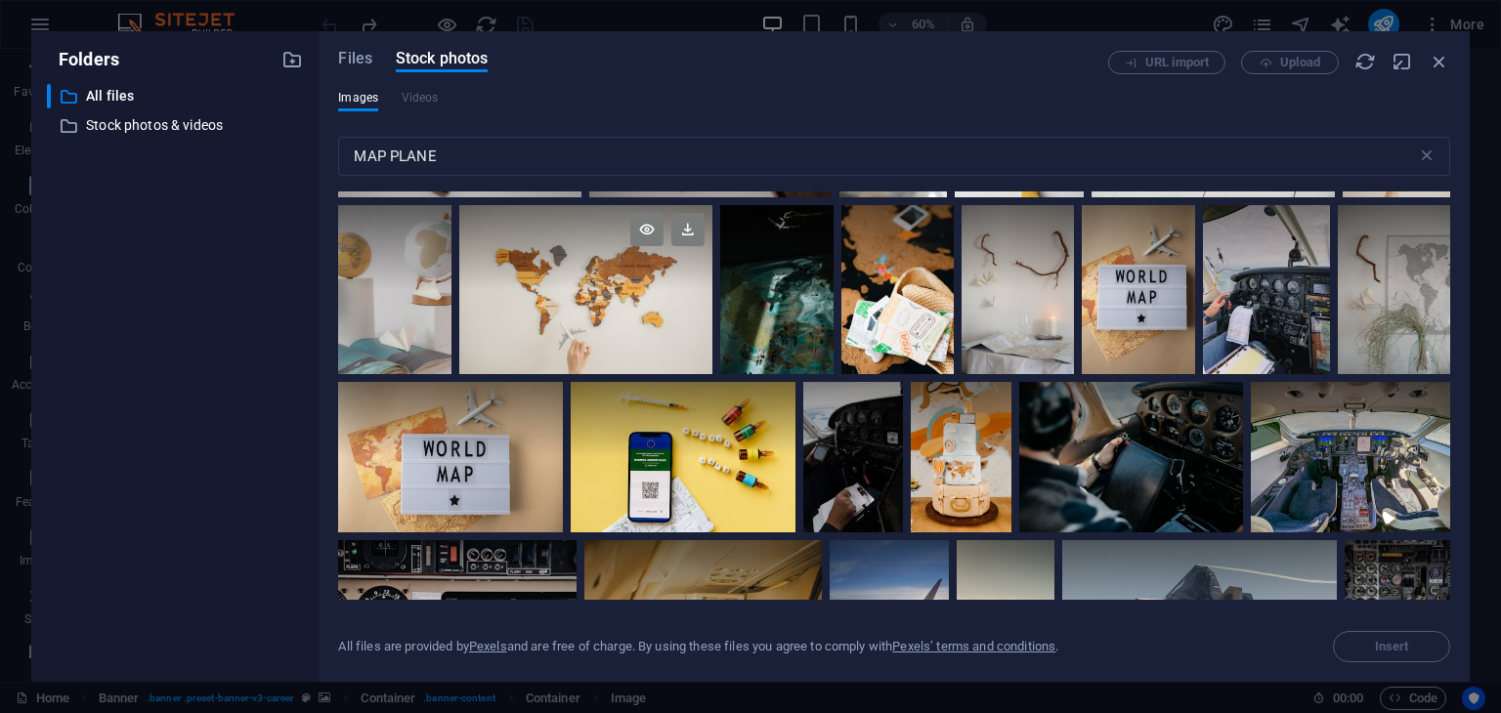
click at [504, 345] on div at bounding box center [586, 289] width 254 height 169
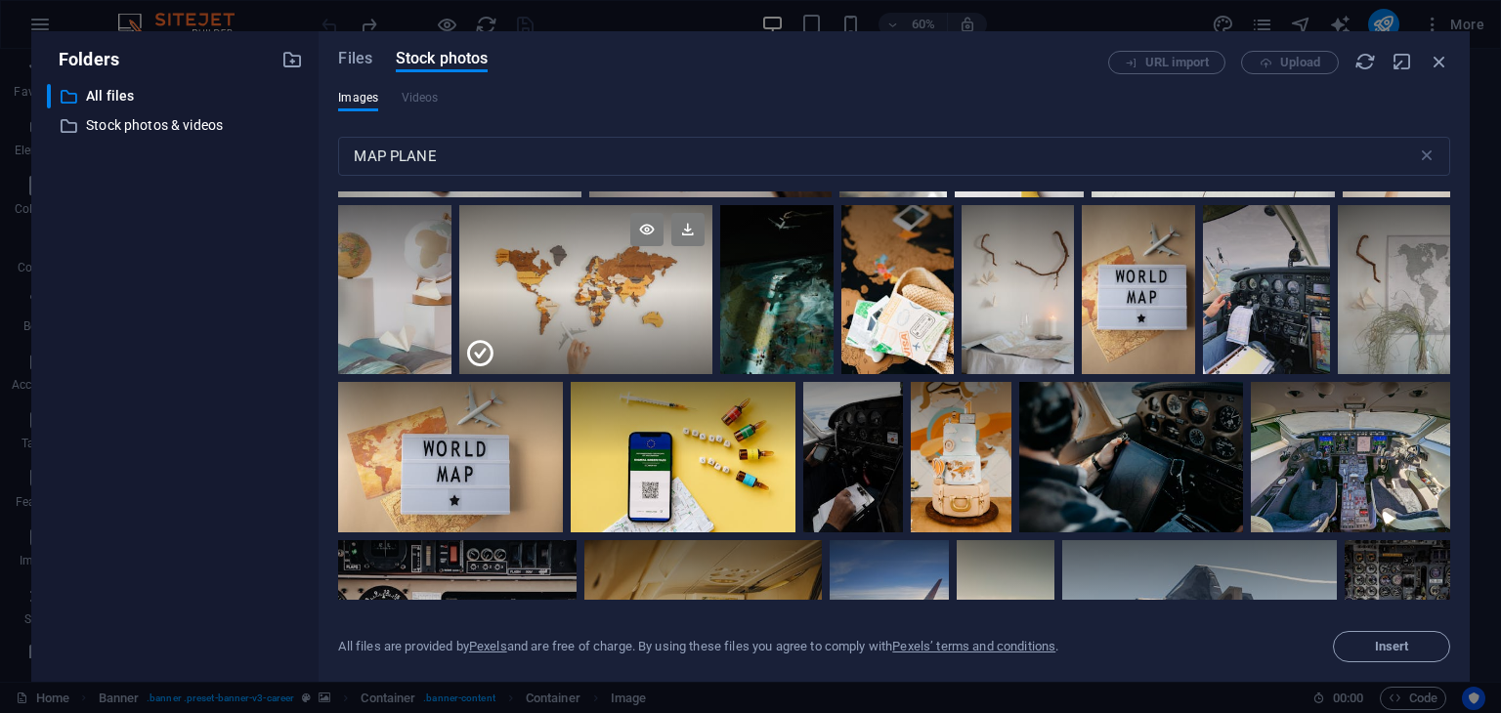
click at [484, 345] on icon at bounding box center [479, 353] width 31 height 31
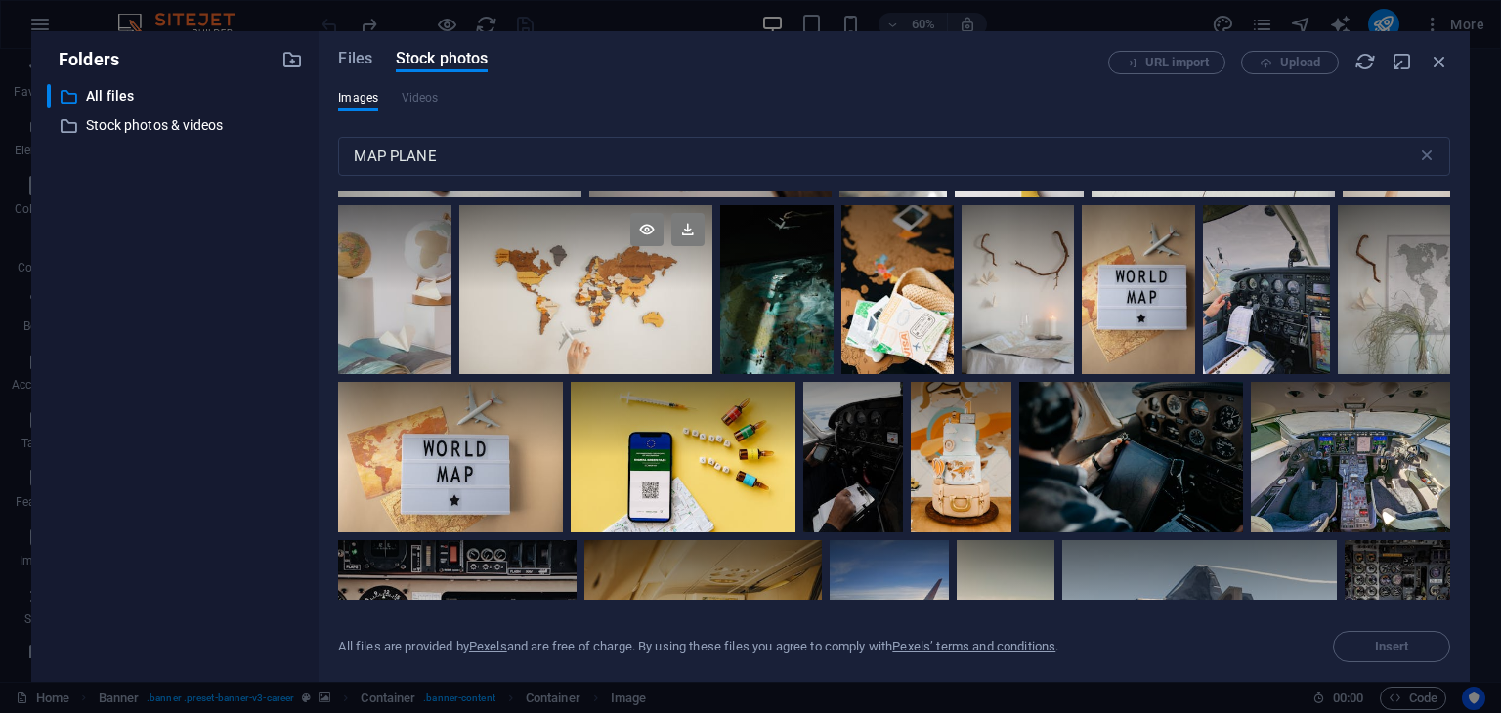
click at [487, 348] on div at bounding box center [586, 289] width 254 height 169
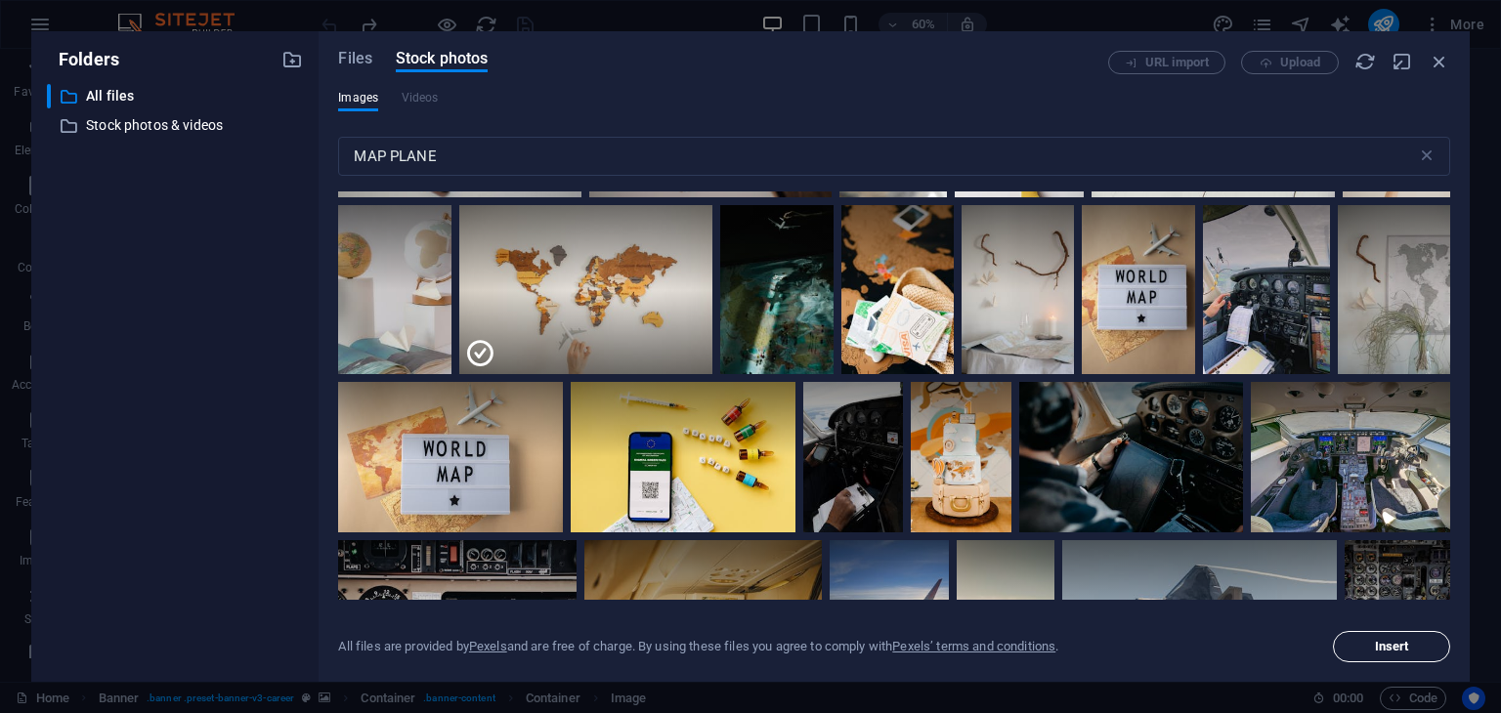
click at [1415, 652] on span "Insert" at bounding box center [1392, 647] width 100 height 12
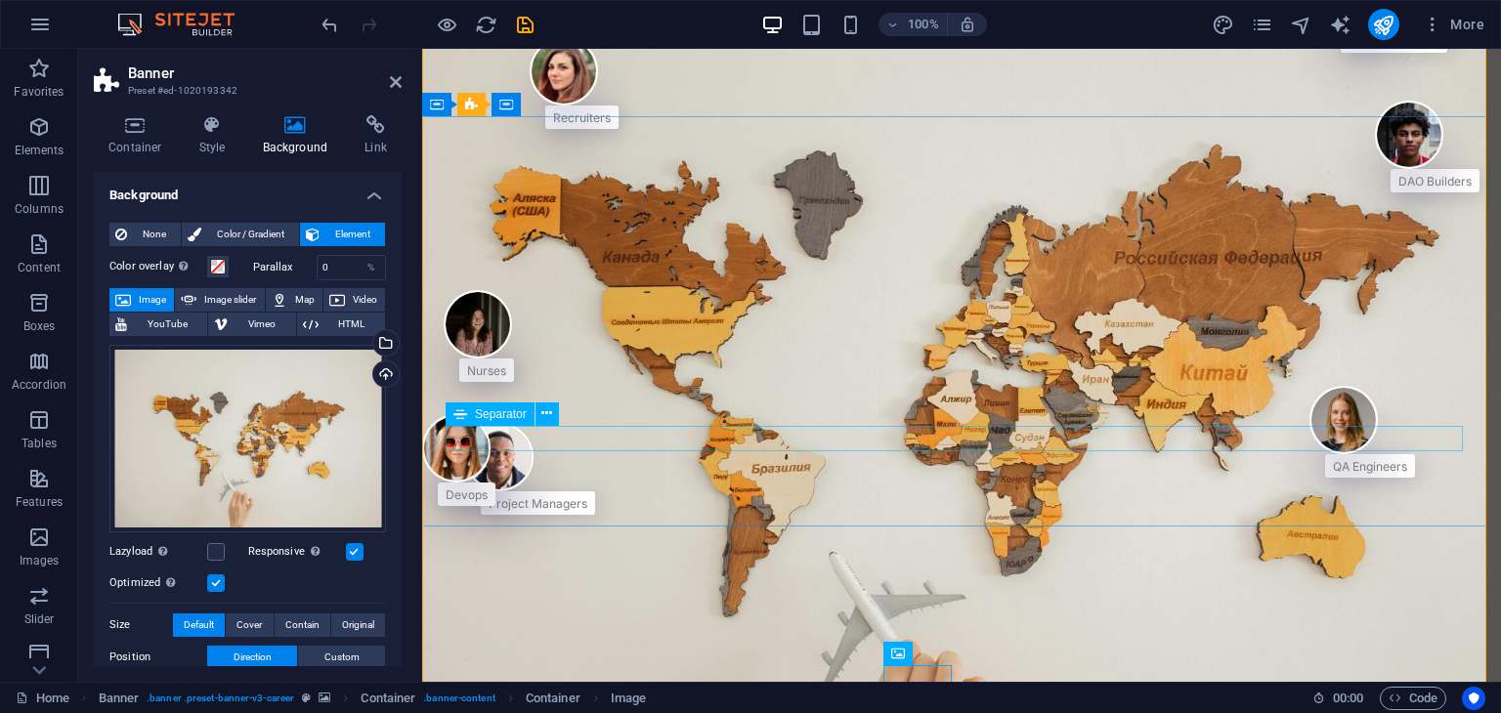
scroll to position [0, 0]
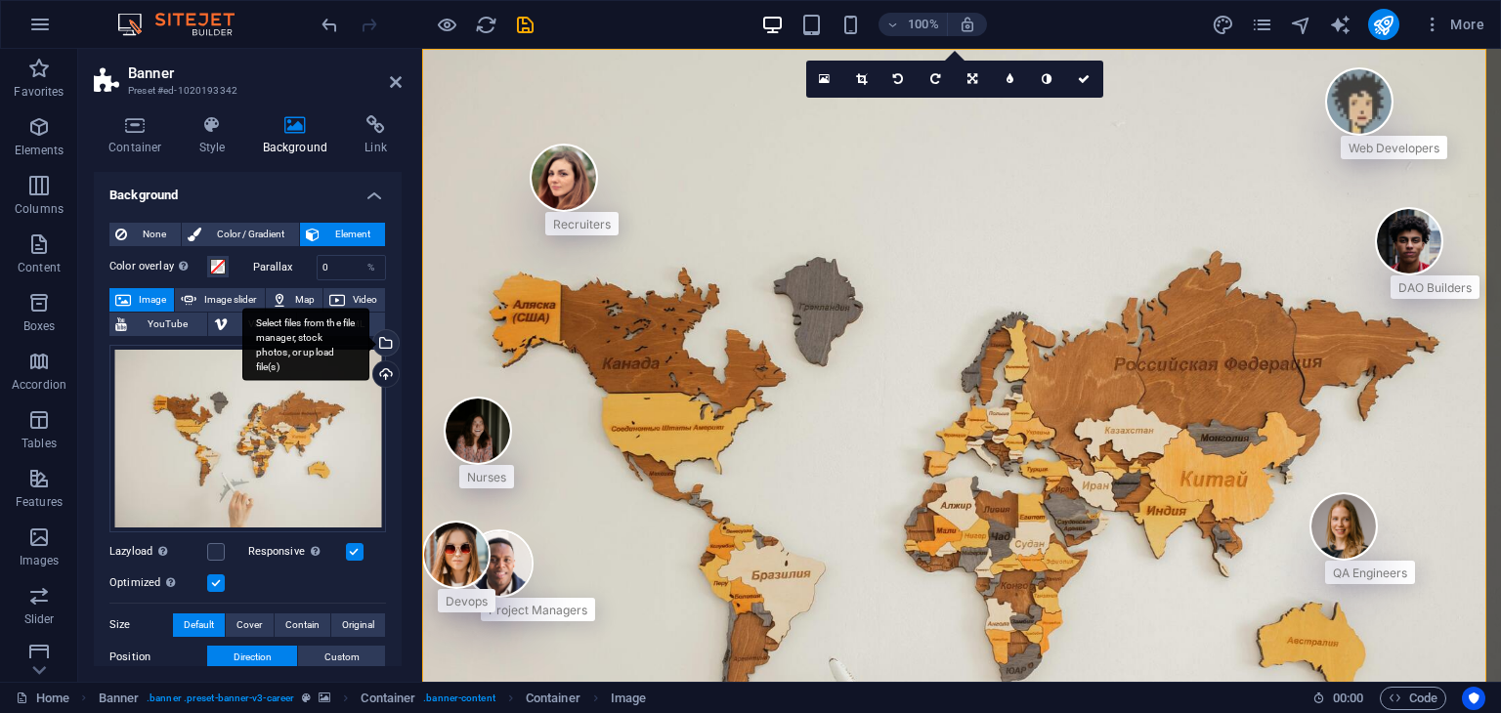
click at [385, 337] on div "Select files from the file manager, stock photos, or upload file(s)" at bounding box center [383, 344] width 29 height 29
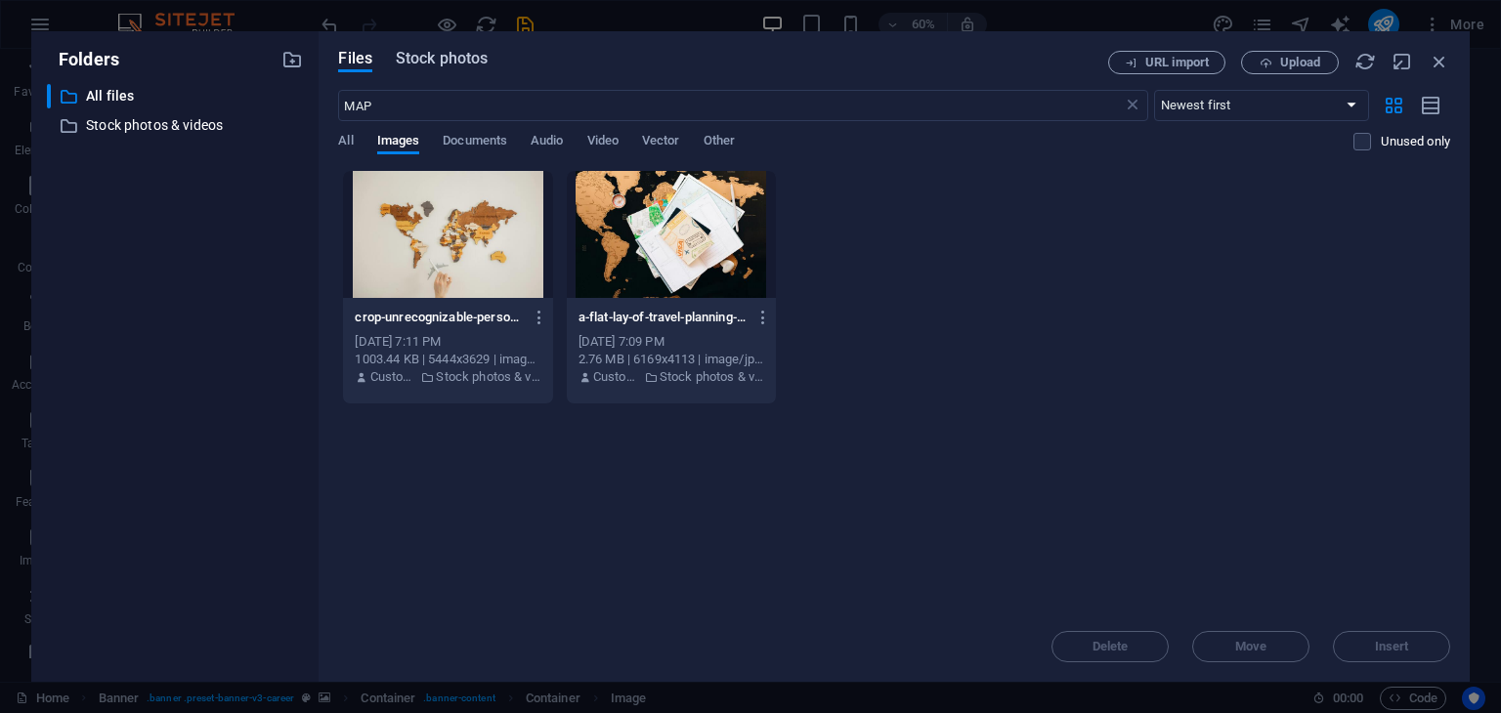
click at [454, 67] on span "Stock photos" at bounding box center [442, 58] width 92 height 23
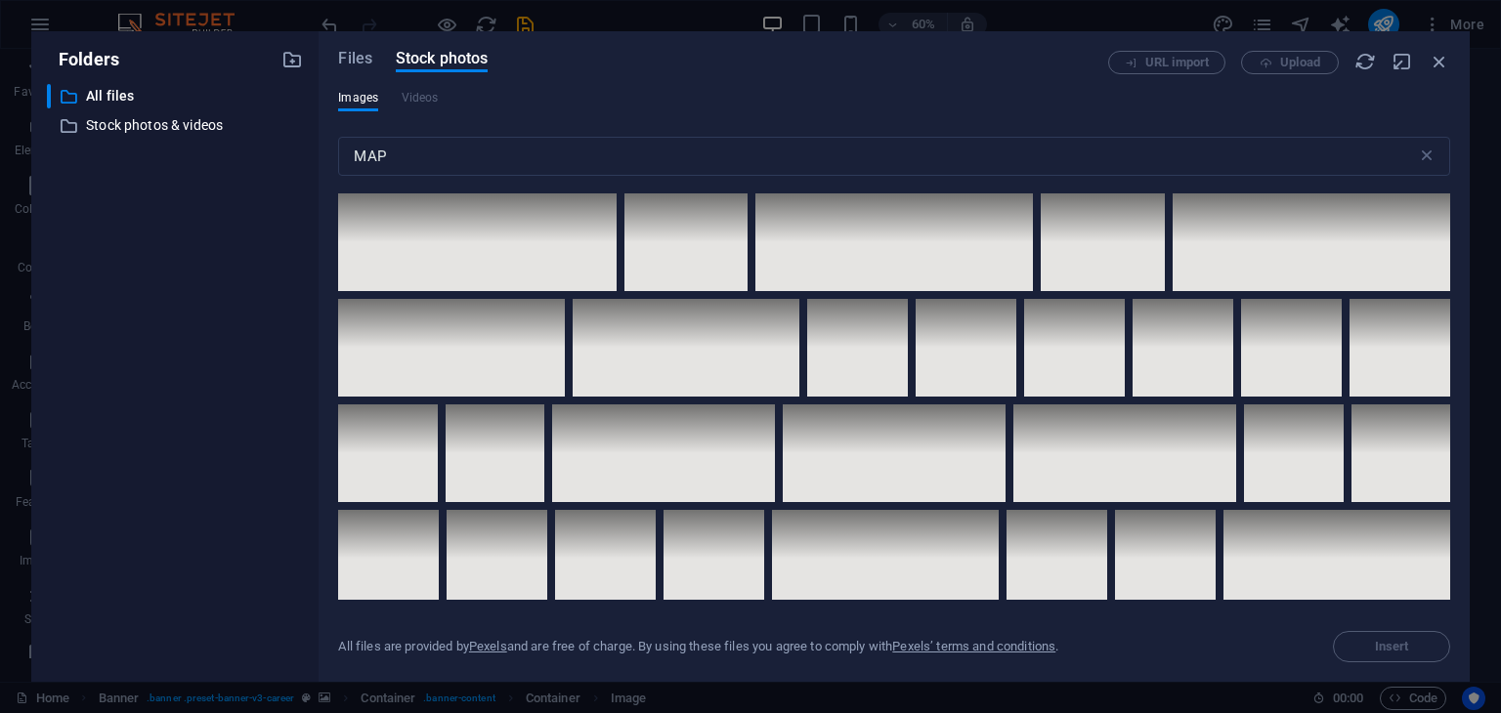
scroll to position [8892, 0]
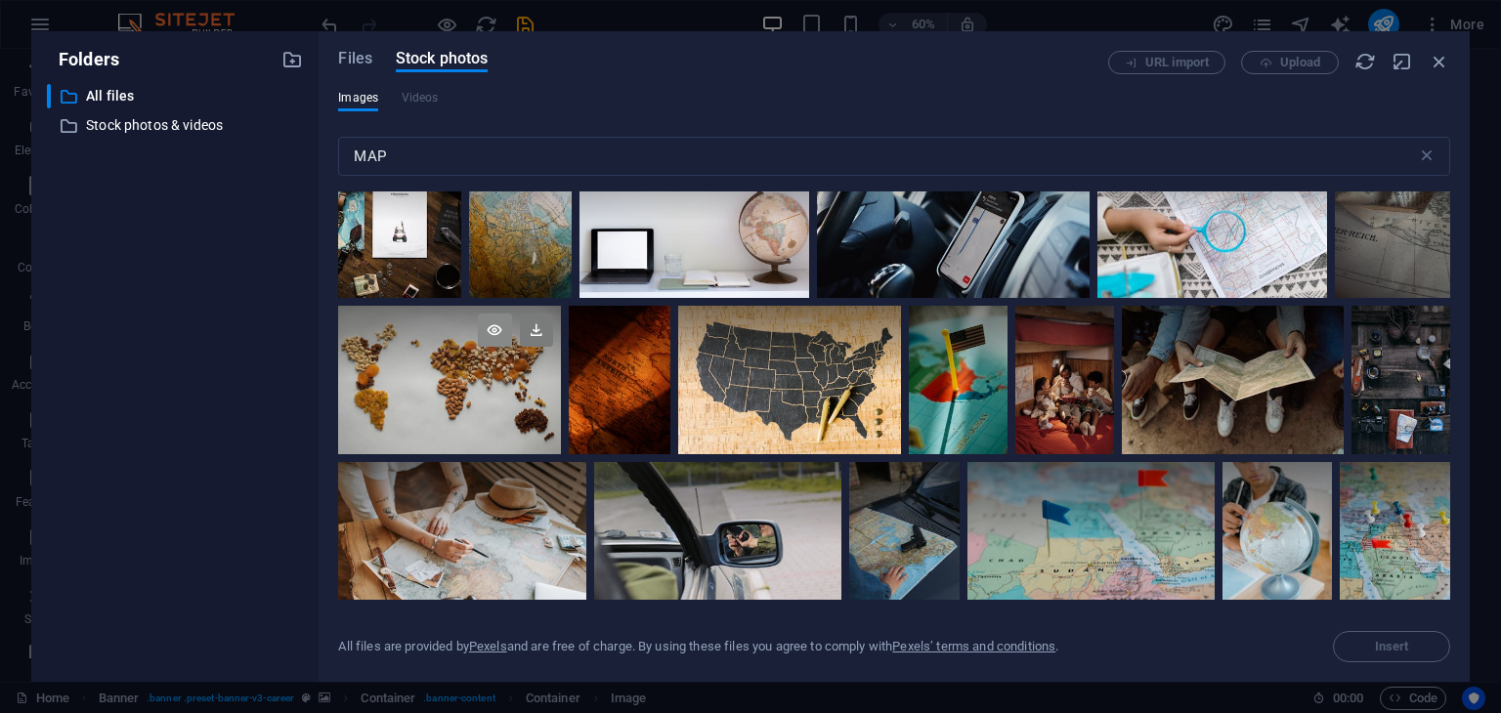
click at [500, 314] on icon at bounding box center [494, 330] width 33 height 33
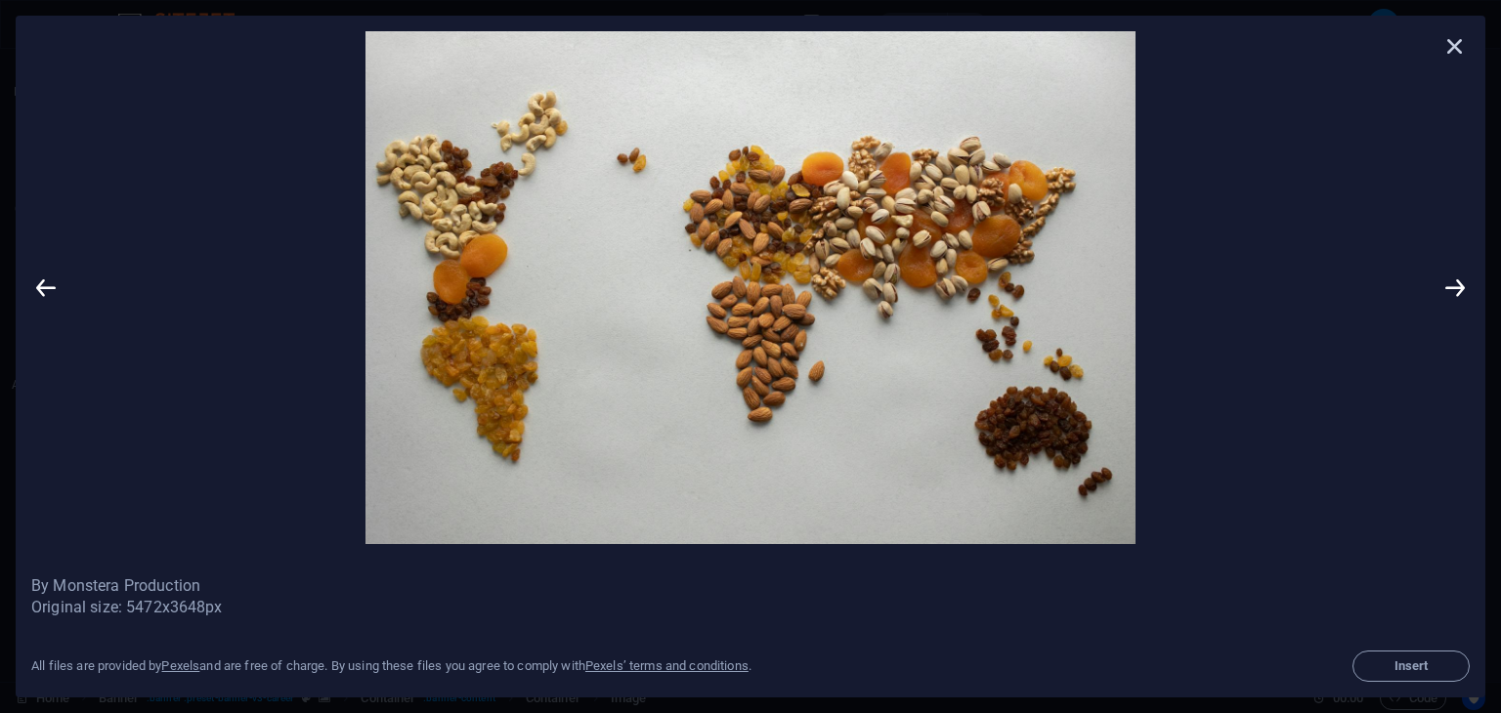
click at [1453, 40] on icon at bounding box center [1454, 45] width 29 height 29
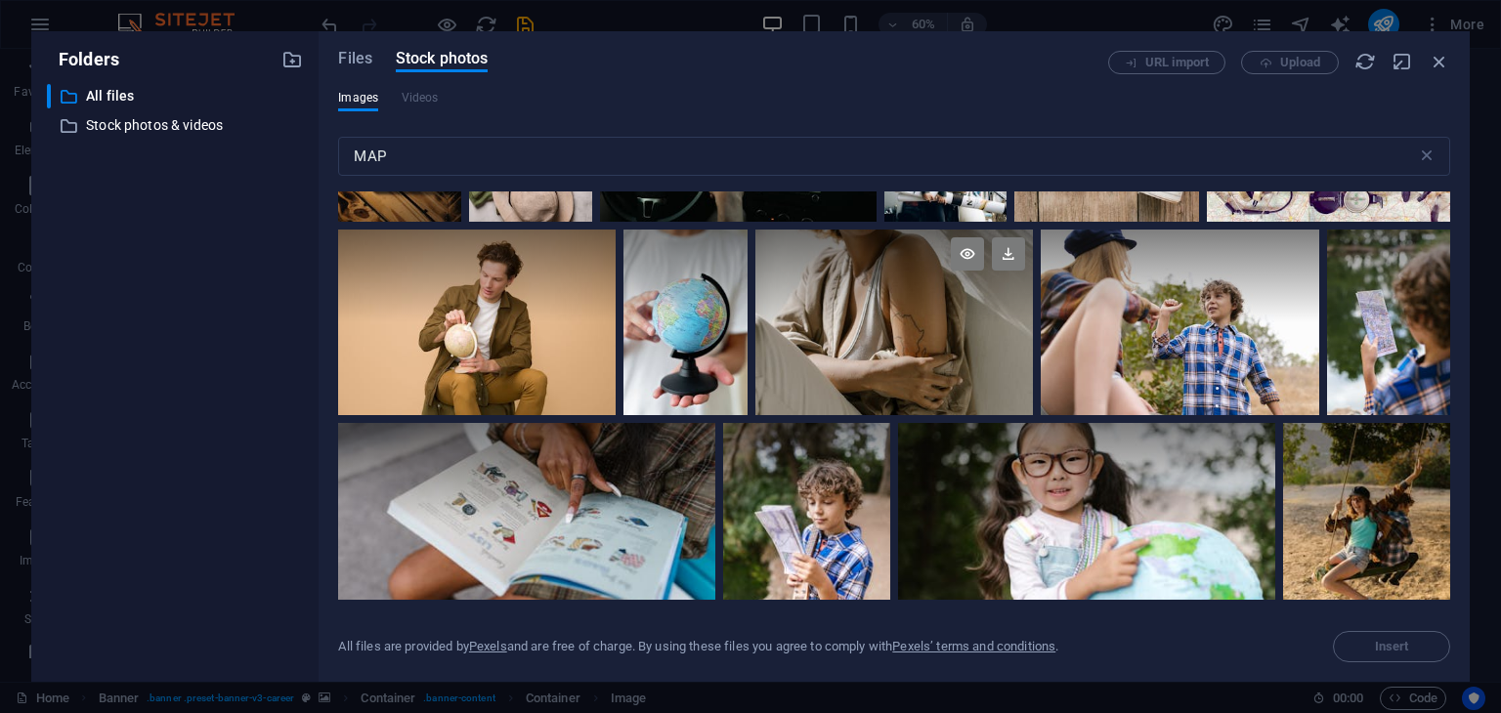
scroll to position [13098, 0]
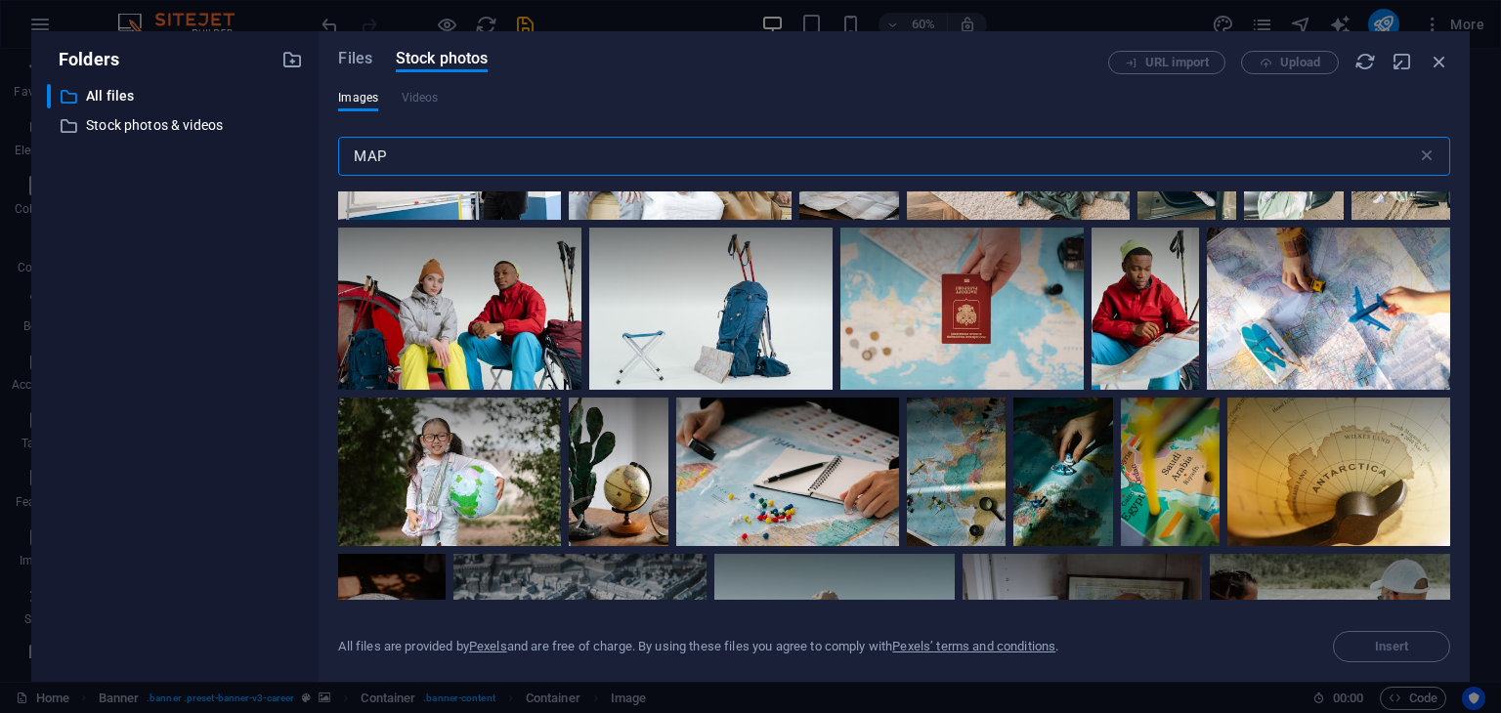
click at [607, 161] on input "MAP" at bounding box center [877, 156] width 1078 height 39
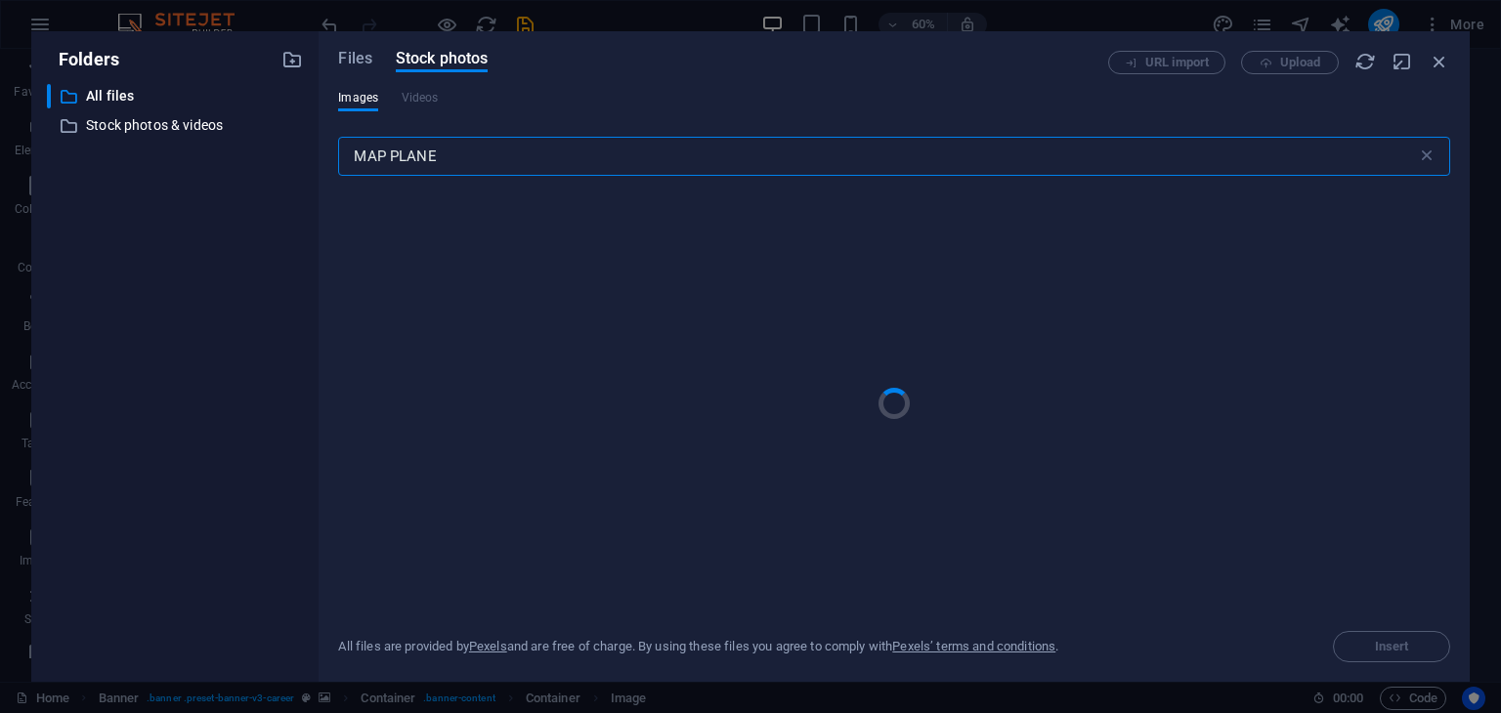
type input "MAP PLANE"
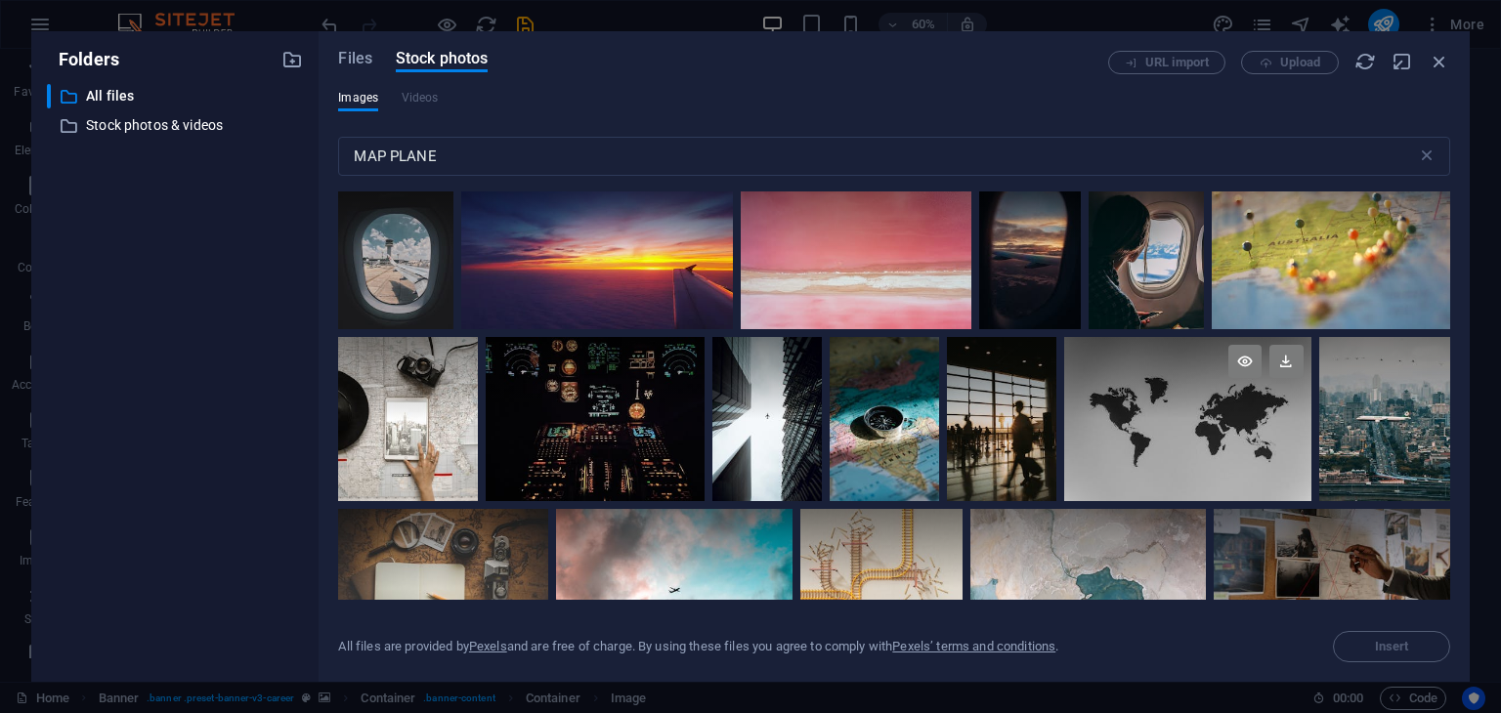
scroll to position [3034, 0]
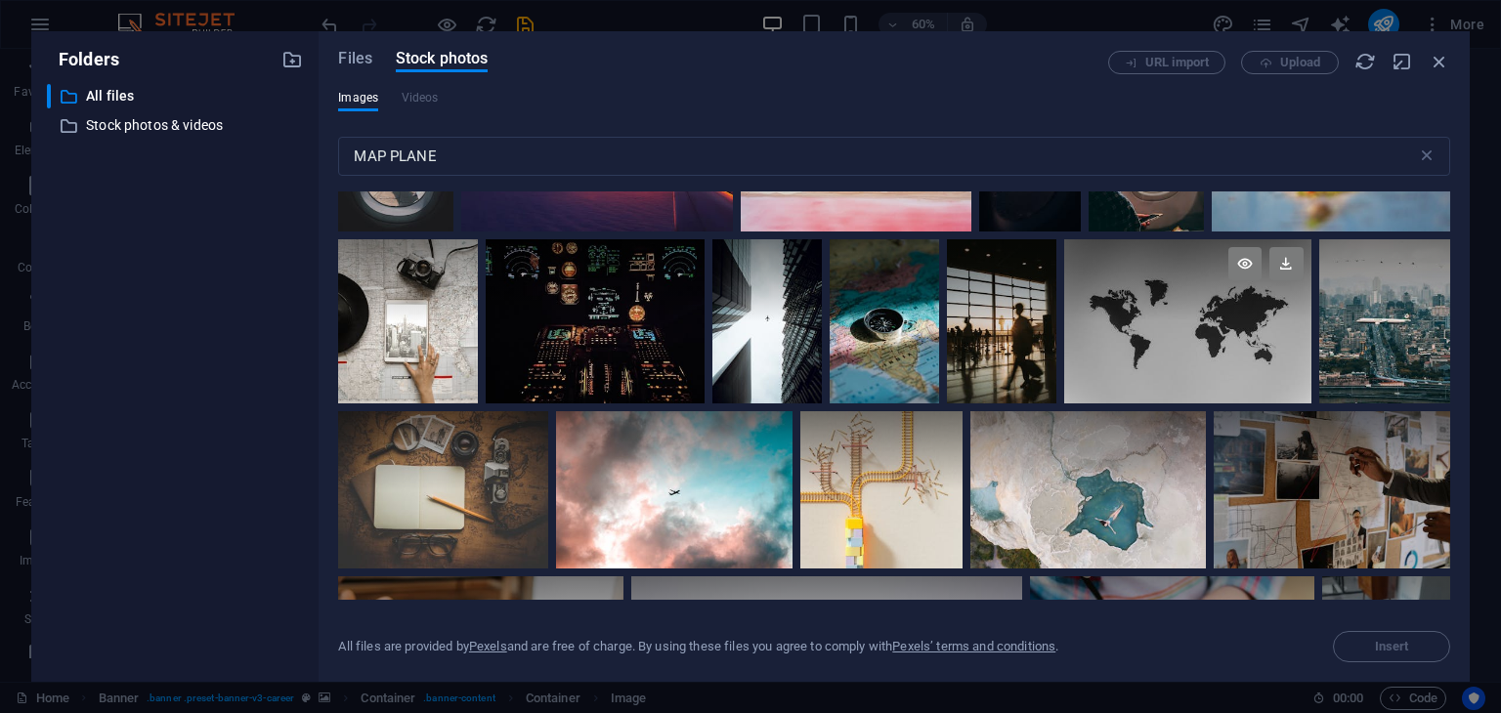
click at [1212, 294] on div at bounding box center [1187, 321] width 246 height 164
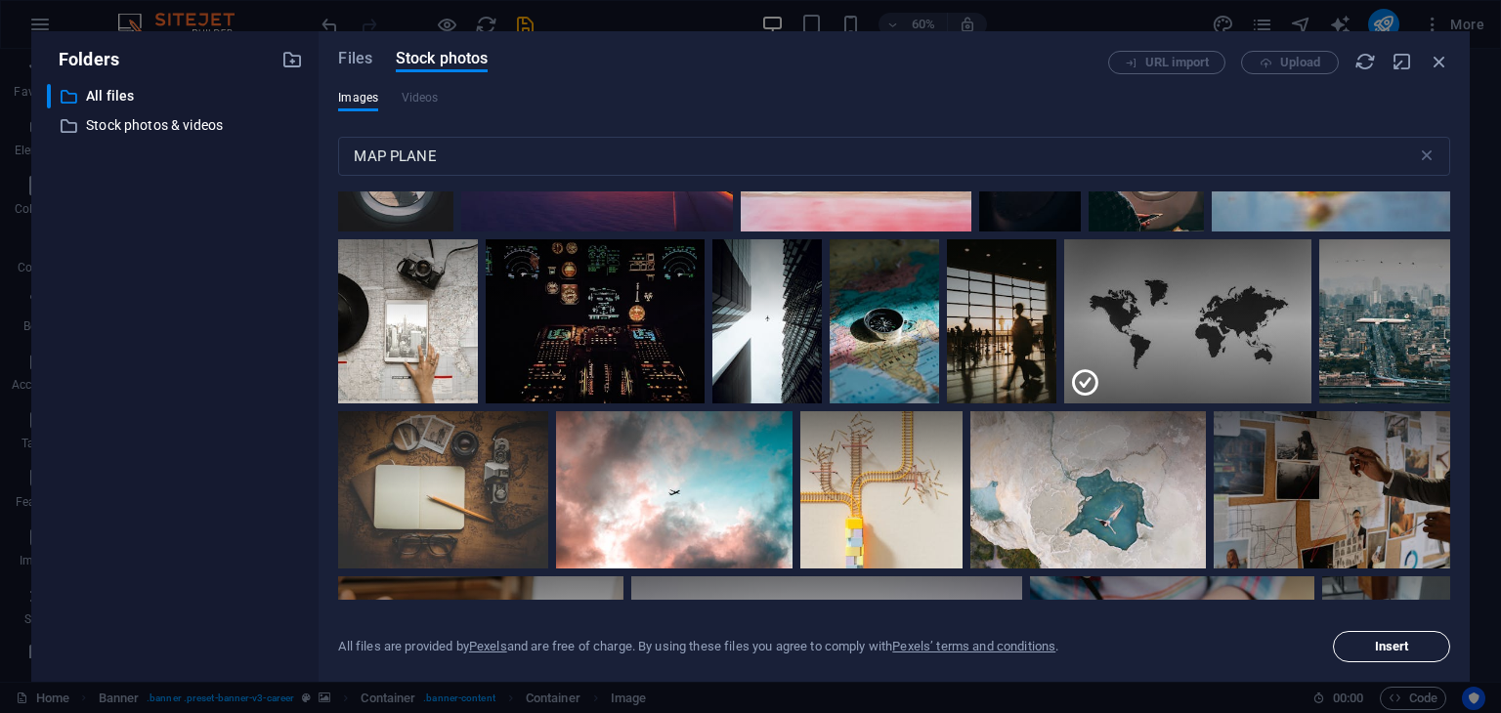
click at [1361, 636] on button "Insert" at bounding box center [1391, 646] width 117 height 31
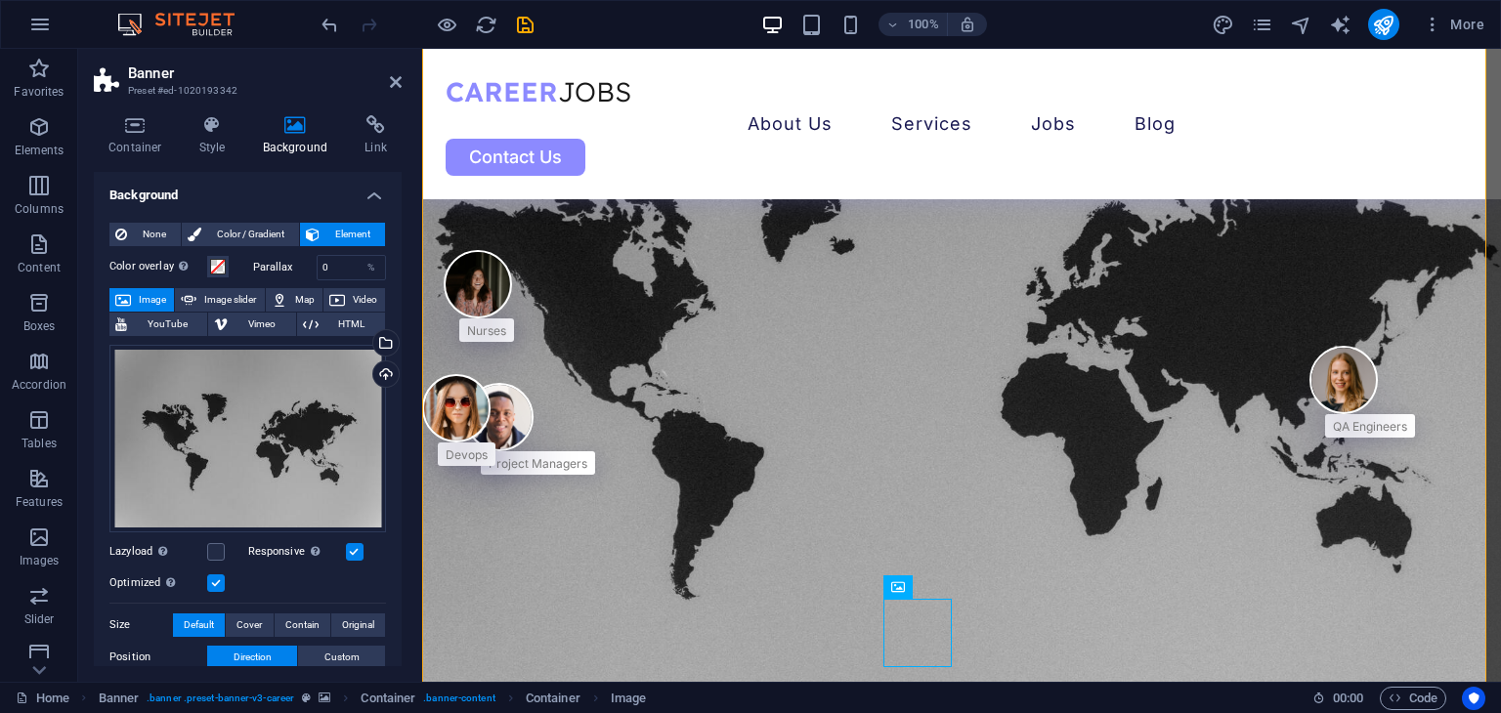
scroll to position [195, 0]
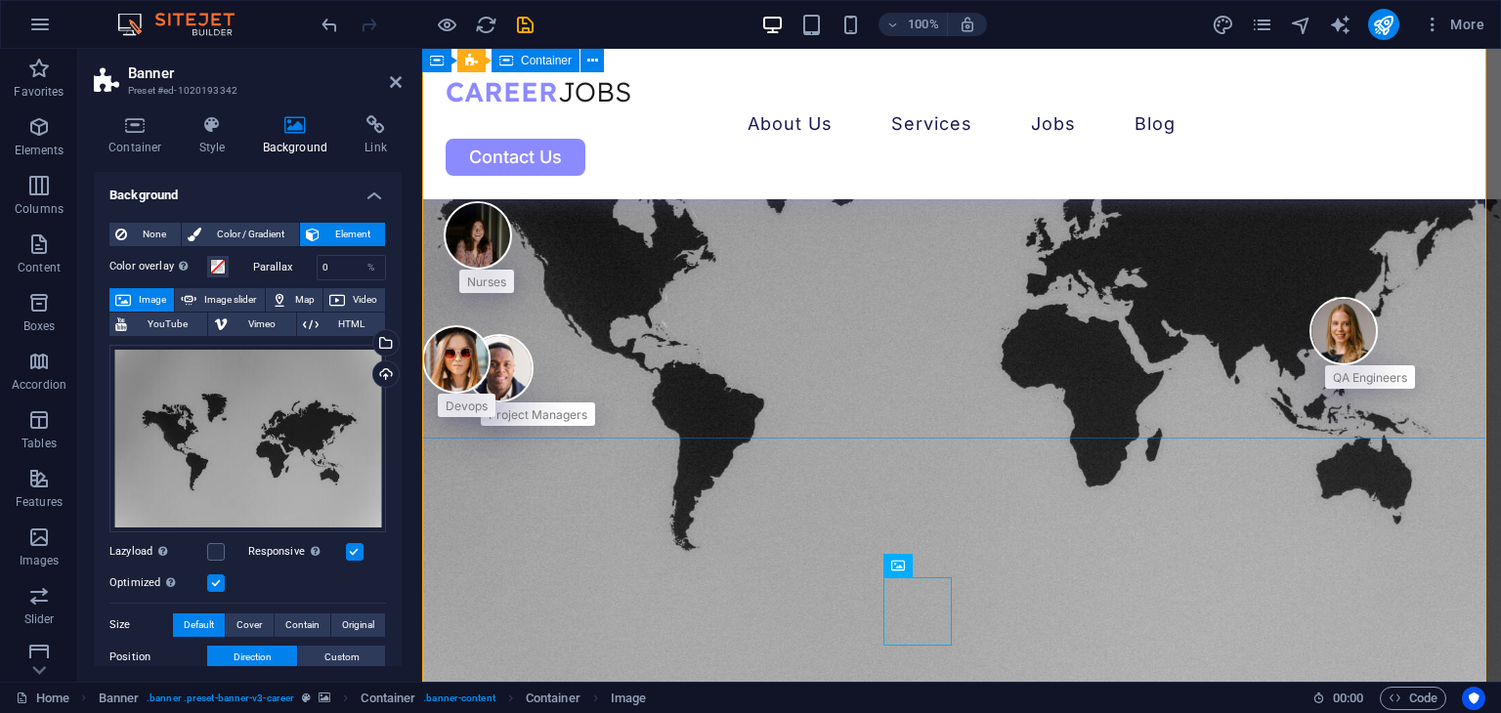
drag, startPoint x: 496, startPoint y: 286, endPoint x: 629, endPoint y: 385, distance: 165.5
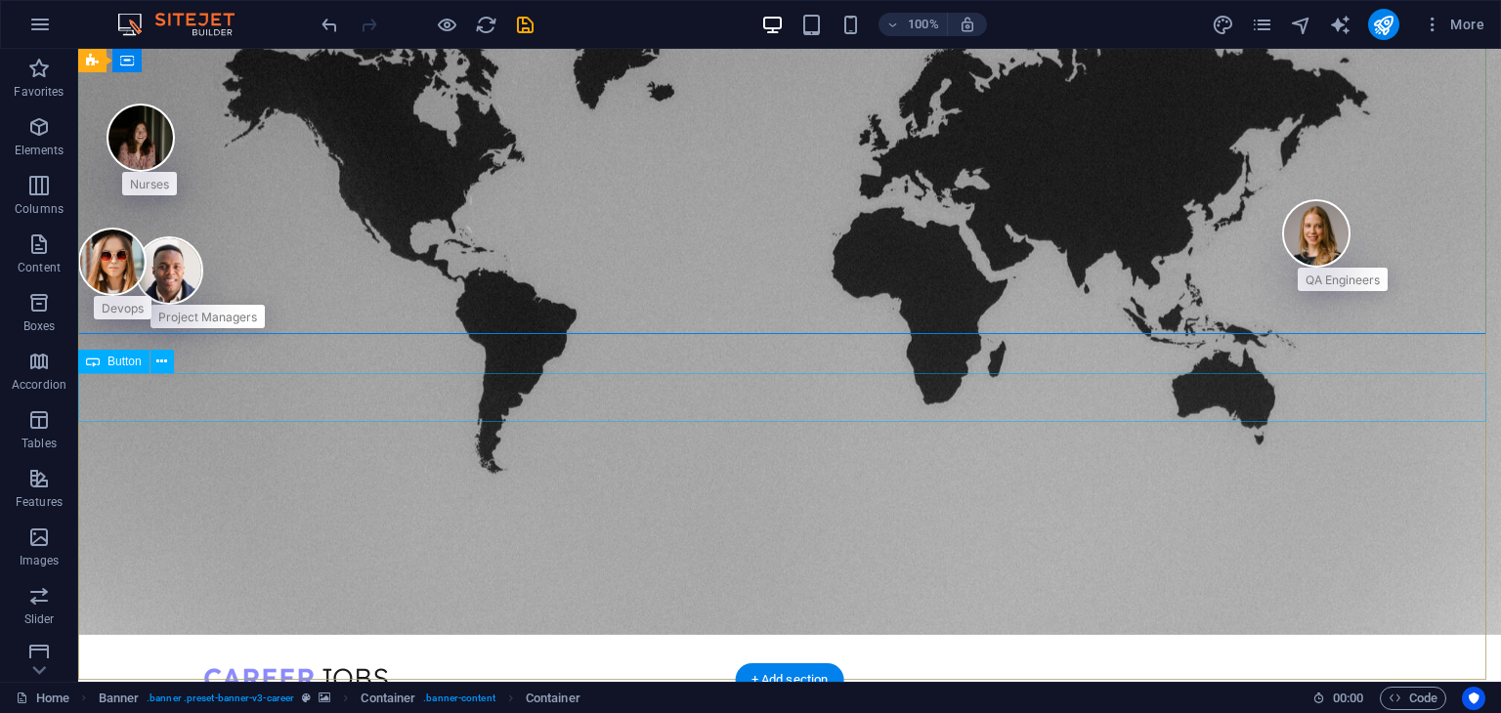
scroll to position [0, 0]
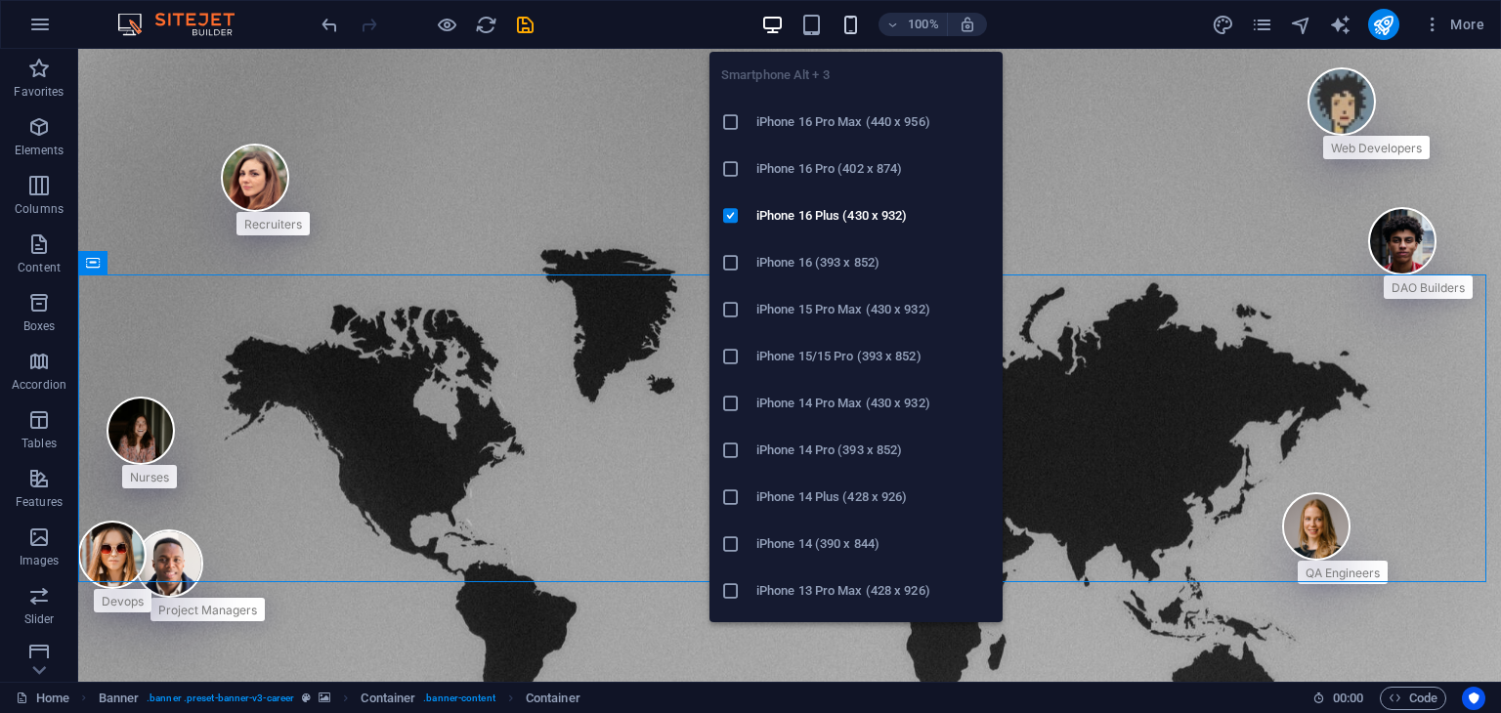
click at [858, 26] on icon "button" at bounding box center [850, 25] width 22 height 22
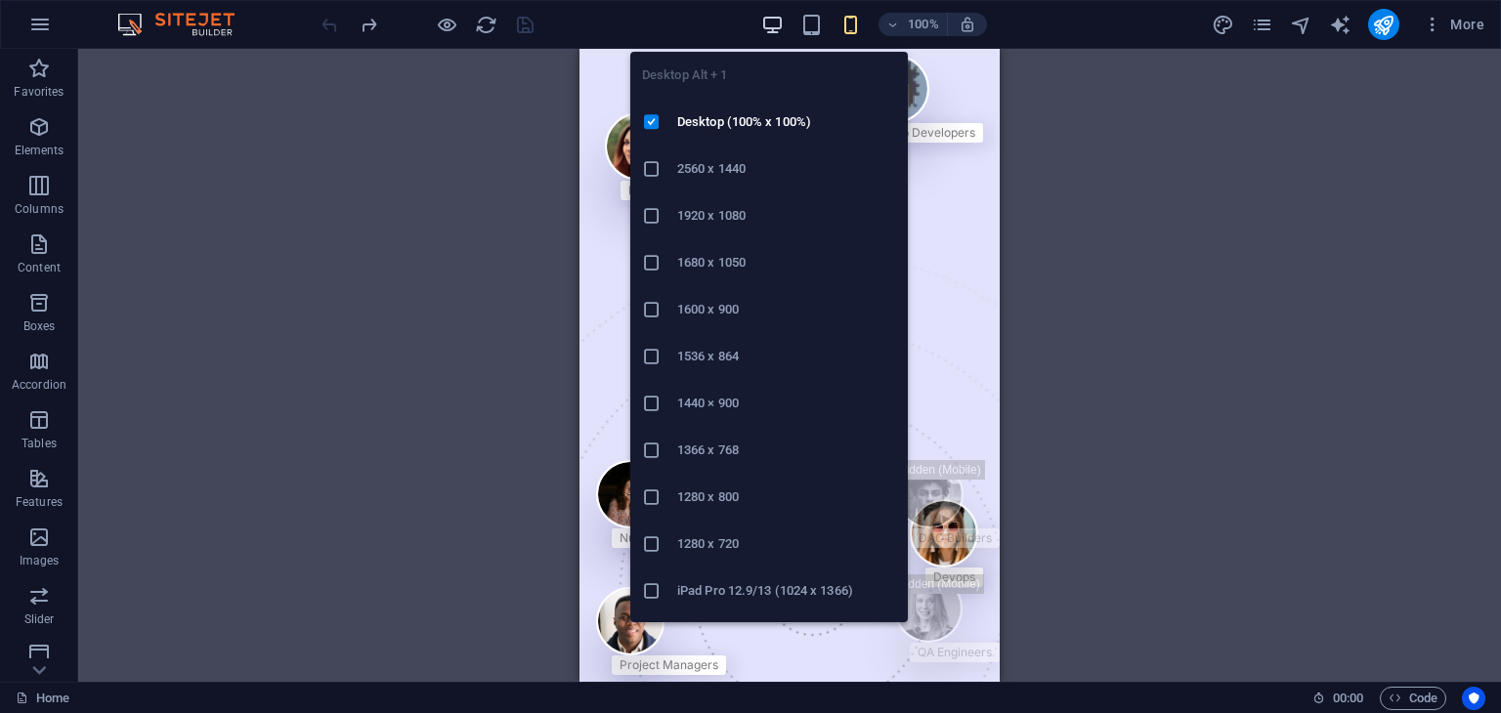
click at [777, 26] on icon "button" at bounding box center [772, 25] width 22 height 22
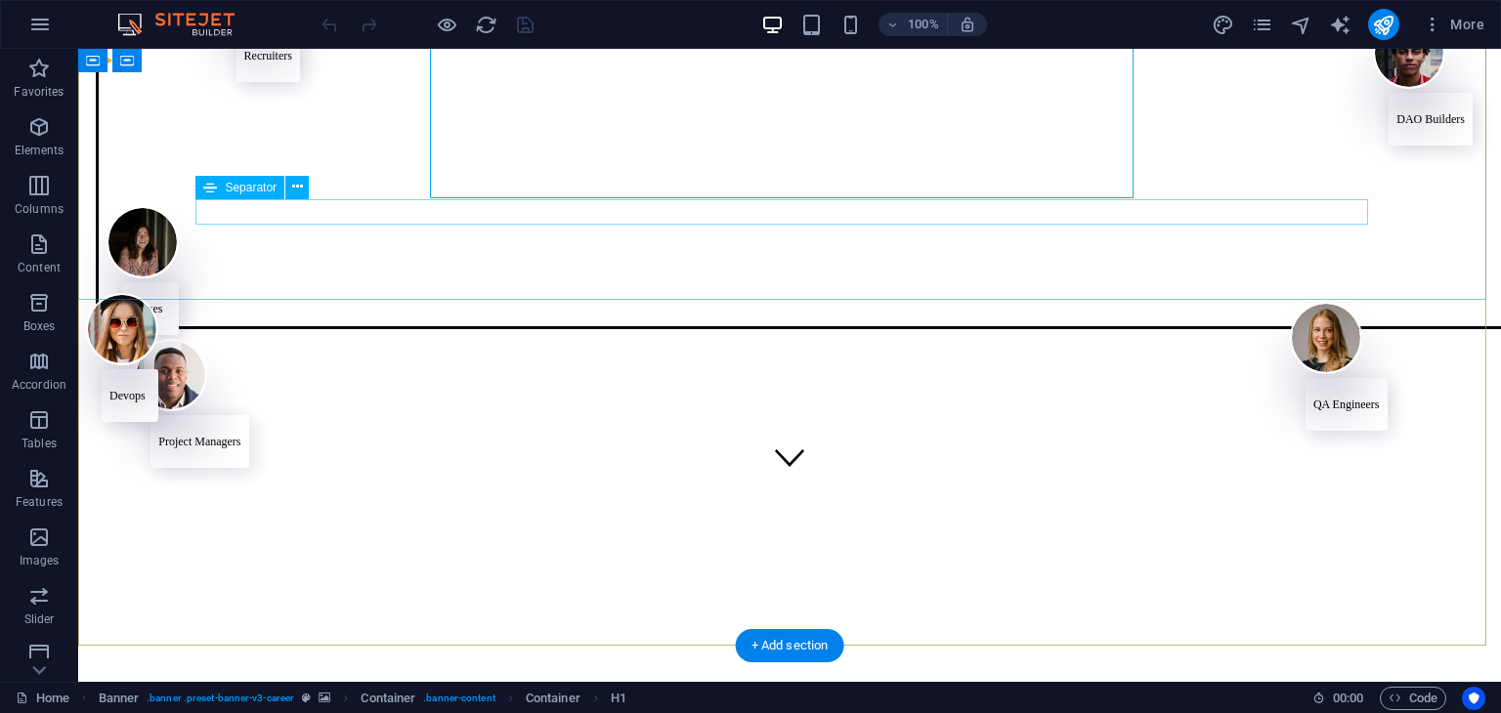
scroll to position [98, 0]
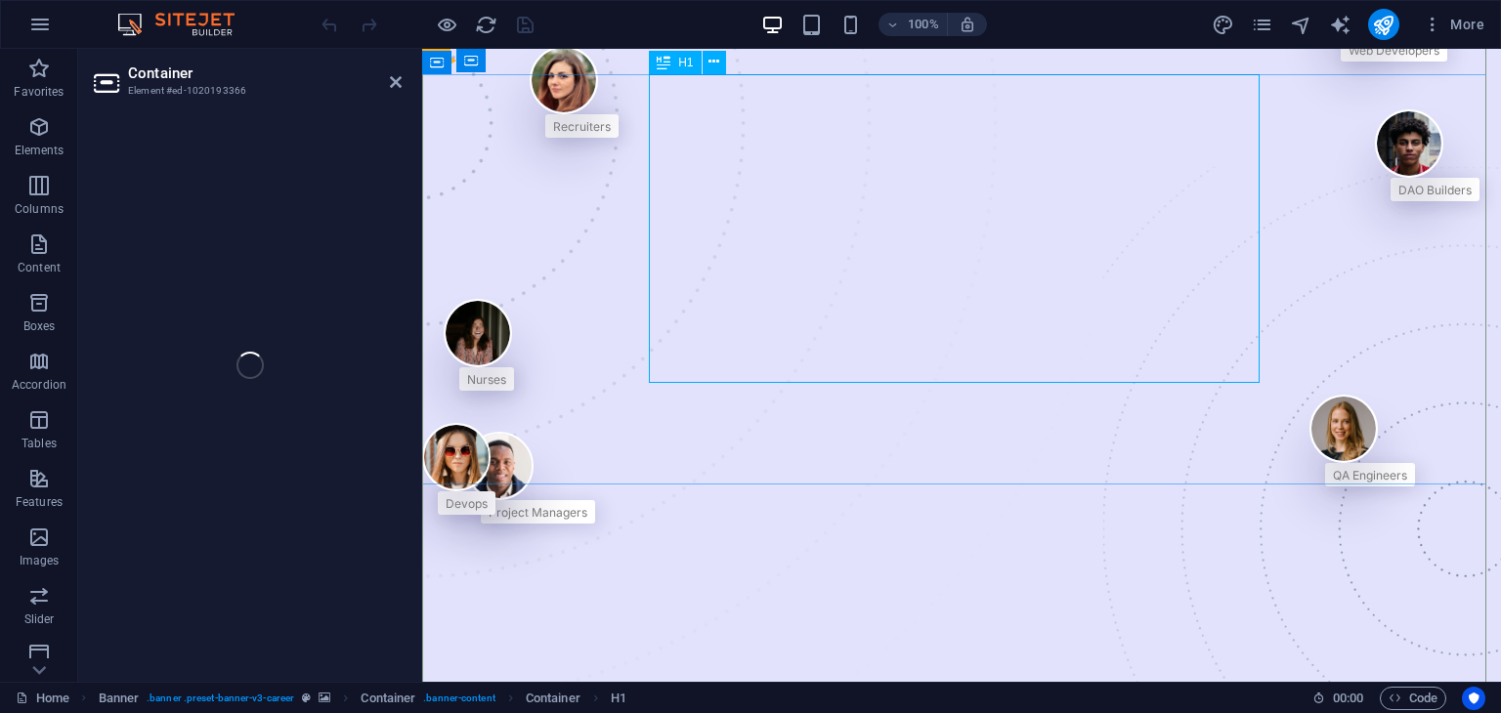
scroll to position [51, 0]
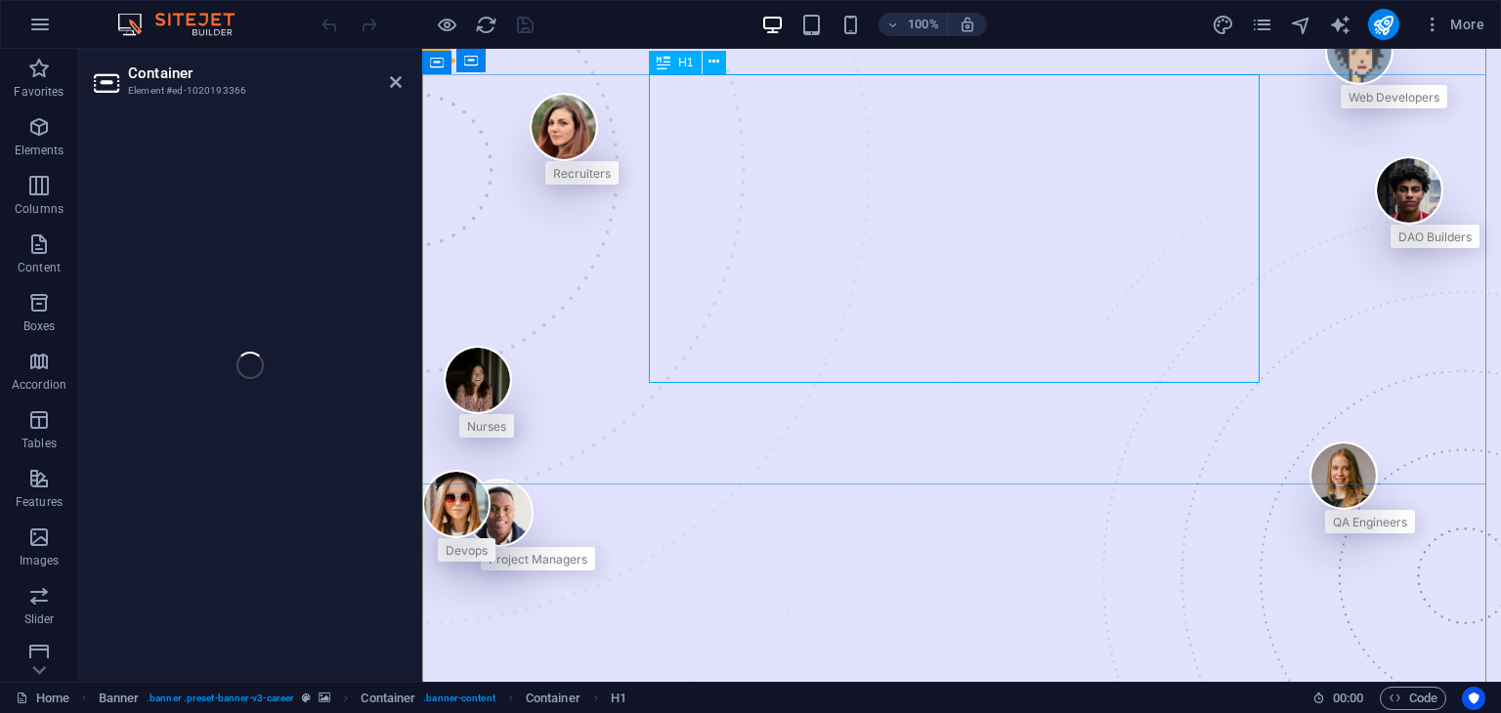
select select "%"
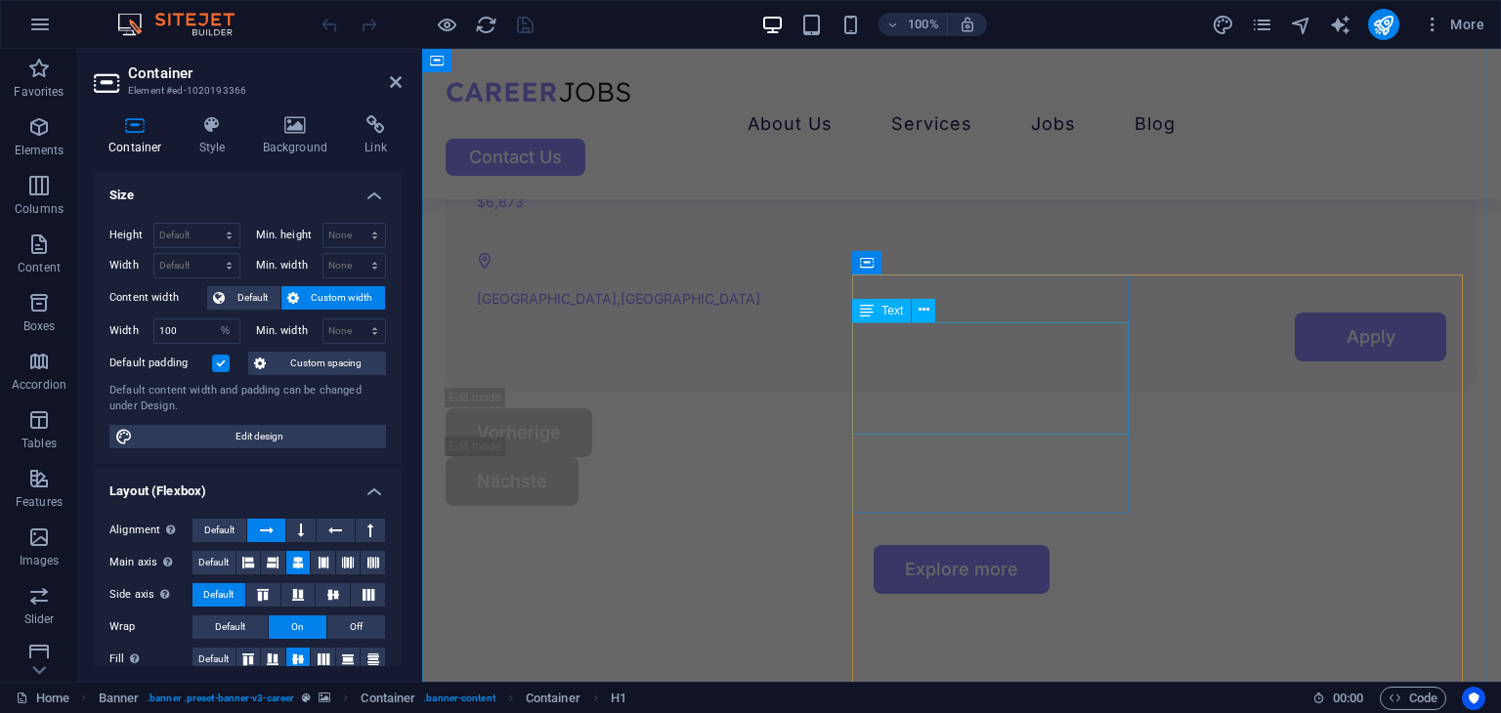
scroll to position [5523, 0]
